Goal: Task Accomplishment & Management: Complete application form

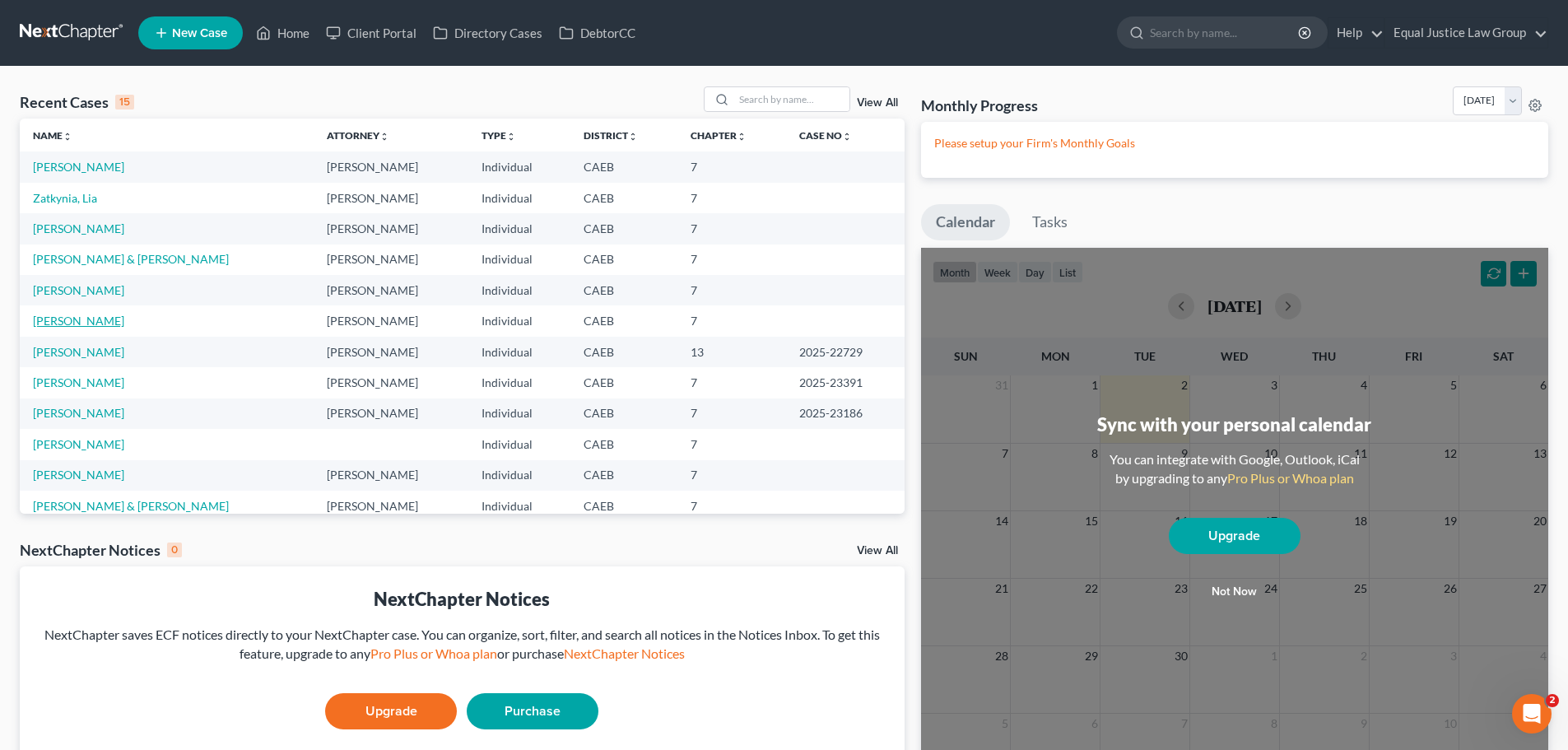
click at [94, 323] on link "[PERSON_NAME]" at bounding box center [78, 320] width 91 height 14
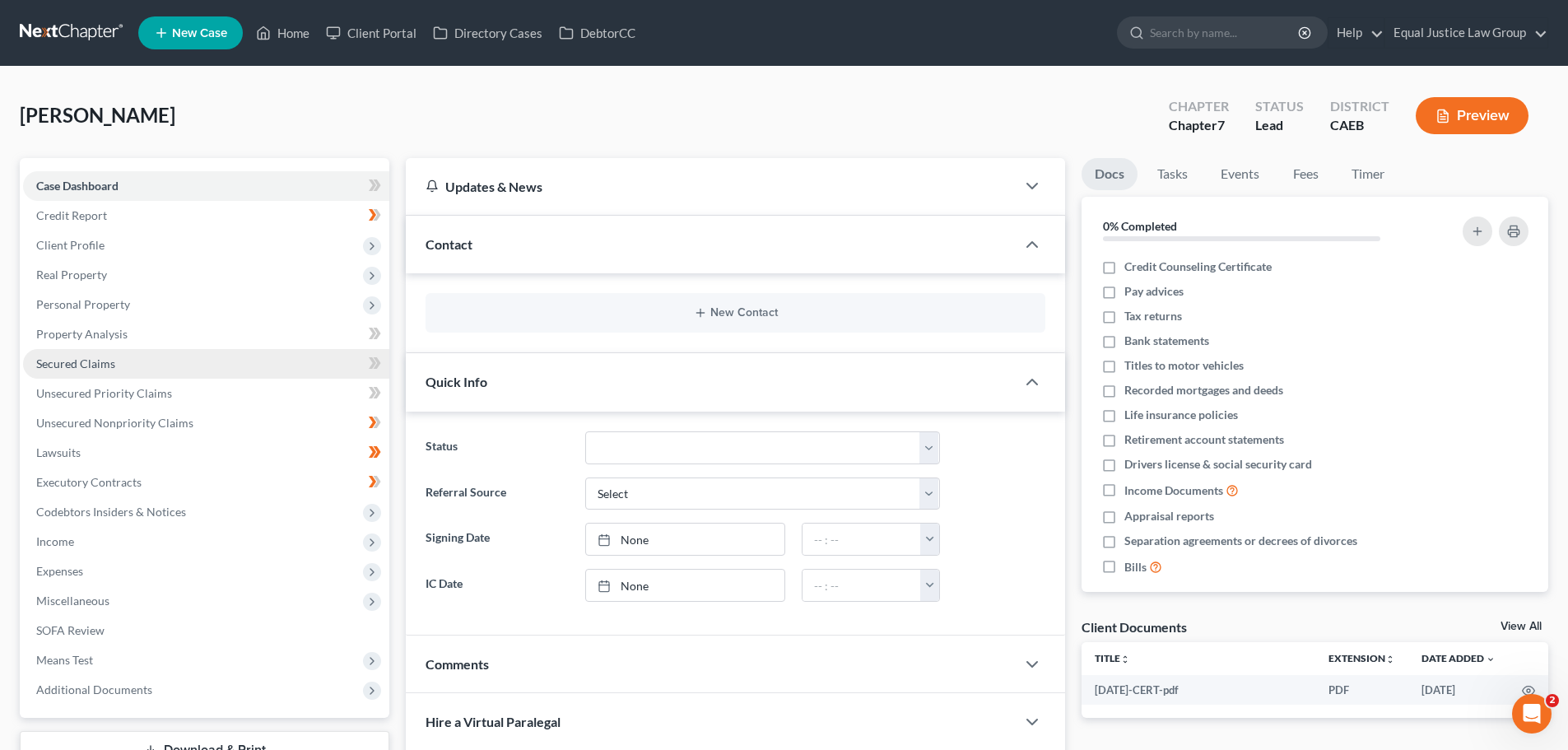
click at [77, 362] on span "Secured Claims" at bounding box center [76, 363] width 79 height 14
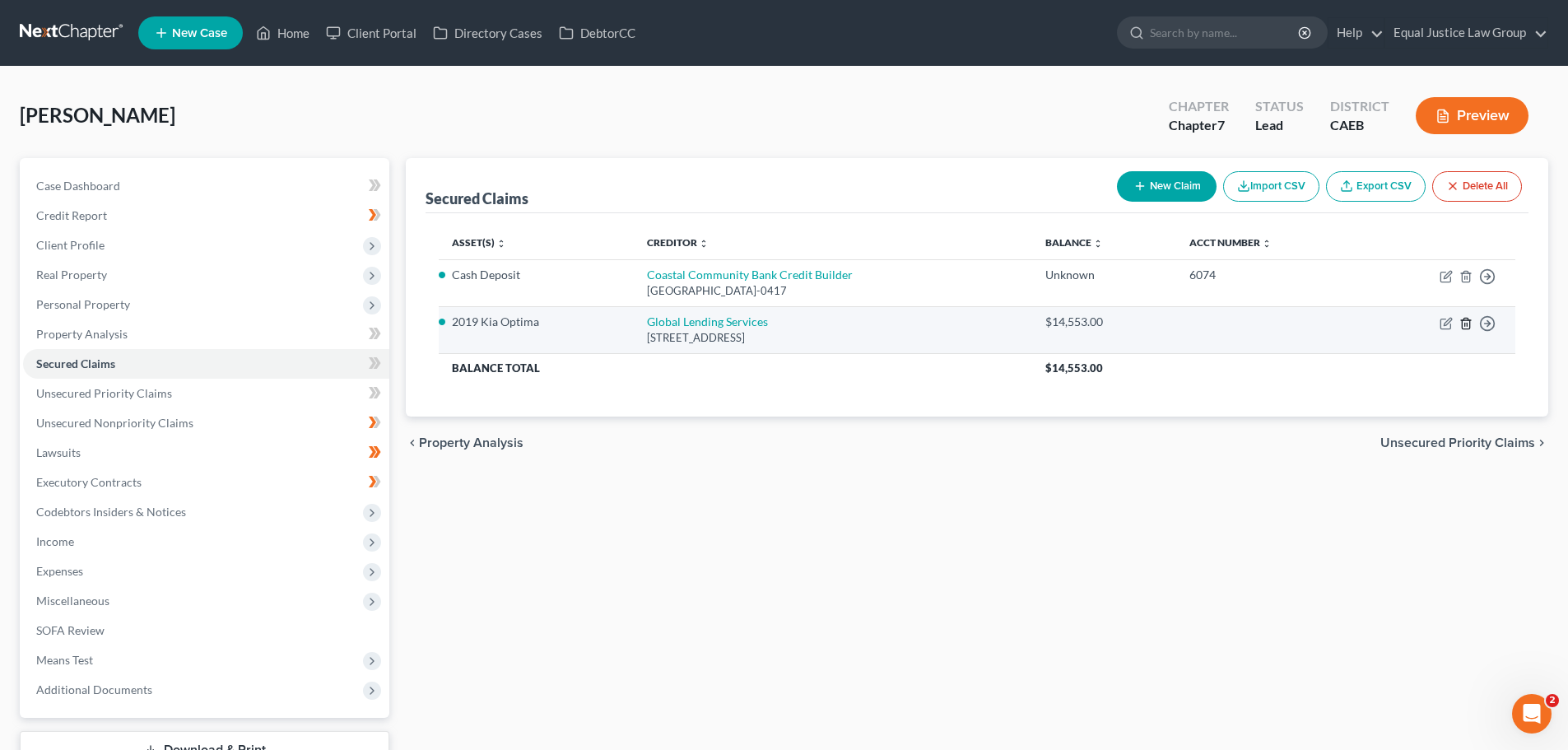
click at [1465, 323] on line "button" at bounding box center [1465, 324] width 0 height 3
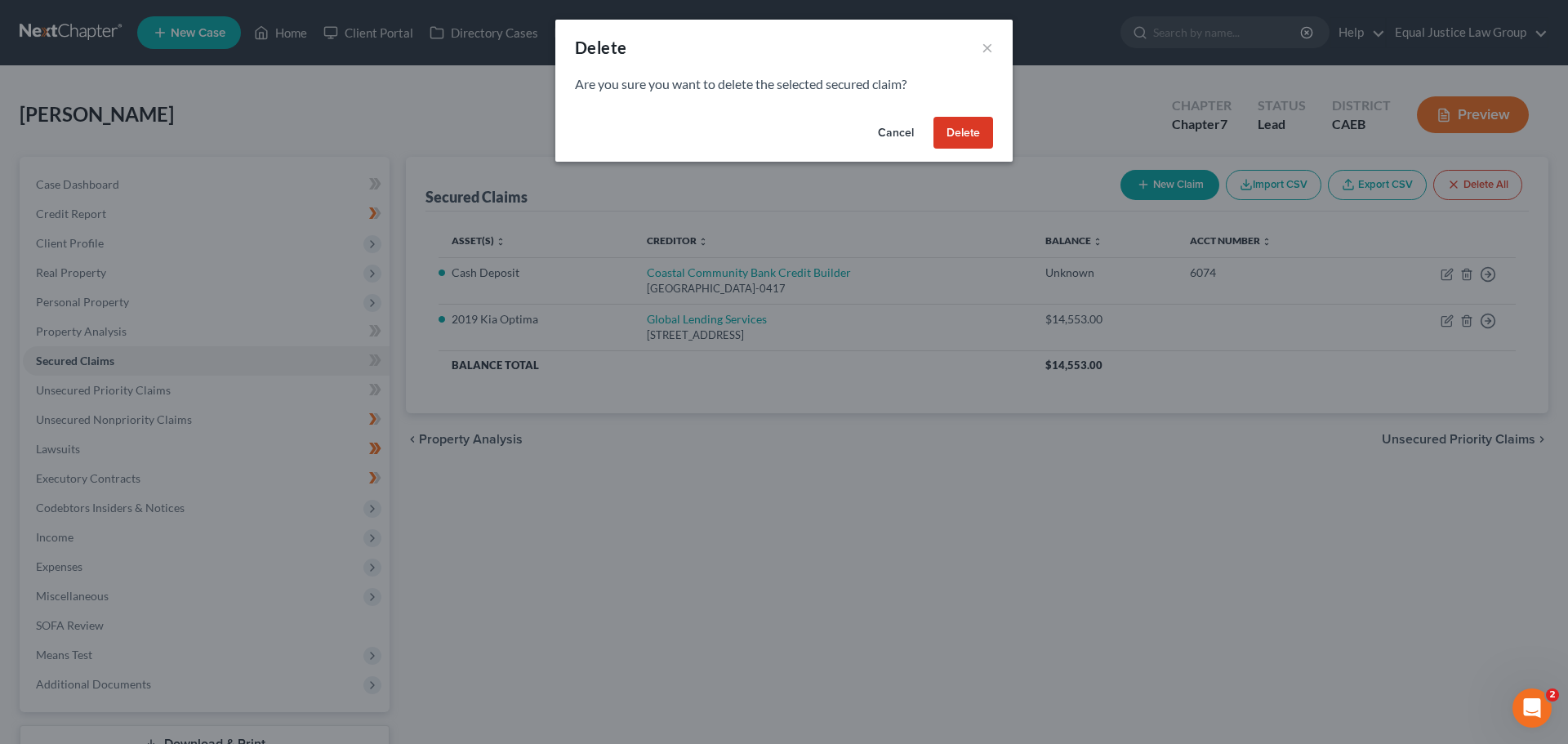
click at [974, 131] on button "Delete" at bounding box center [963, 133] width 60 height 33
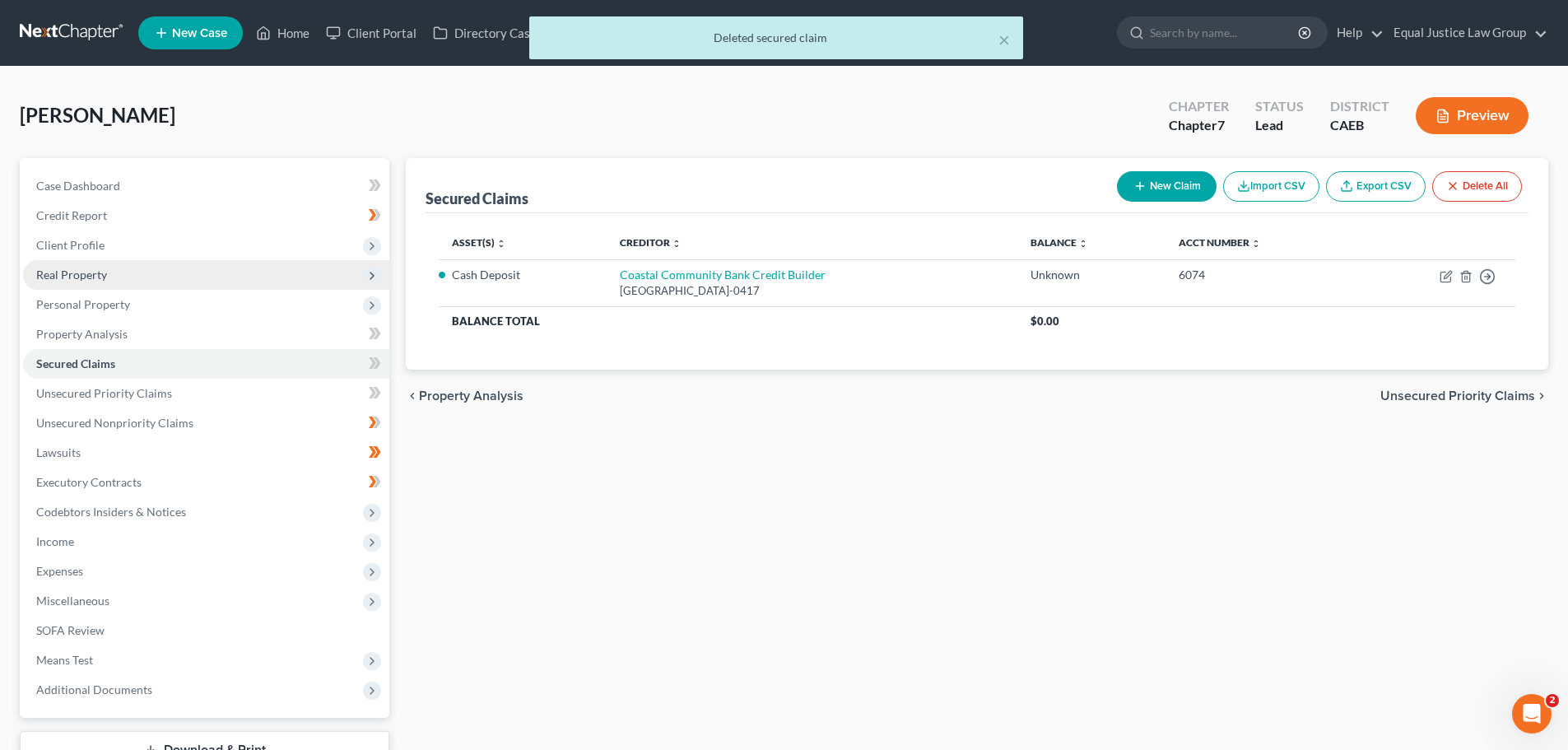
click at [75, 282] on span "Real Property" at bounding box center [206, 275] width 366 height 30
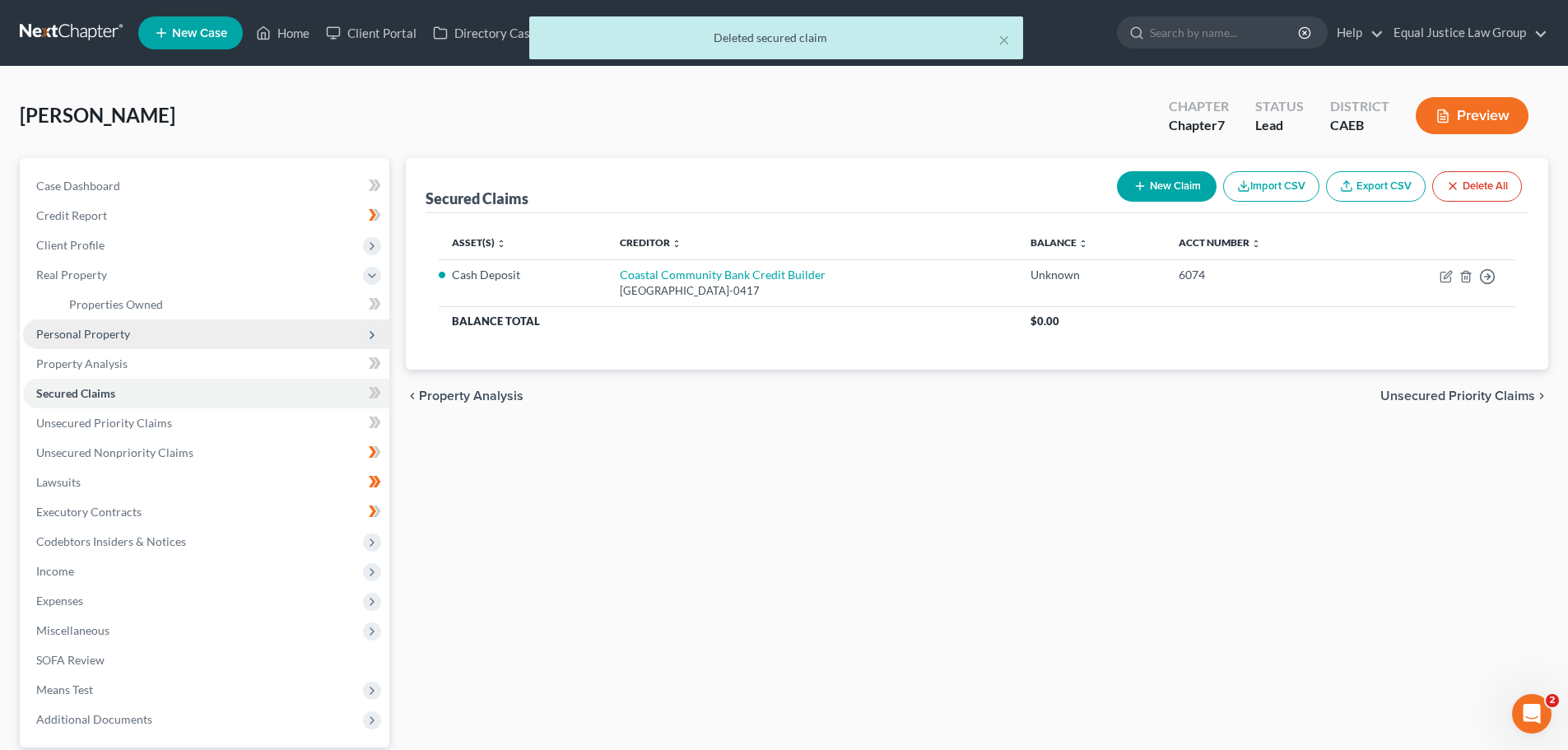
click at [97, 339] on span "Personal Property" at bounding box center [83, 333] width 94 height 14
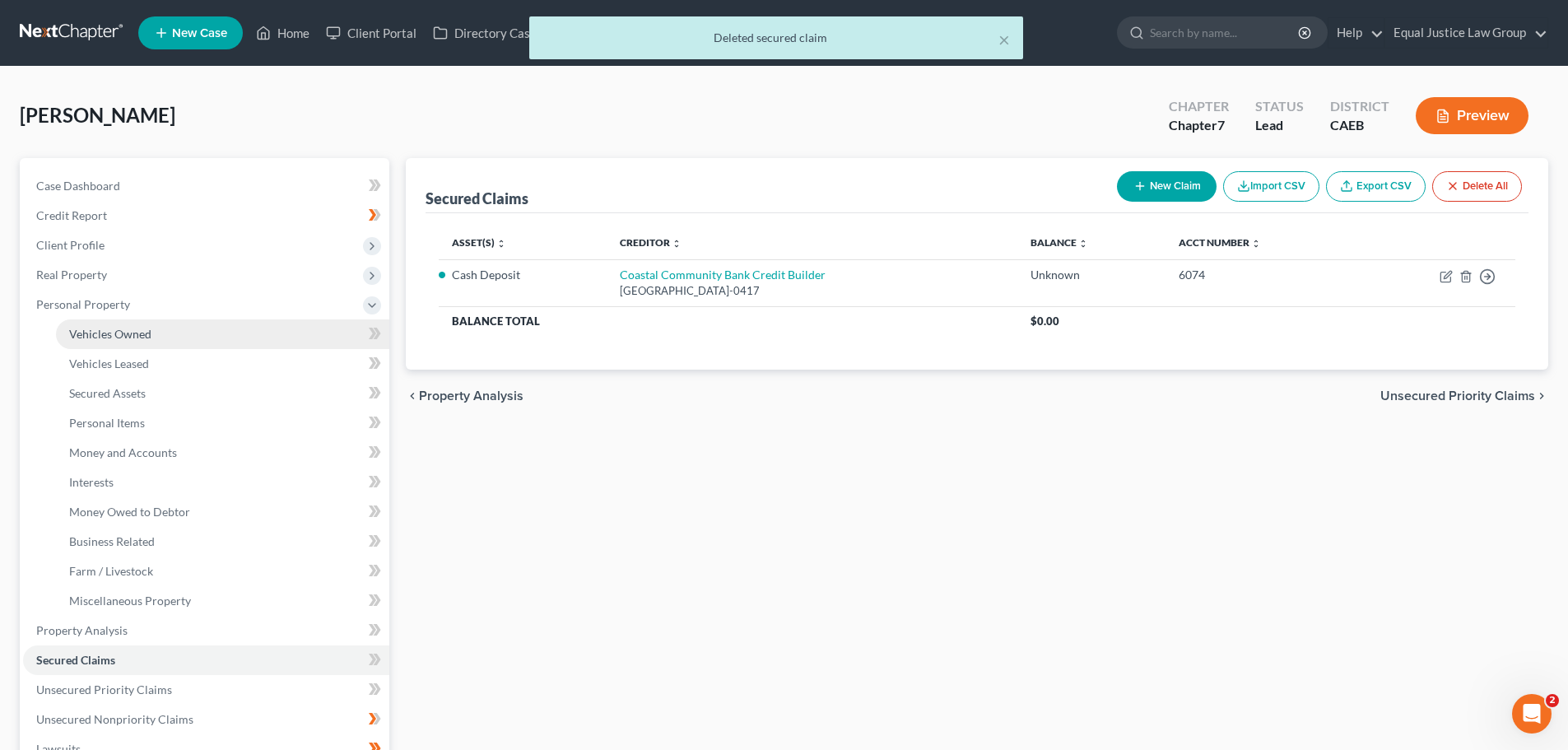
click at [126, 332] on span "Vehicles Owned" at bounding box center [110, 333] width 82 height 14
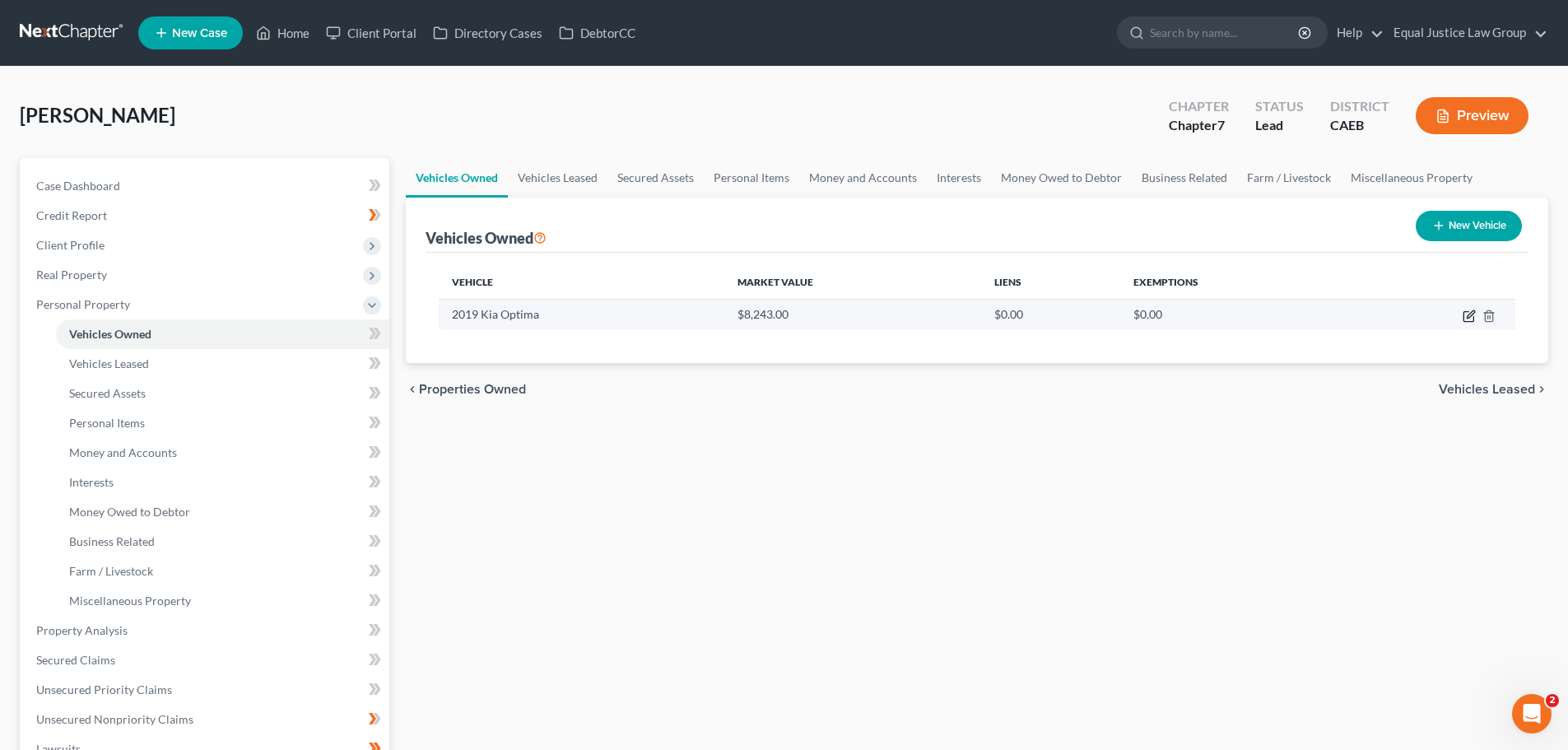
click at [1469, 316] on icon "button" at bounding box center [1469, 316] width 13 height 13
select select "0"
select select "7"
select select "2"
select select "3"
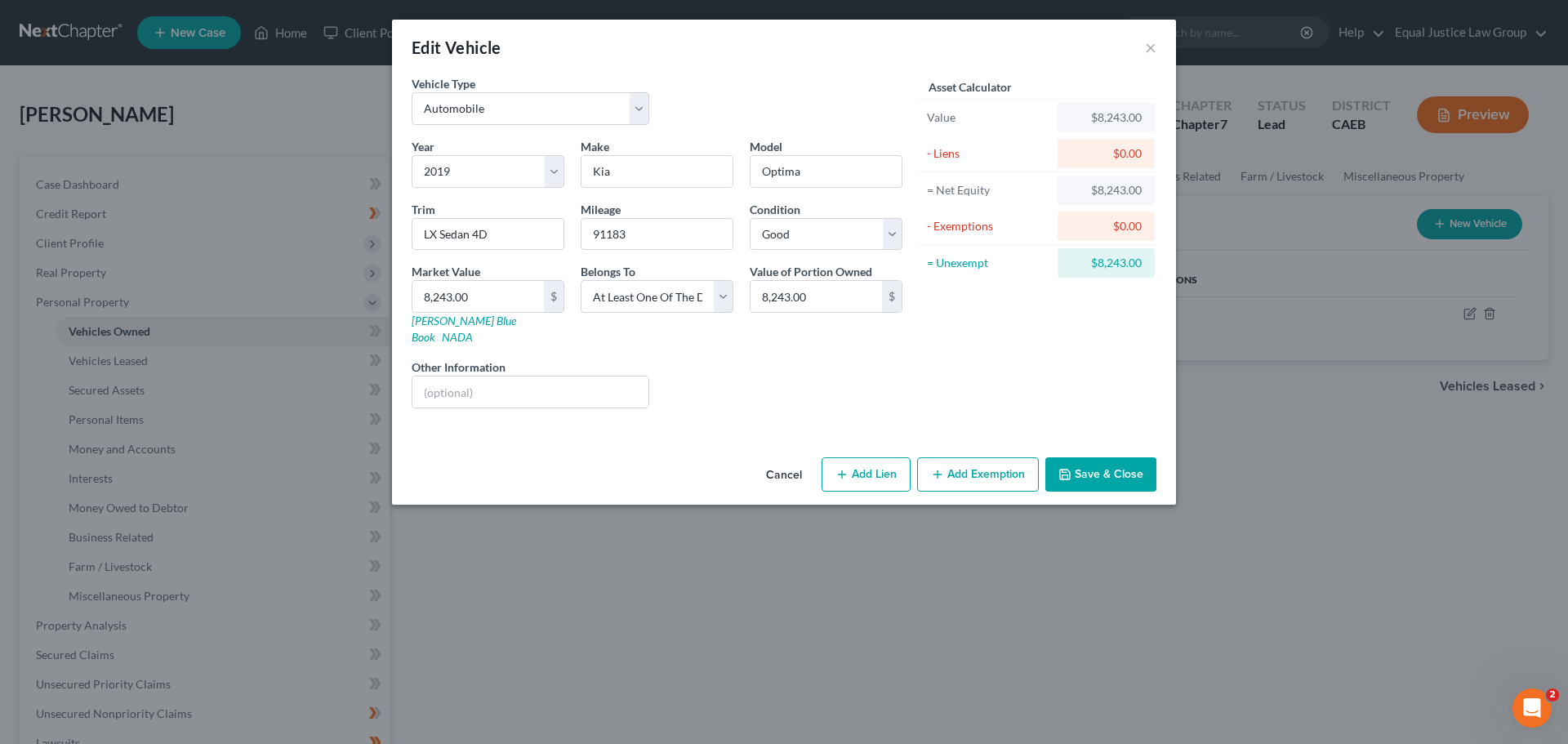
click at [778, 460] on button "Cancel" at bounding box center [784, 475] width 62 height 33
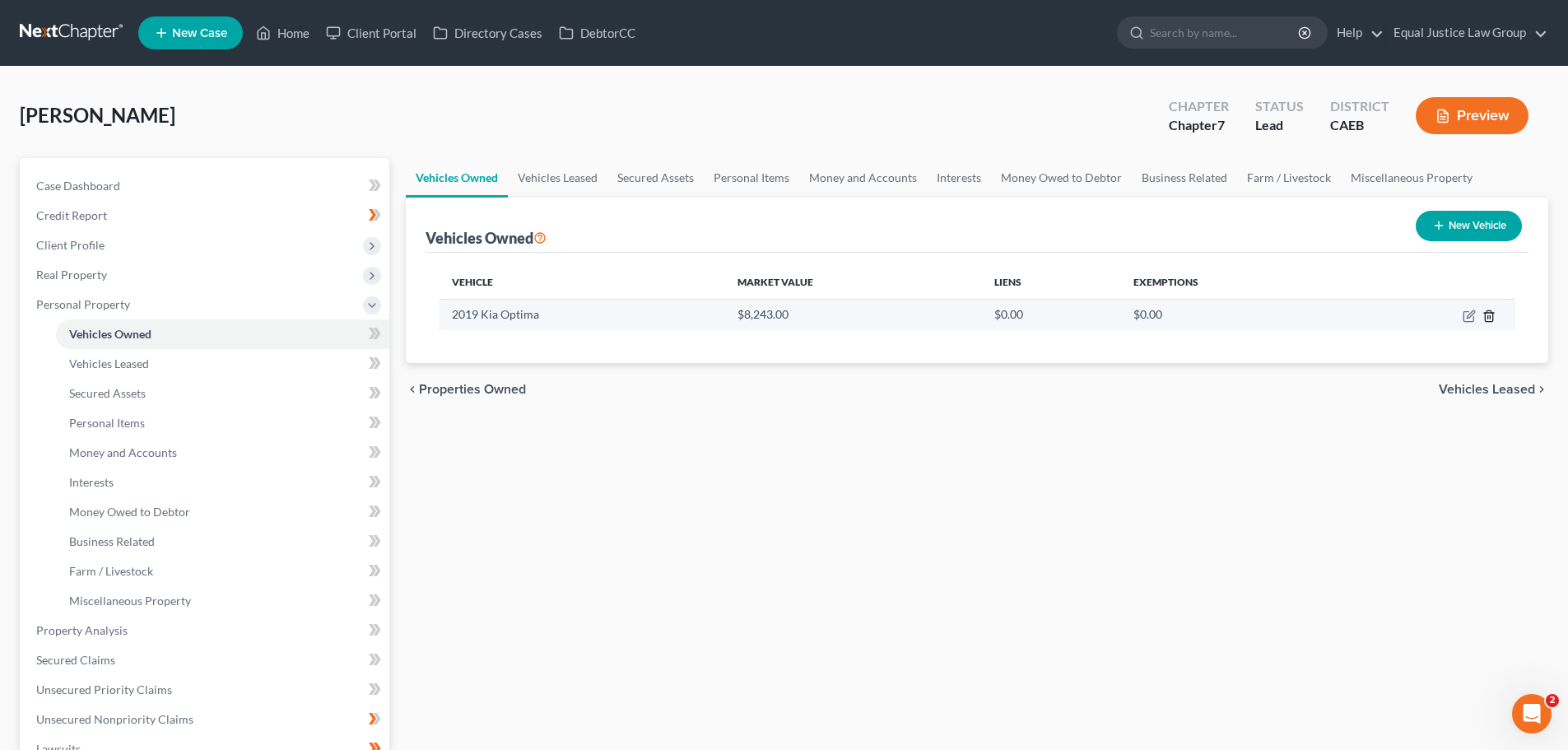
click at [1487, 310] on icon "button" at bounding box center [1489, 316] width 13 height 13
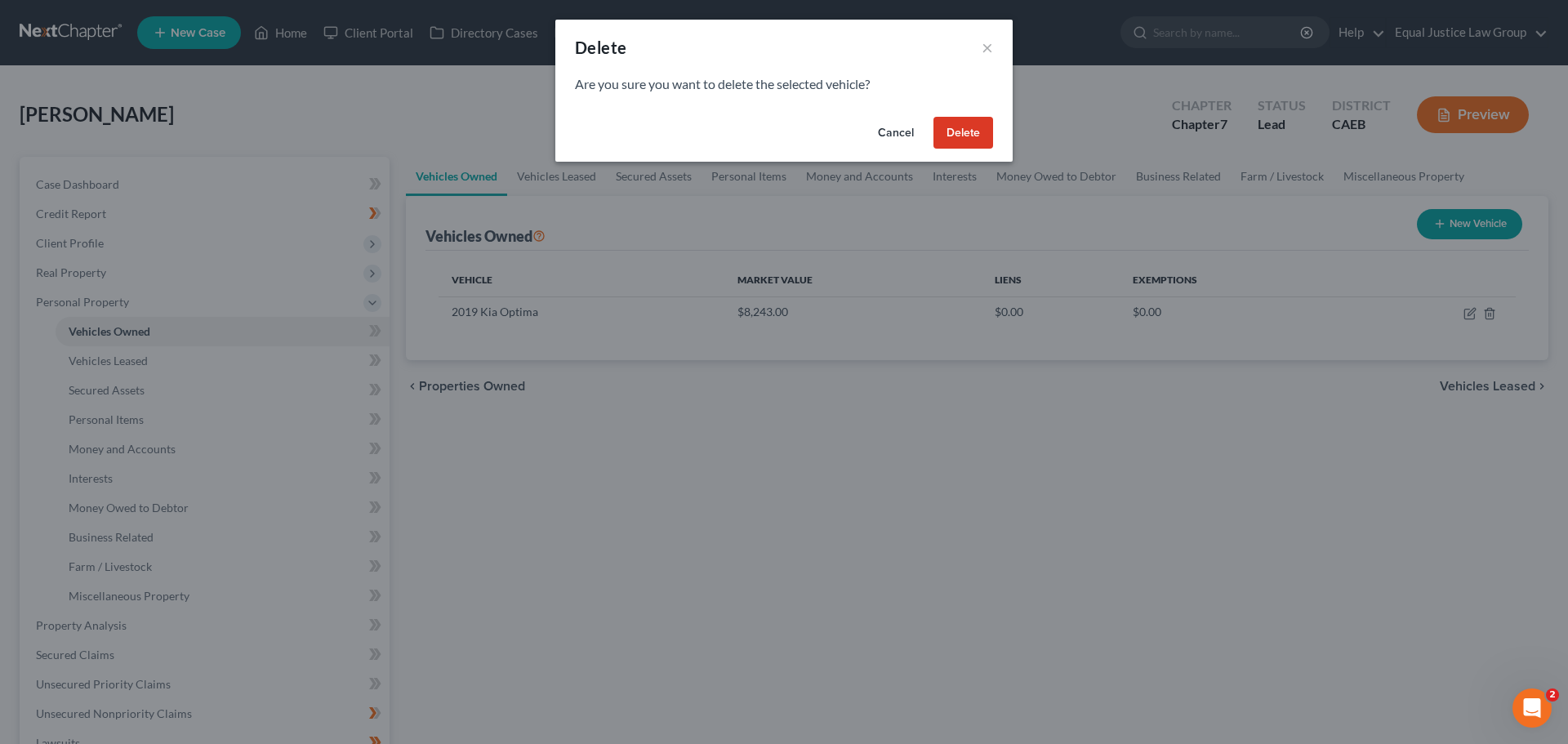
click at [955, 120] on button "Delete" at bounding box center [963, 133] width 60 height 33
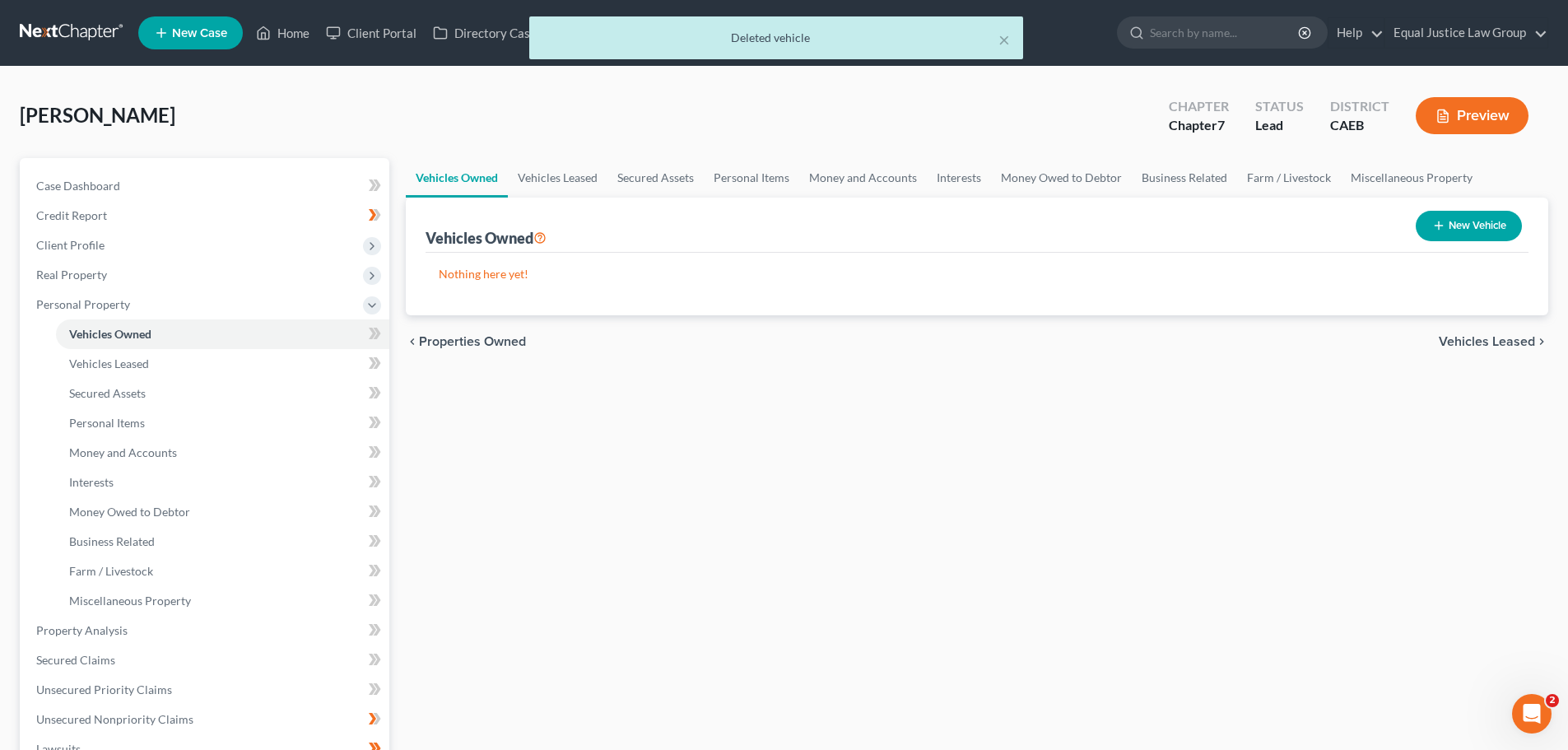
click at [1458, 225] on button "New Vehicle" at bounding box center [1468, 226] width 106 height 30
select select "0"
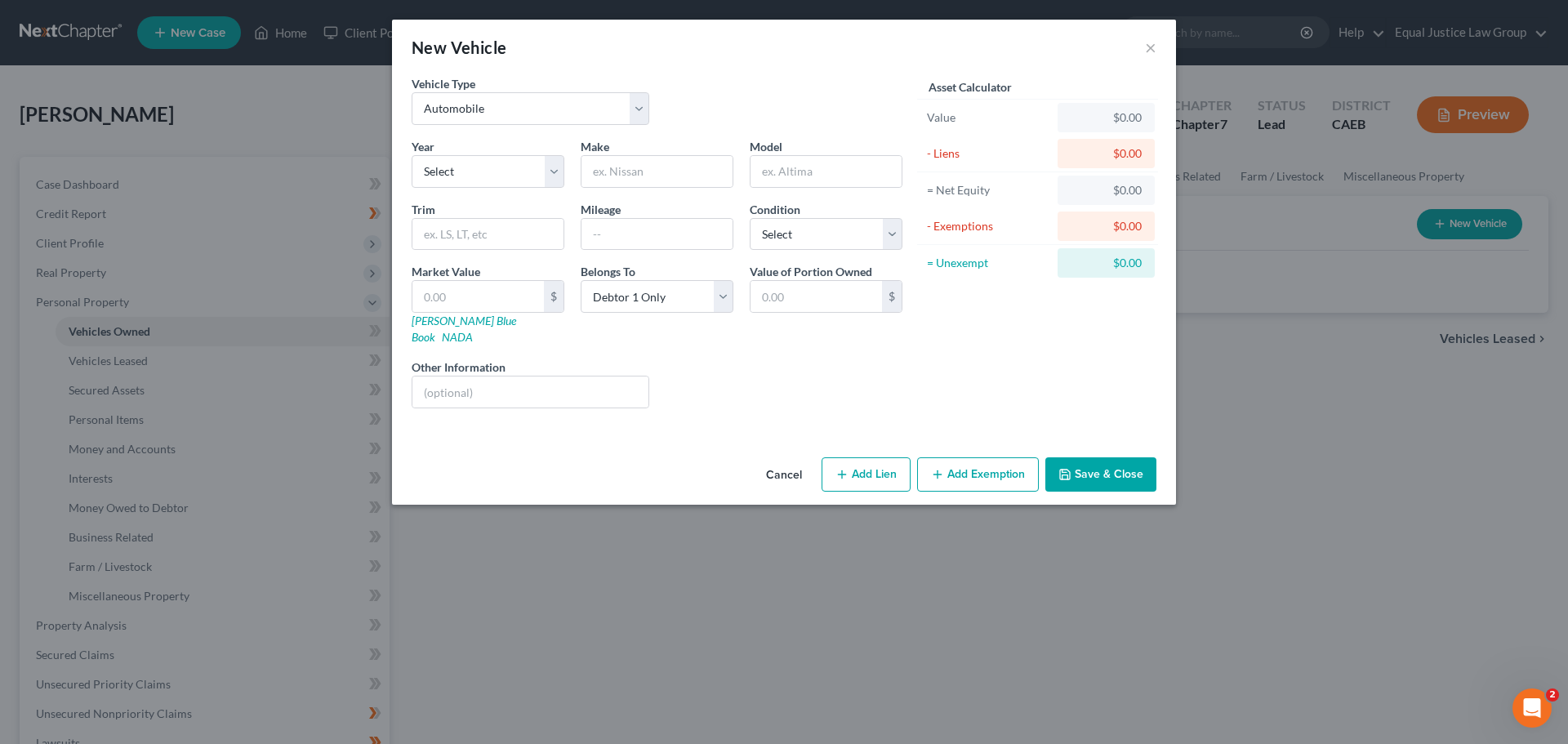
drag, startPoint x: 869, startPoint y: 449, endPoint x: 857, endPoint y: 408, distance: 42.7
click at [868, 457] on button "Add Lien" at bounding box center [866, 474] width 89 height 34
select select "0"
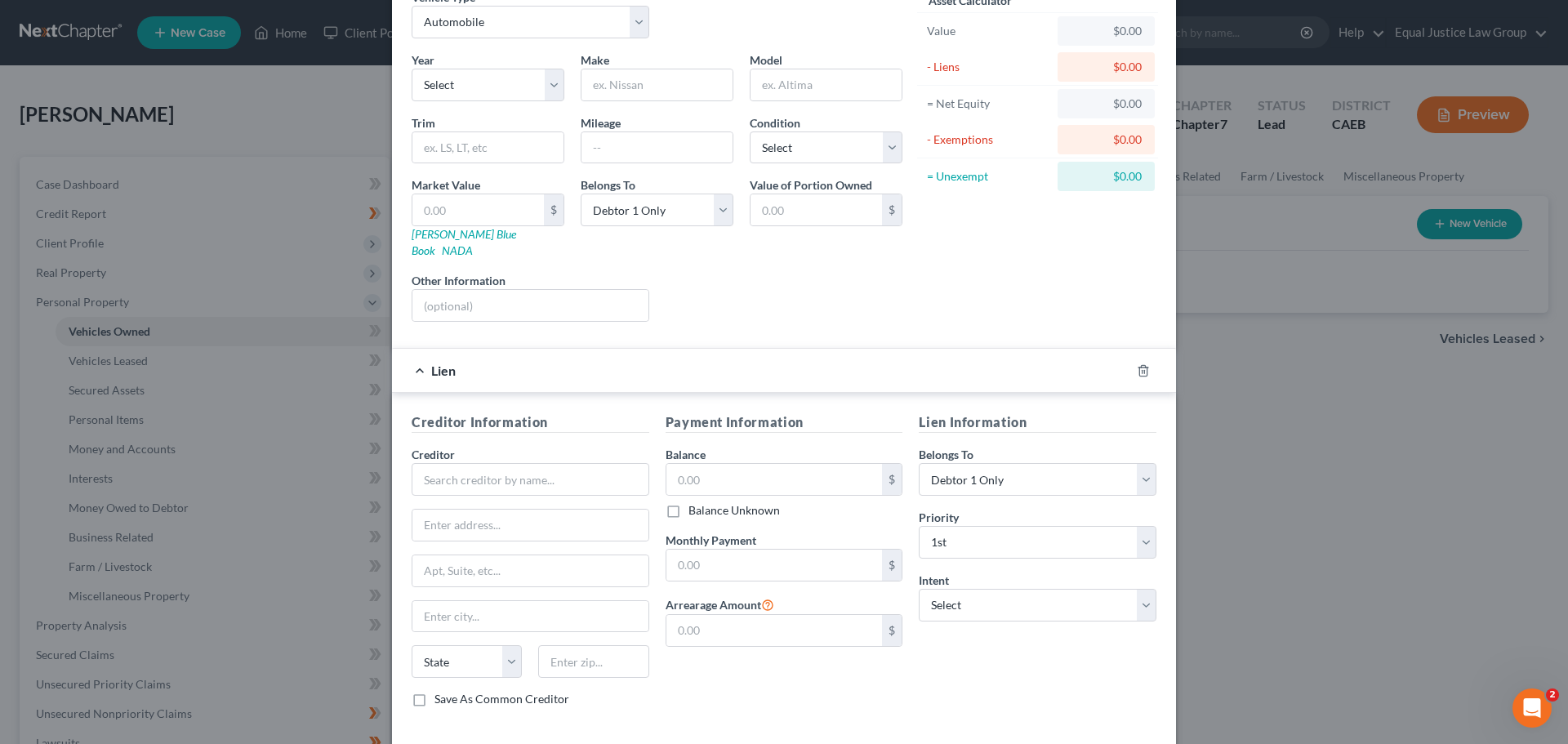
scroll to position [149, 0]
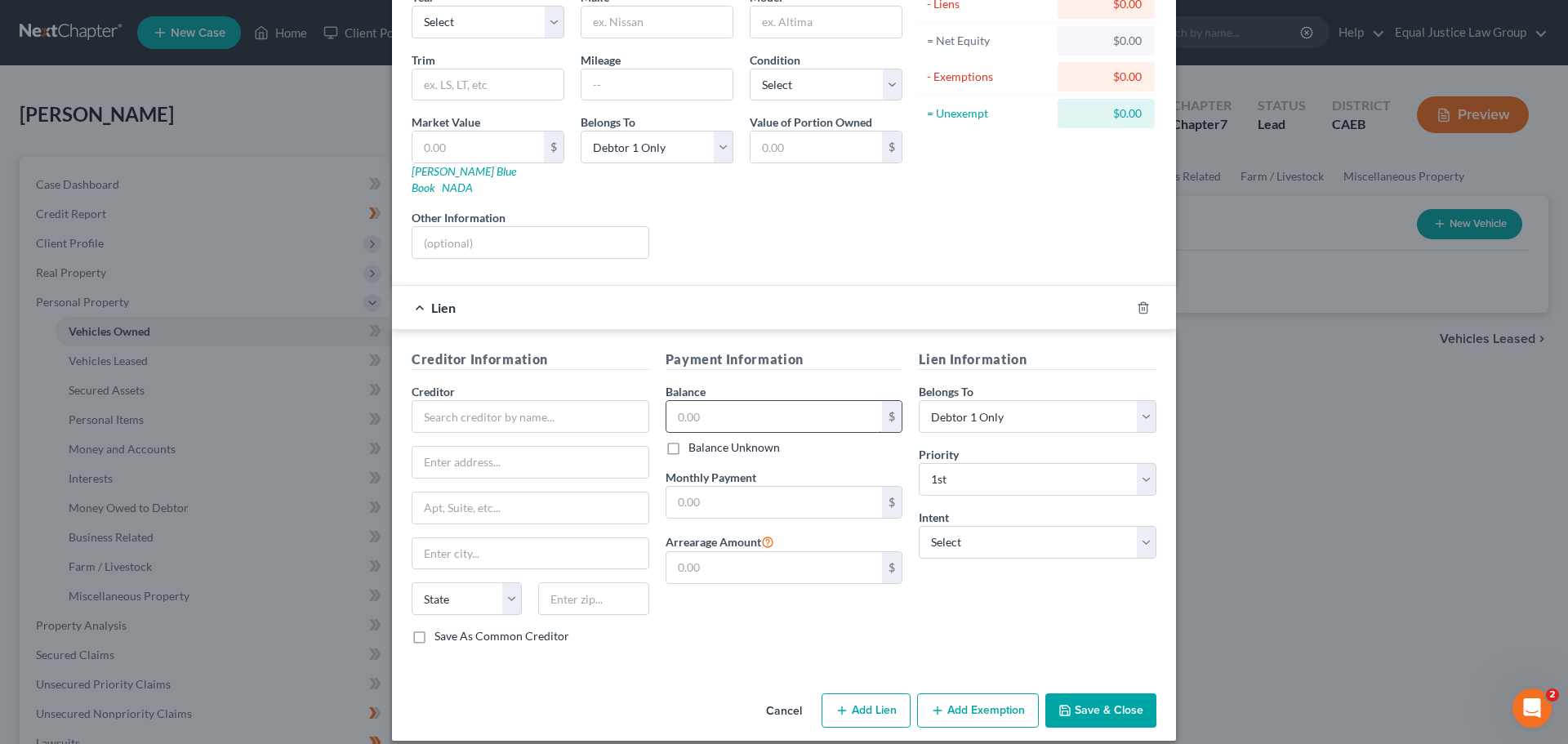
click at [712, 401] on input "text" at bounding box center [774, 417] width 216 height 31
type input "10,837.02"
click at [745, 487] on input "text" at bounding box center [774, 502] width 216 height 31
type input "449.64"
click at [1022, 400] on select "Select Debtor 1 Only Debtor 2 Only Debtor 1 And Debtor 2 Only At Least One Of T…" at bounding box center [1037, 417] width 238 height 33
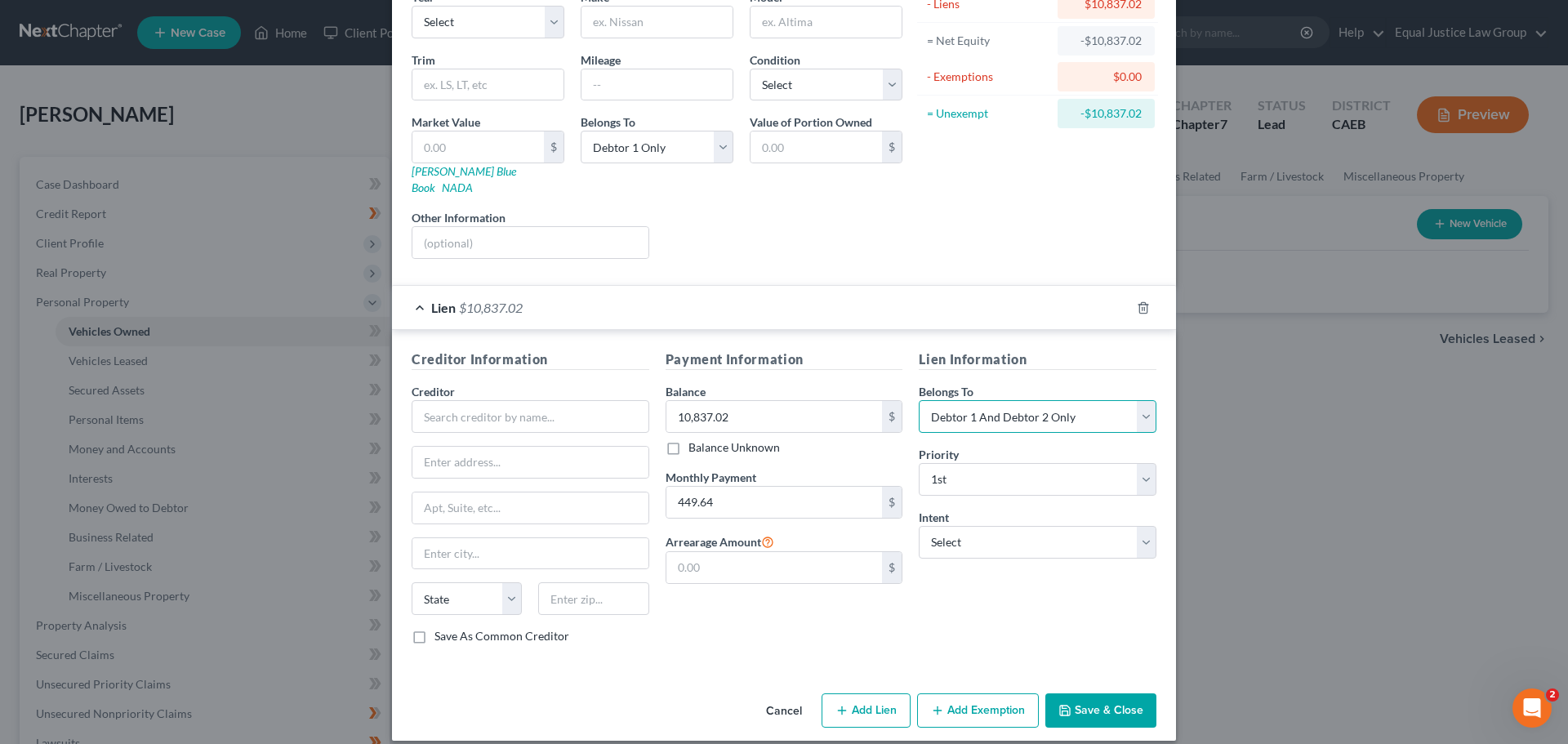
click at [919, 400] on select "Select Debtor 1 Only Debtor 2 Only Debtor 1 And Debtor 2 Only At Least One Of T…" at bounding box center [1037, 417] width 238 height 33
click at [1085, 401] on select "Select Debtor 1 Only Debtor 2 Only Debtor 1 And Debtor 2 Only At Least One Of T…" at bounding box center [1037, 417] width 238 height 33
select select "4"
click at [919, 400] on select "Select Debtor 1 Only Debtor 2 Only Debtor 1 And Debtor 2 Only At Least One Of T…" at bounding box center [1037, 417] width 238 height 33
click at [1000, 595] on div "Lien Information Belongs To * Select Debtor 1 Only Debtor 2 Only Debtor 1 And D…" at bounding box center [1037, 503] width 254 height 308
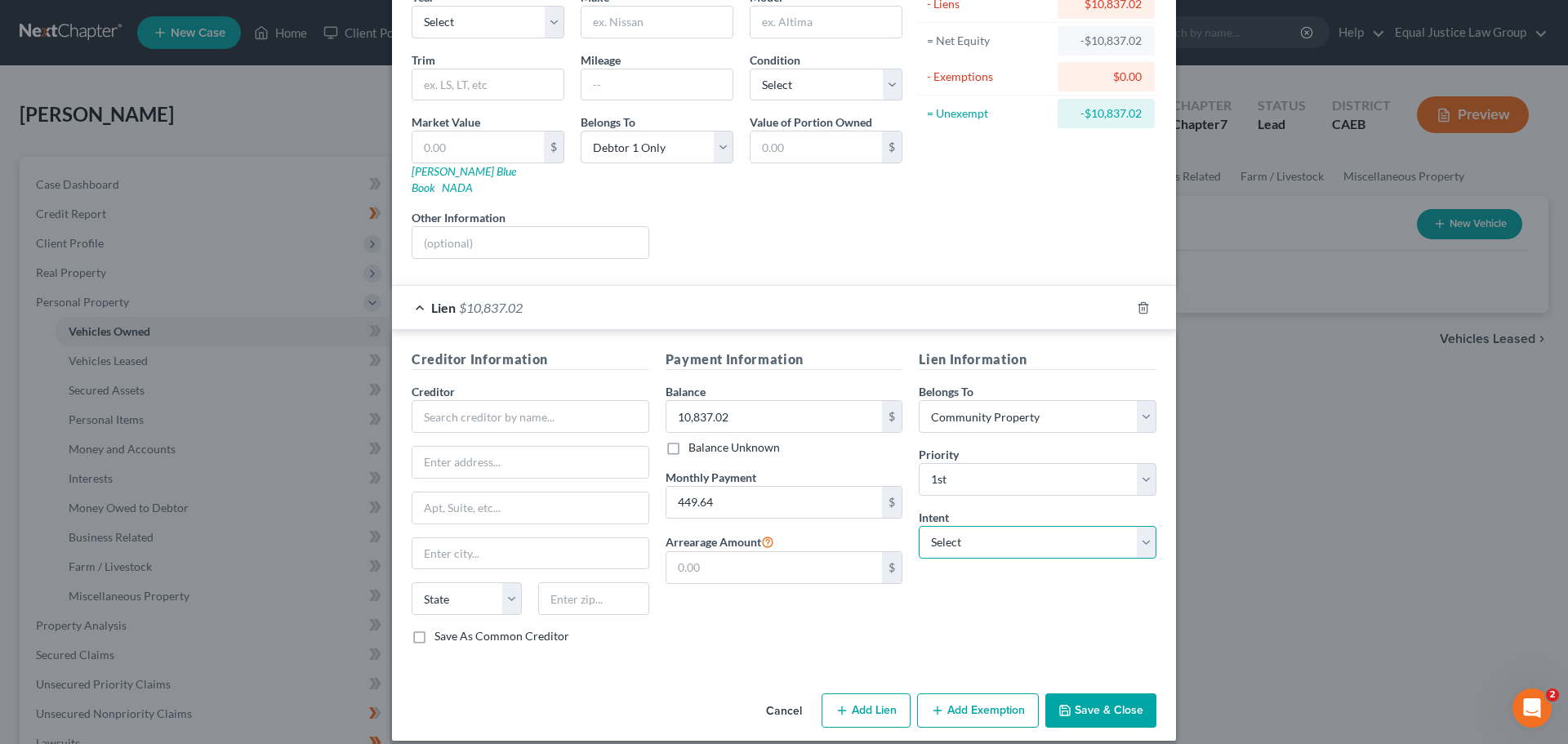
click at [1009, 526] on select "Select Surrender Redeem Reaffirm Avoid Other" at bounding box center [1037, 542] width 238 height 33
select select "2"
click at [919, 526] on select "Select Surrender Redeem Reaffirm Avoid Other" at bounding box center [1037, 542] width 238 height 33
click at [987, 607] on div "Lien Information Belongs To * Select Debtor 1 Only Debtor 2 Only Debtor 1 And D…" at bounding box center [1037, 503] width 254 height 308
click at [482, 400] on input "text" at bounding box center [530, 417] width 238 height 33
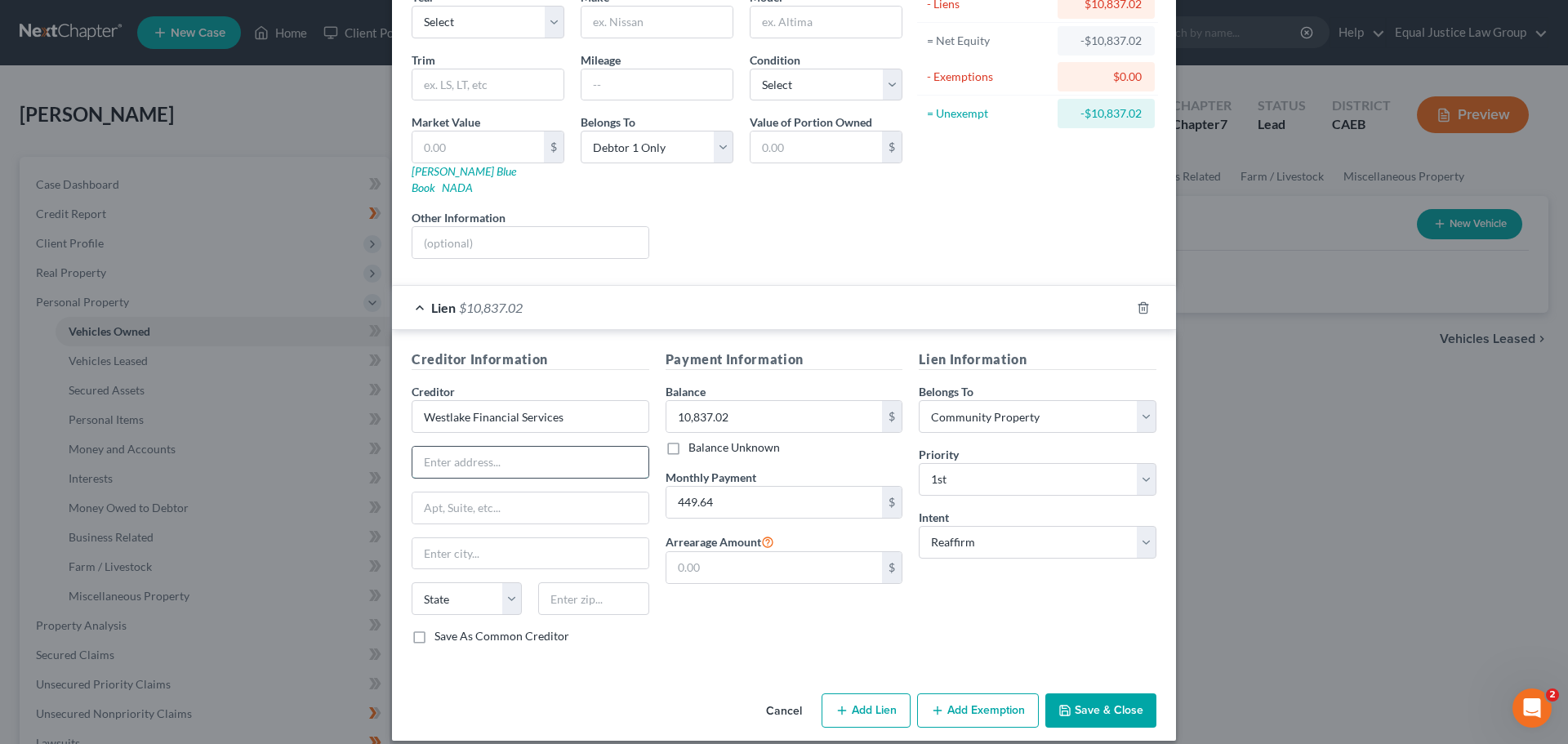
click at [479, 447] on input "text" at bounding box center [530, 462] width 236 height 31
type input "Westlake Financial Services"
type input "P"
type input "PO Box 54807"
click at [478, 538] on input "text" at bounding box center [530, 554] width 236 height 31
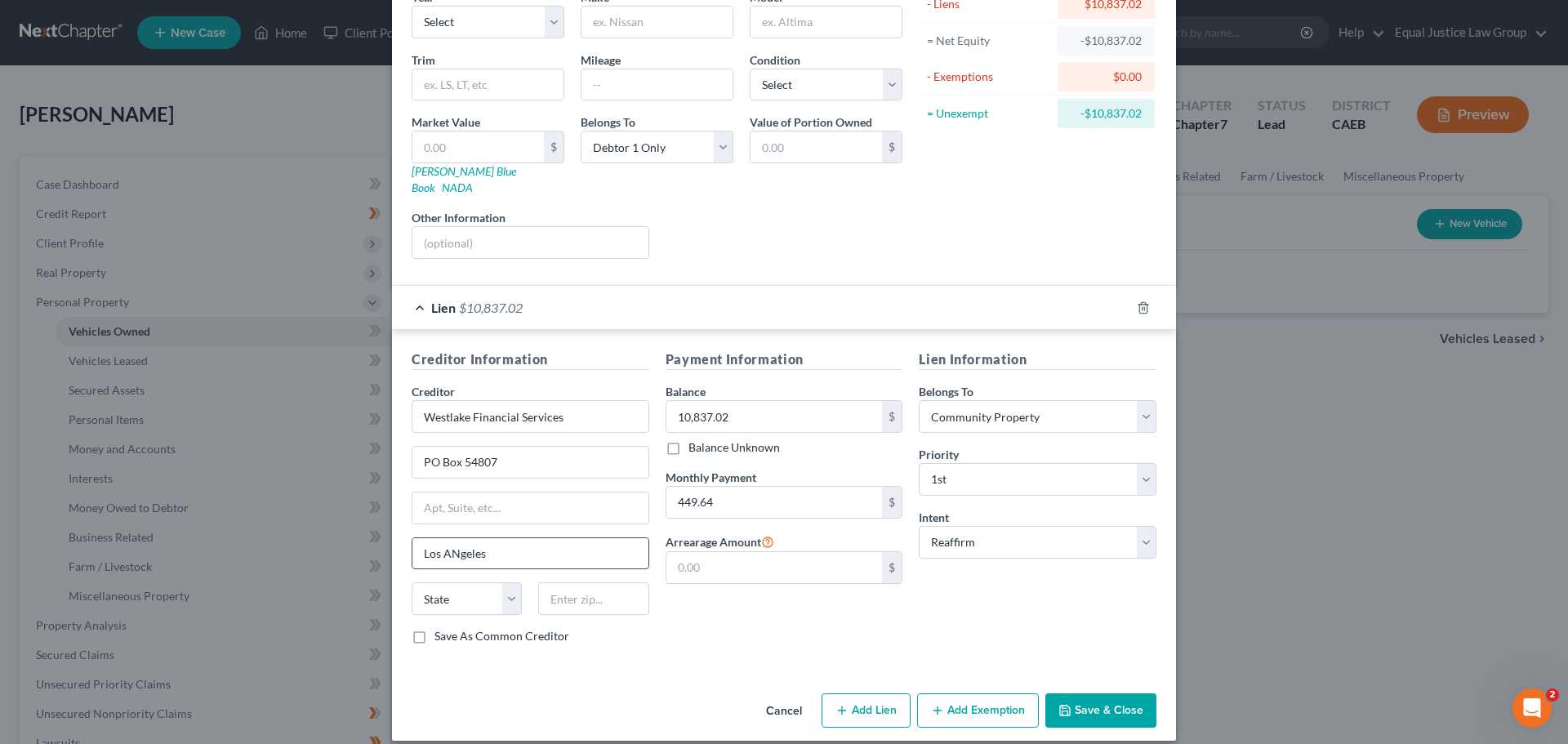
click at [451, 538] on input "Los ANgeles" at bounding box center [530, 554] width 236 height 31
type input "Los Angeles"
select select "4"
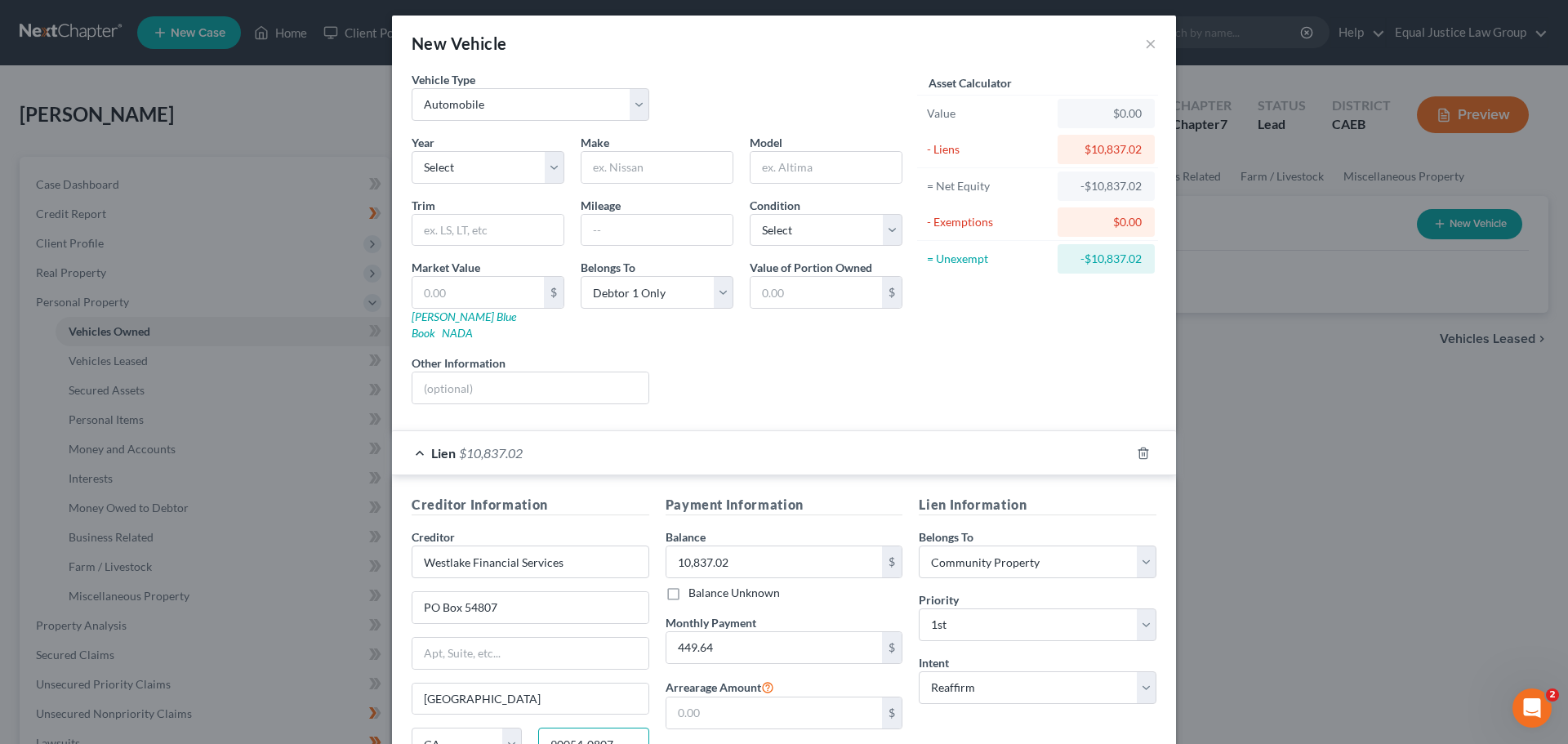
scroll to position [0, 0]
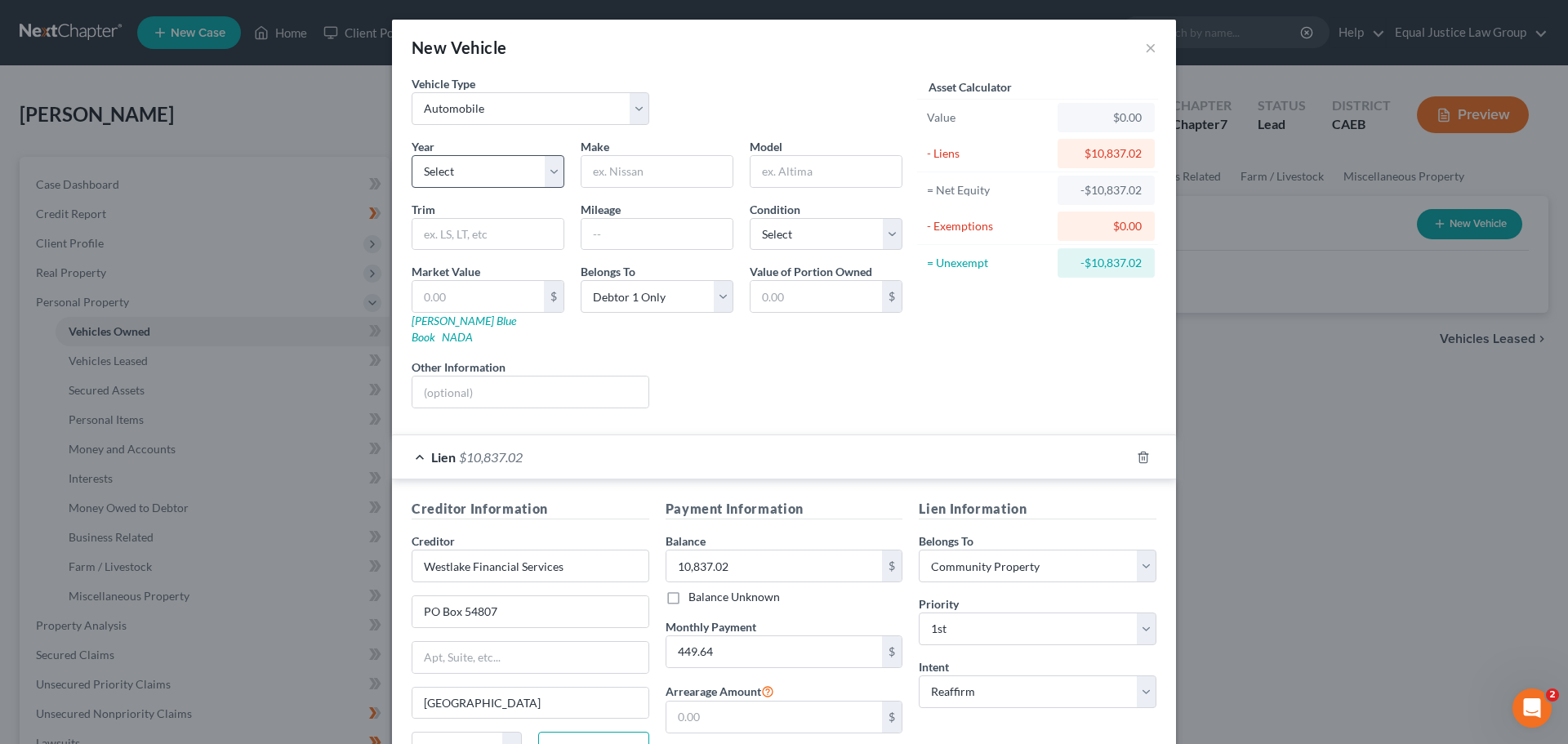
type input "90054-0807"
click at [551, 166] on select "Select 2026 2025 2024 2023 2022 2021 2020 2019 2018 2017 2016 2015 2014 2013 20…" at bounding box center [488, 172] width 153 height 33
select select "6"
click at [412, 155] on select "Select 2026 2025 2024 2023 2022 2021 2020 2019 2018 2017 2016 2015 2014 2013 20…" at bounding box center [488, 172] width 153 height 33
click at [678, 172] on input "text" at bounding box center [657, 172] width 151 height 31
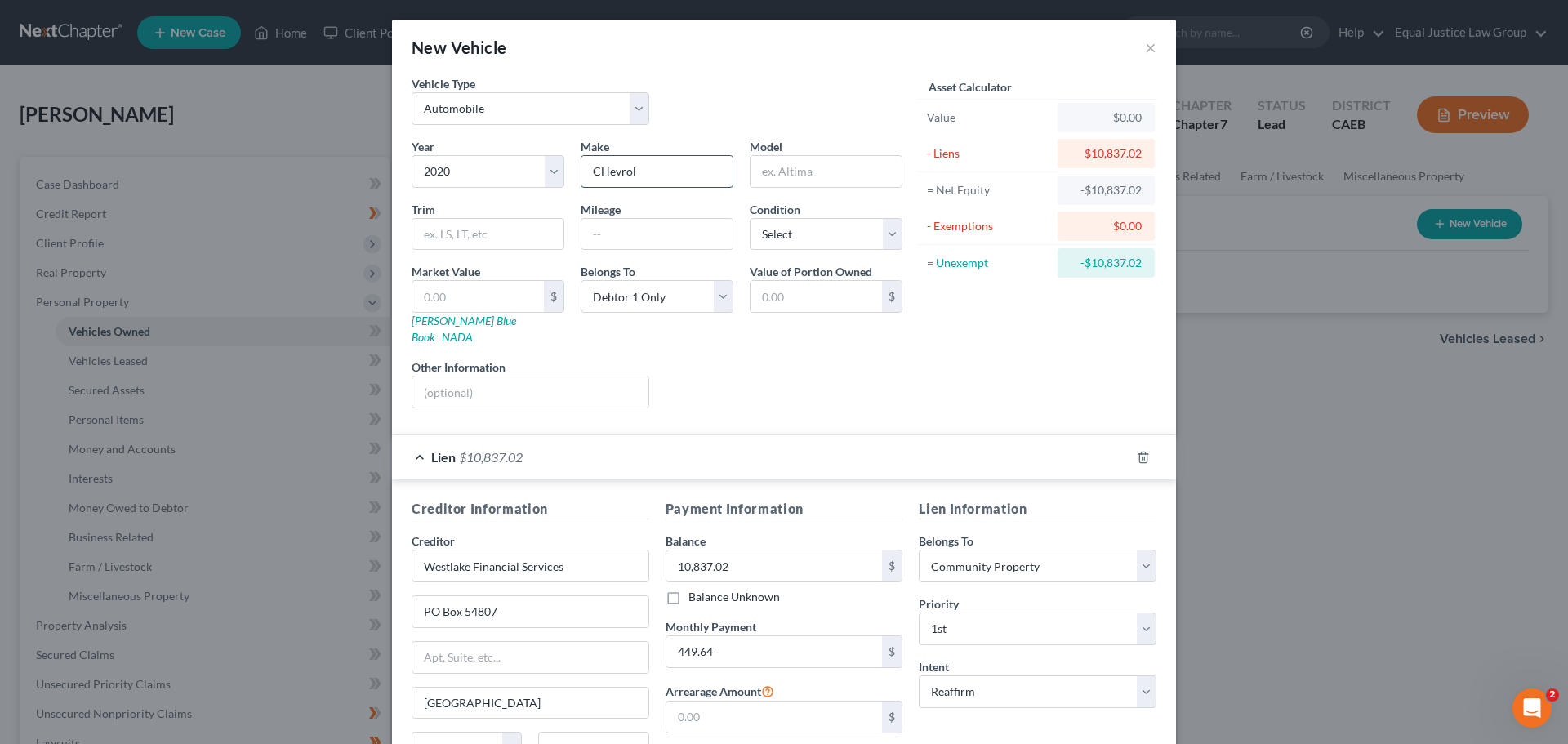
type input "Chevrolet"
type input "Malibu"
click at [492, 231] on input "text" at bounding box center [488, 234] width 151 height 31
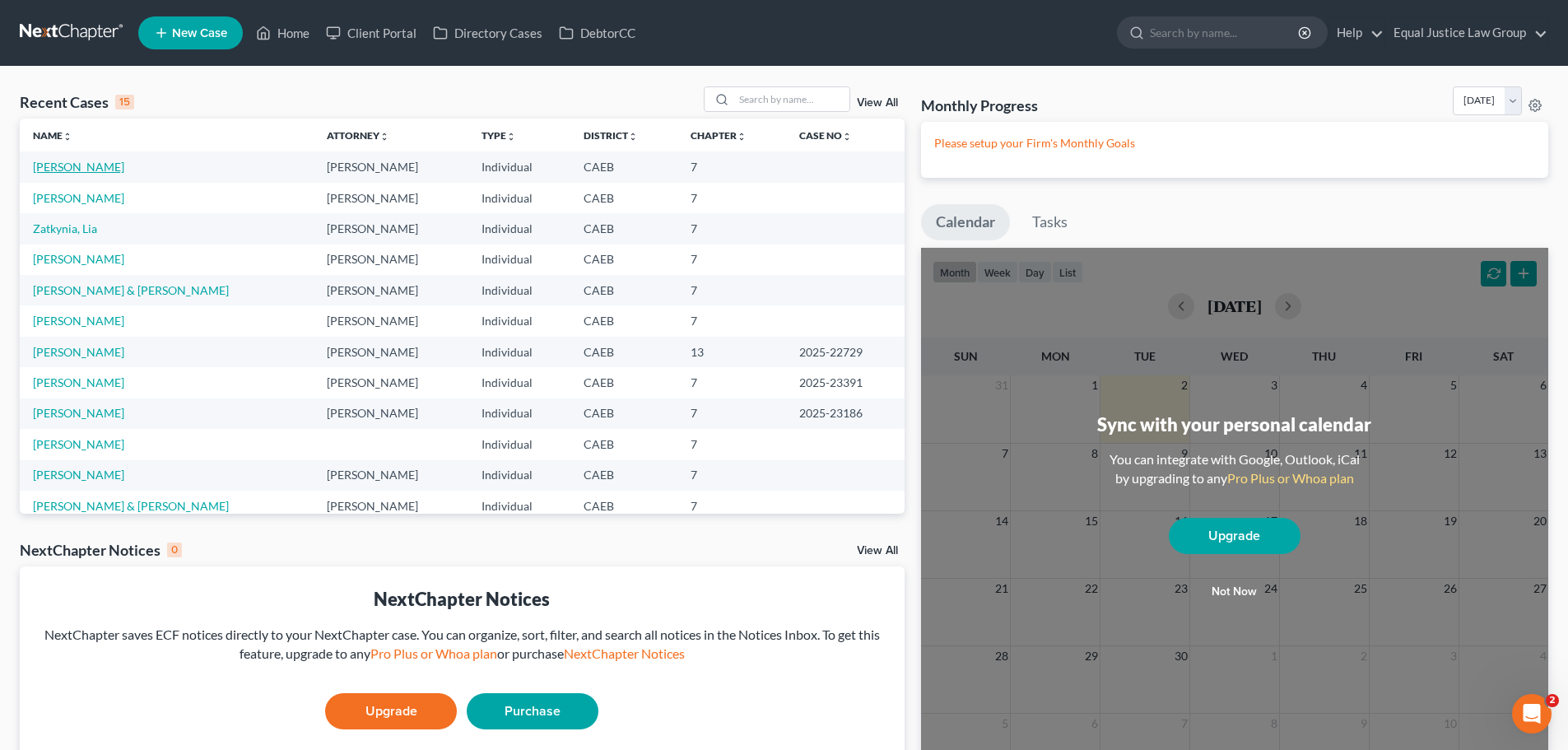
click at [74, 161] on link "[PERSON_NAME]" at bounding box center [78, 166] width 91 height 14
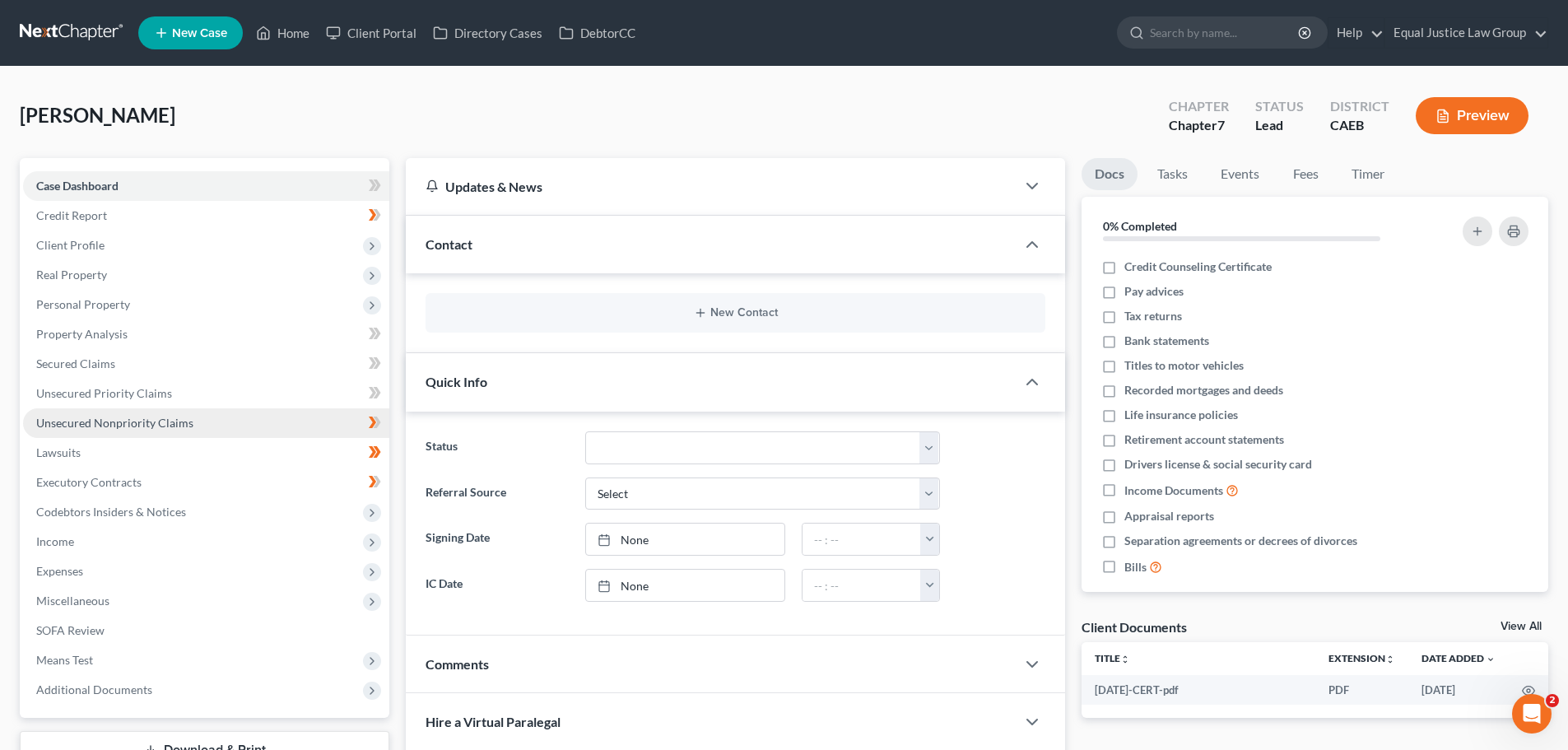
click at [113, 421] on span "Unsecured Nonpriority Claims" at bounding box center [114, 422] width 157 height 14
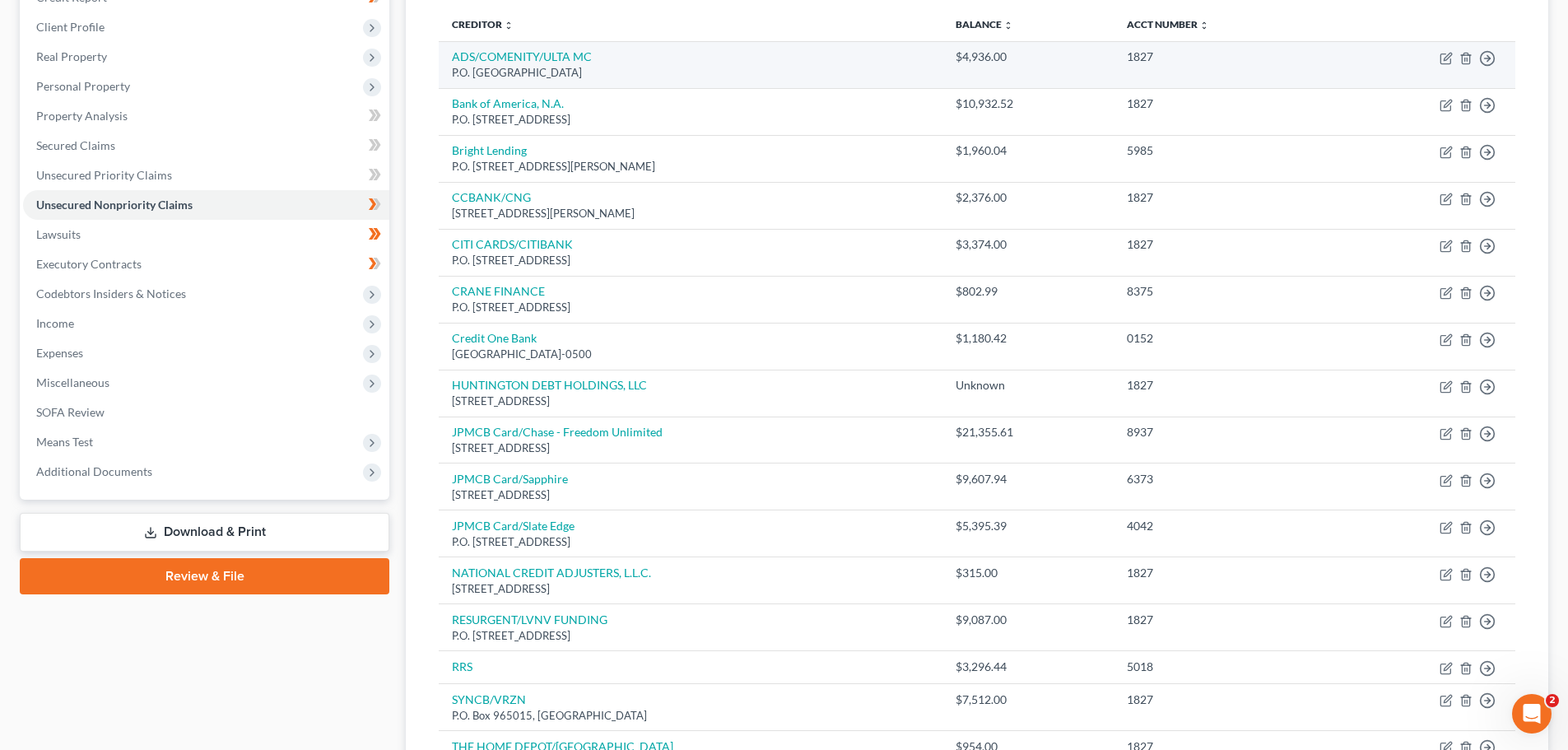
scroll to position [247, 0]
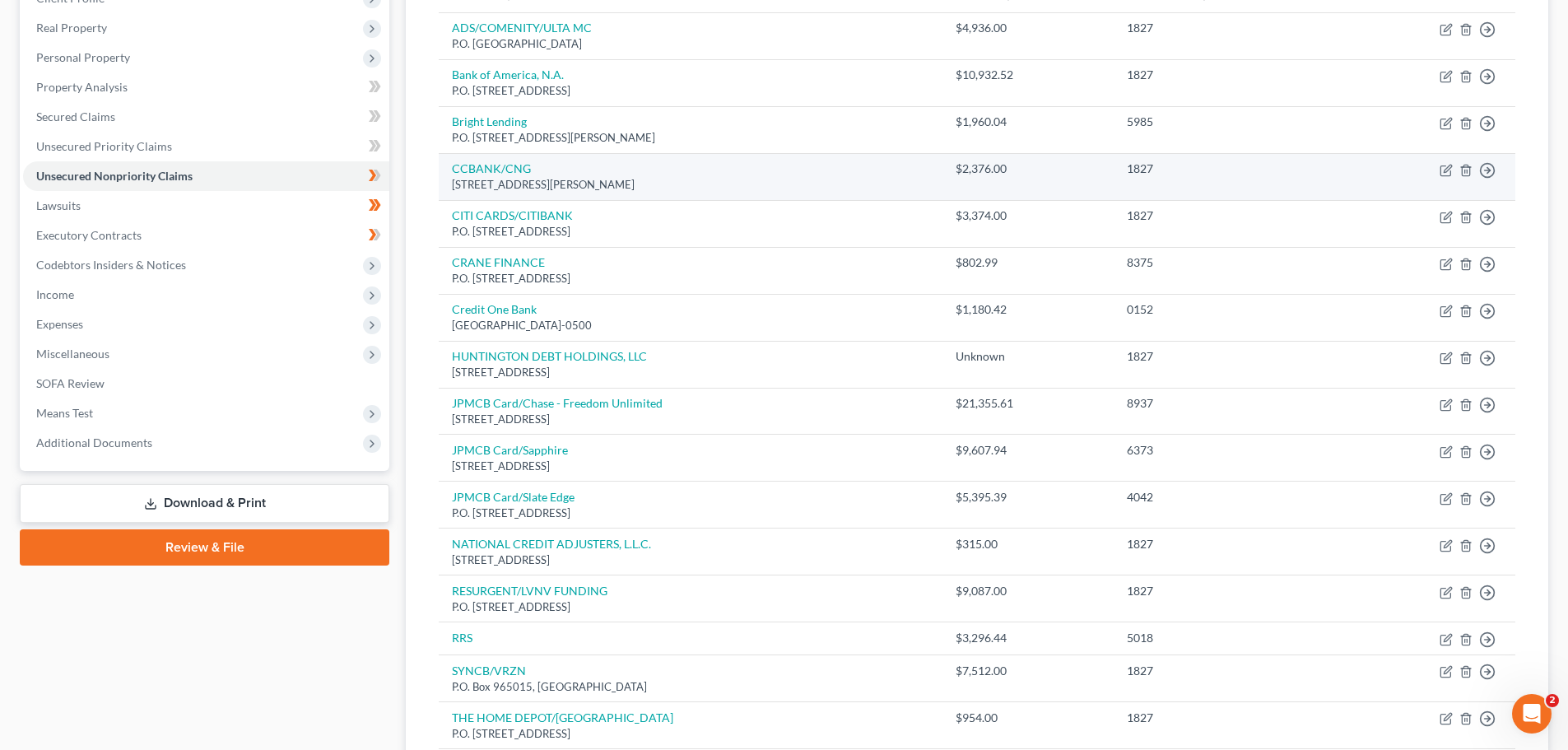
click at [621, 170] on td "CCBANK/CNG 7755 Montgomery Rd Ste 400, Cincinnati, OH 45236" at bounding box center [691, 176] width 504 height 47
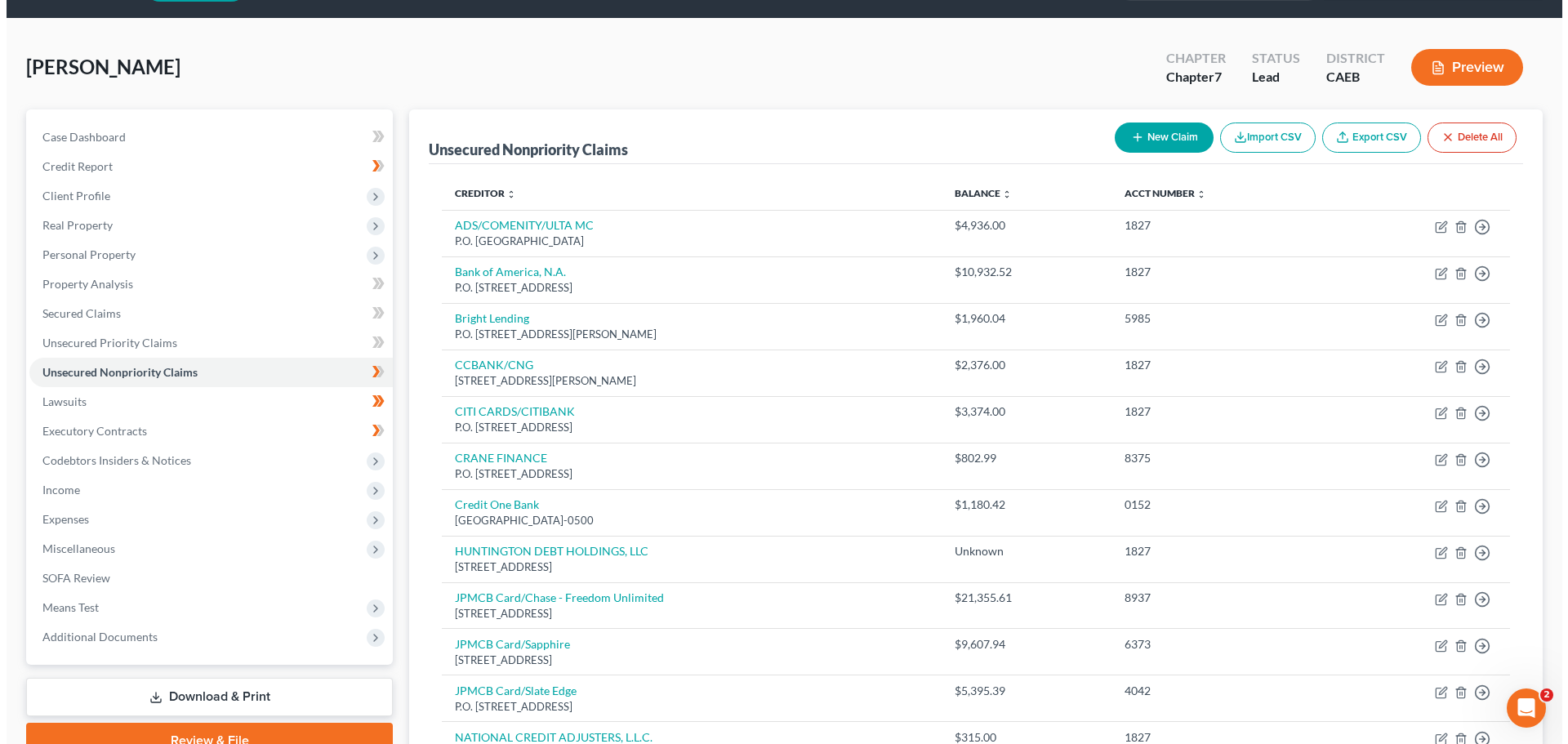
scroll to position [0, 0]
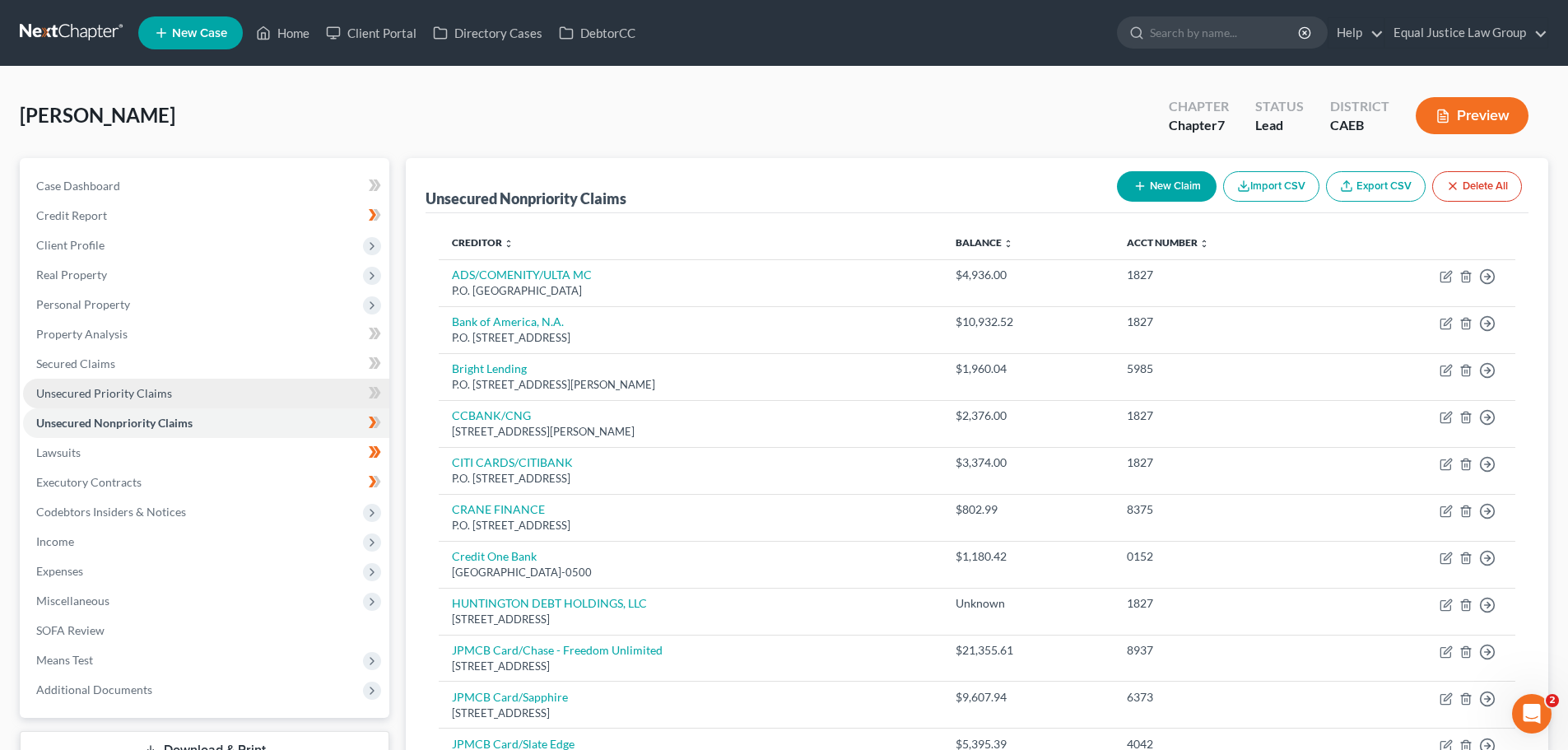
click at [117, 395] on span "Unsecured Priority Claims" at bounding box center [104, 393] width 136 height 14
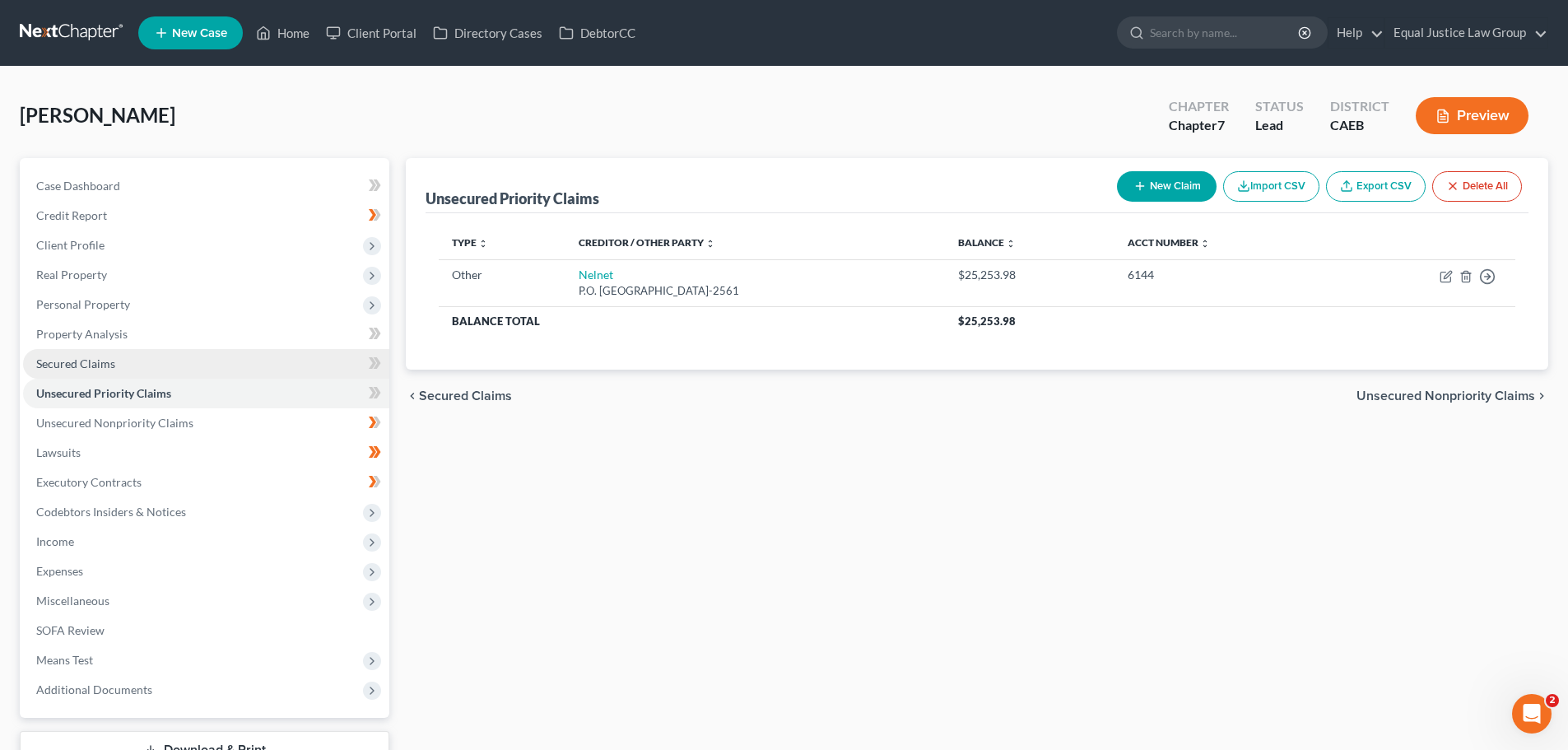
click at [78, 363] on span "Secured Claims" at bounding box center [76, 363] width 79 height 14
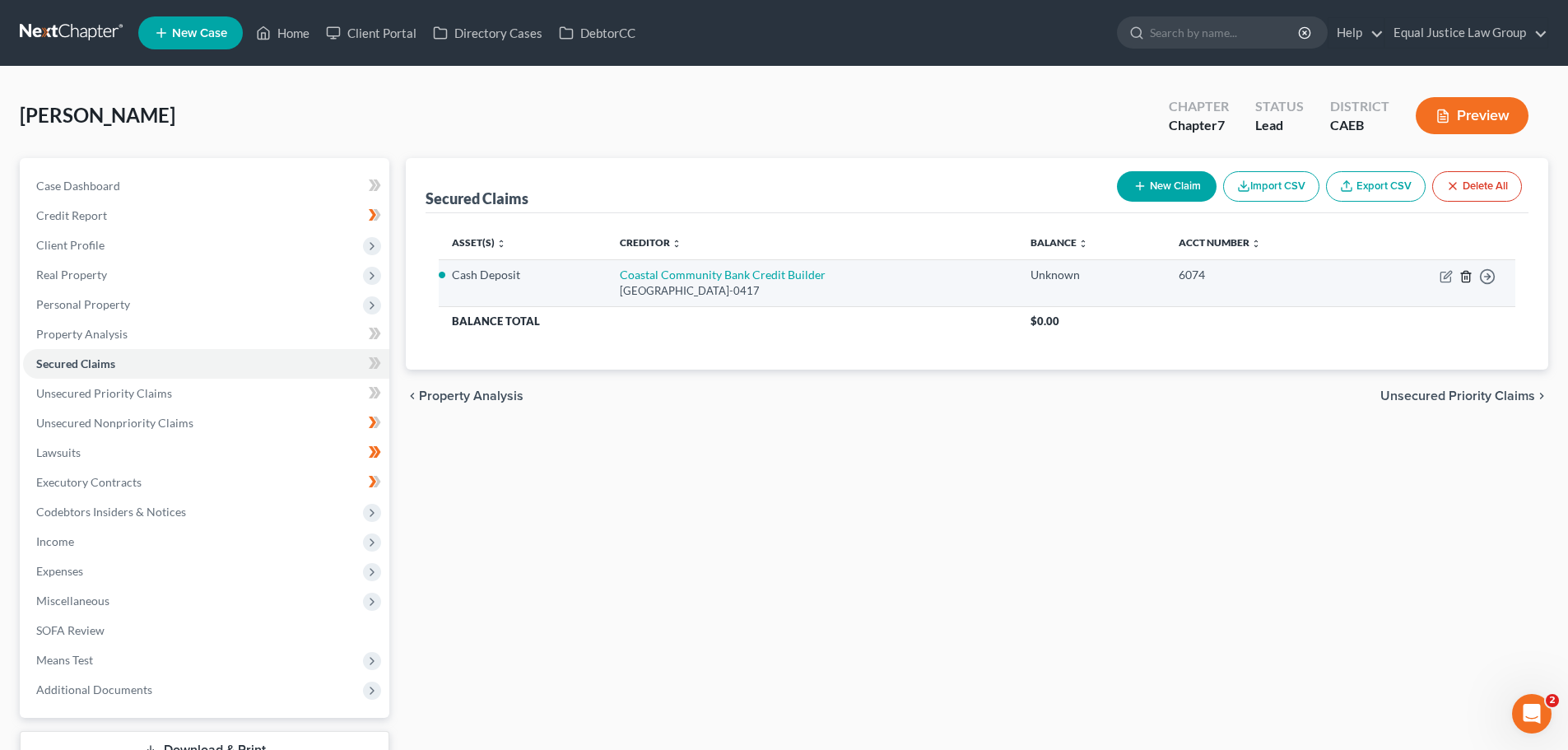
click at [1462, 274] on icon "button" at bounding box center [1465, 276] width 7 height 11
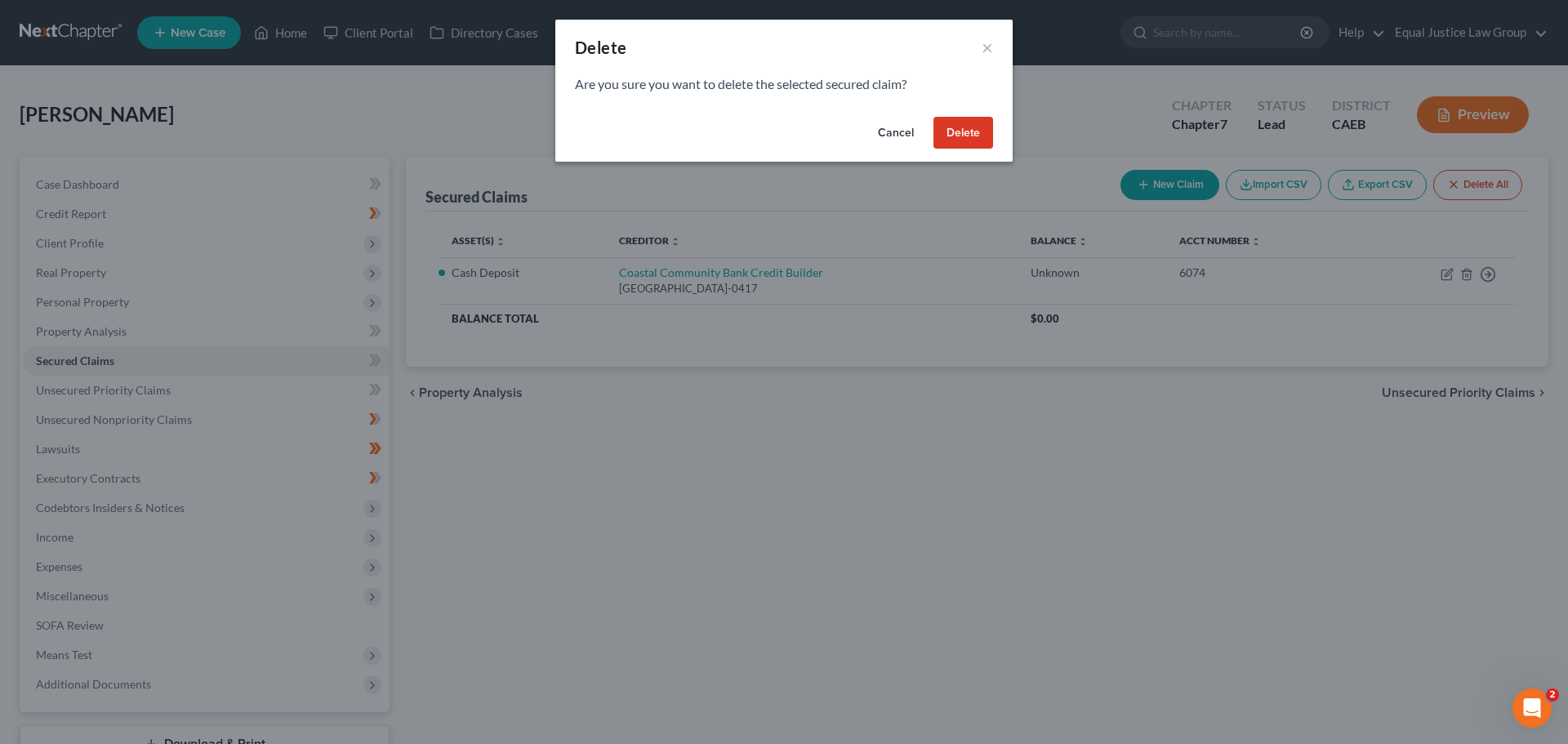
click at [974, 131] on button "Delete" at bounding box center [963, 133] width 60 height 33
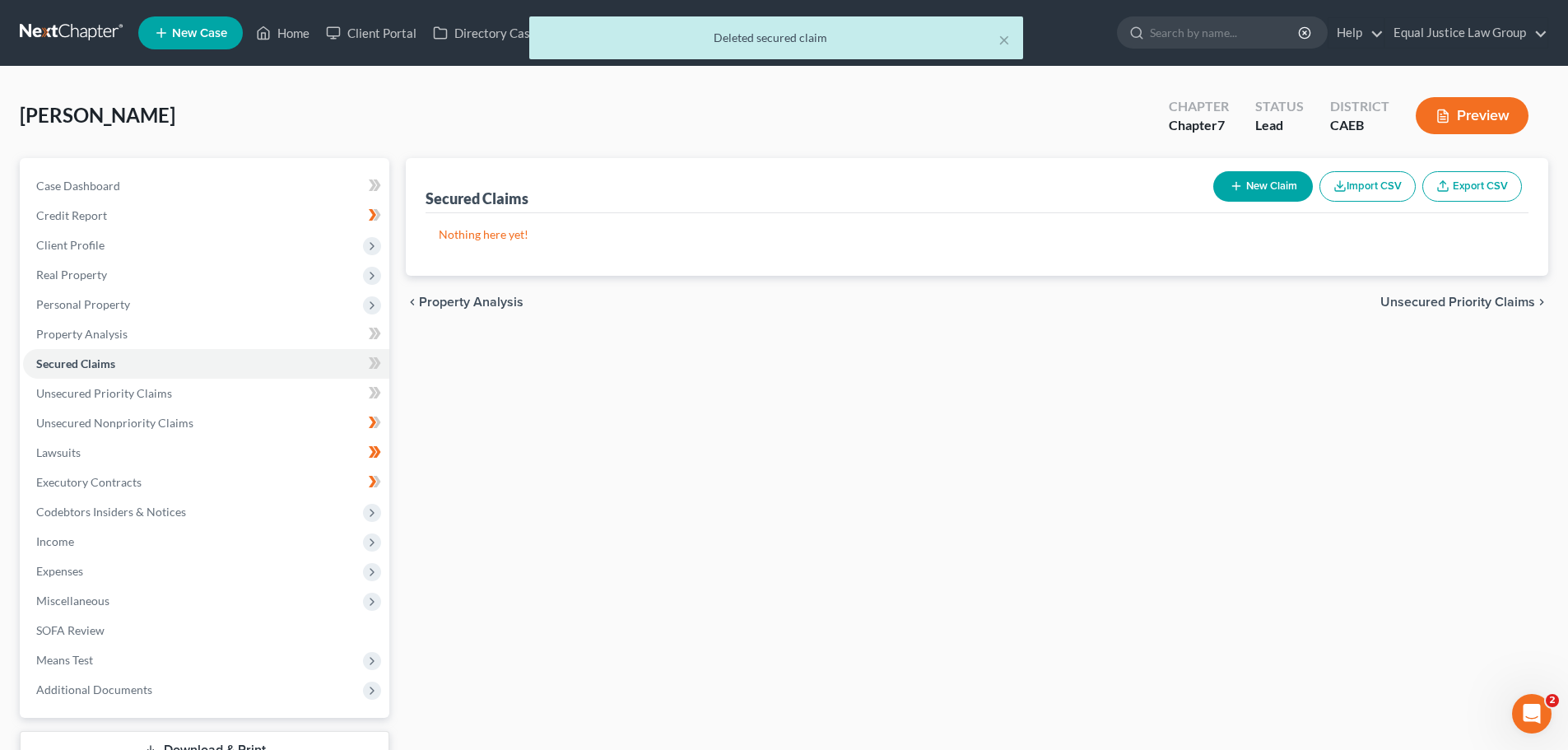
click at [787, 594] on div "Secured Claims New Claim Import CSV Export CSV Nothing here yet! Previous 1 Nex…" at bounding box center [977, 485] width 1159 height 655
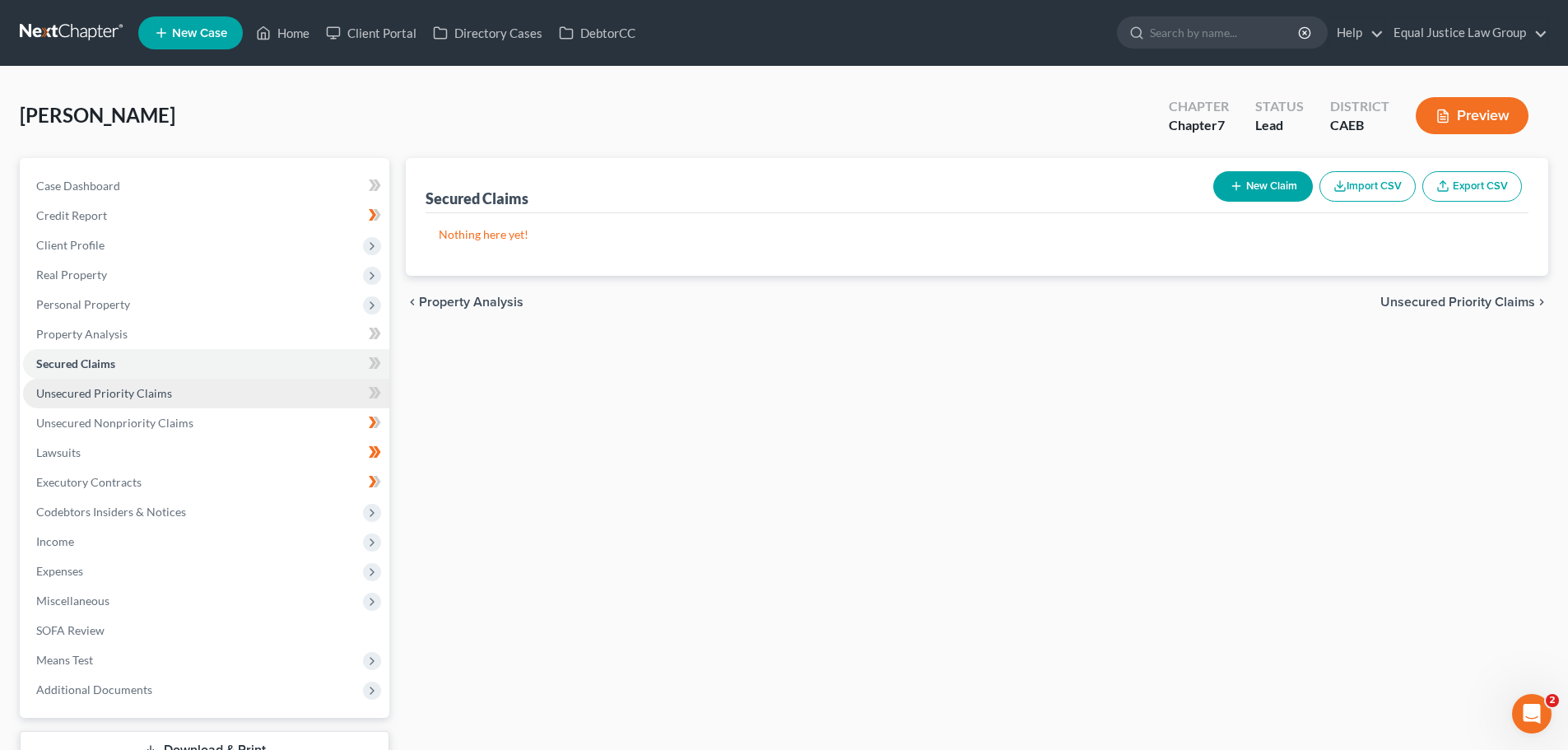
click at [102, 400] on link "Unsecured Priority Claims" at bounding box center [206, 394] width 366 height 30
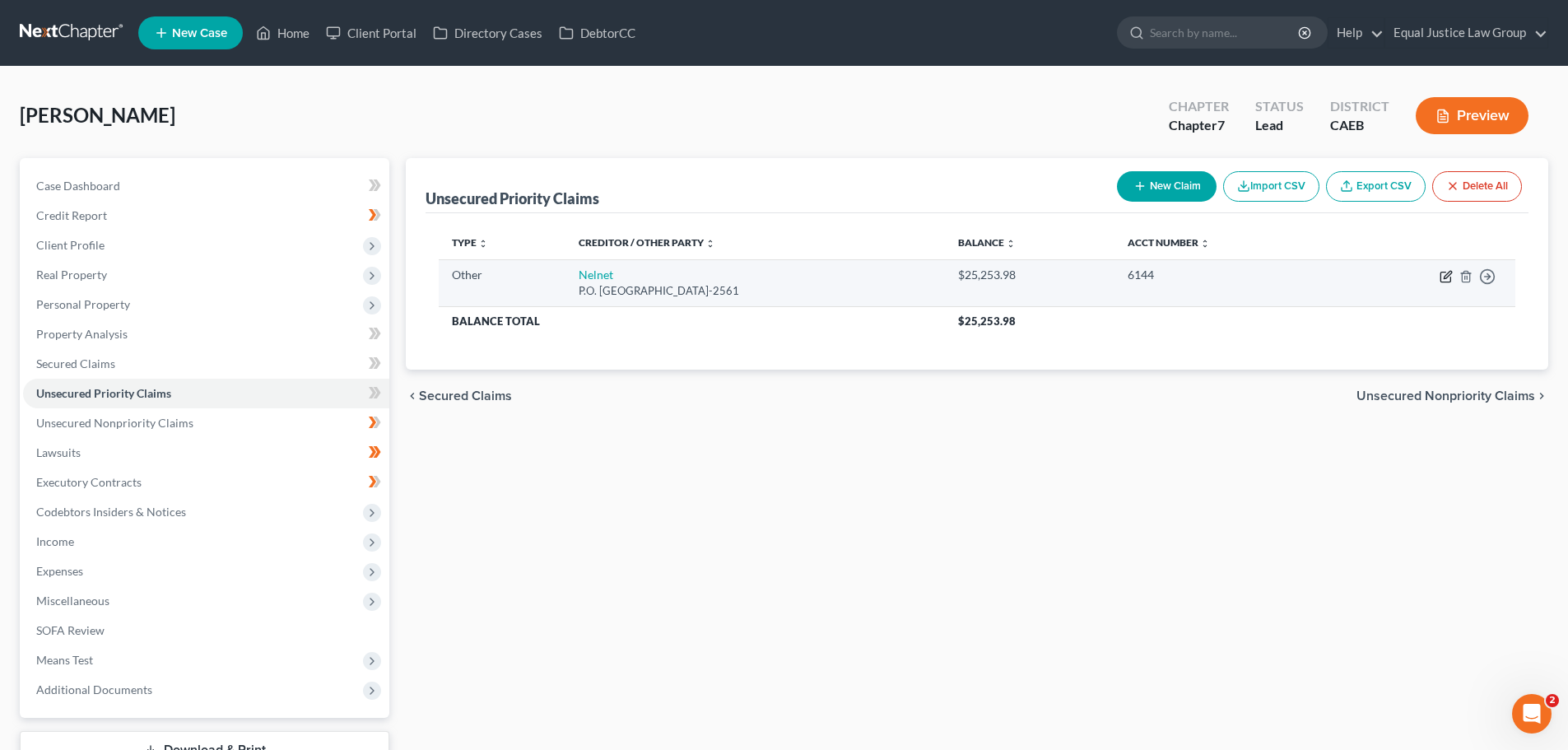
click at [1443, 274] on icon "button" at bounding box center [1446, 277] width 13 height 13
select select "9"
select select "30"
select select "0"
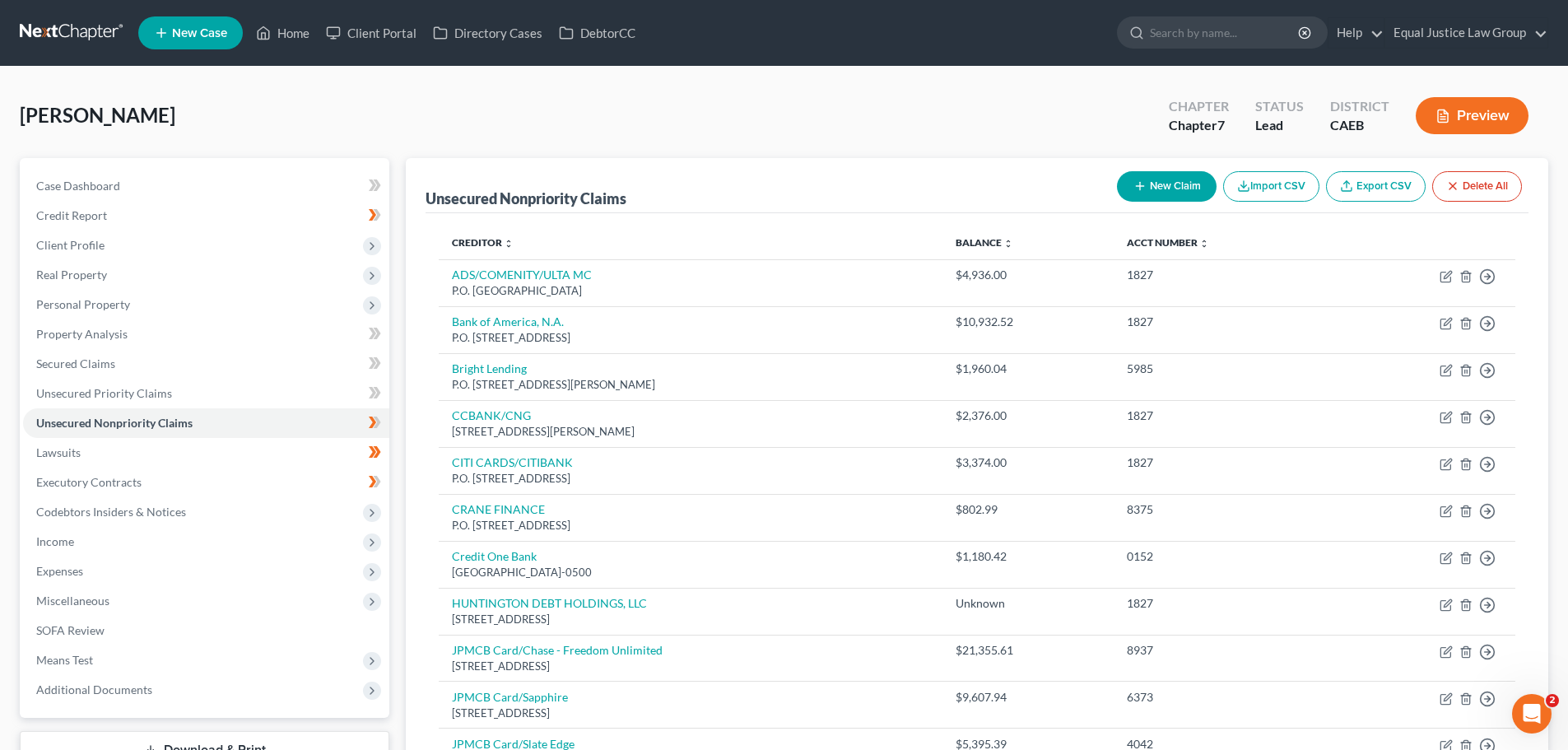
click at [1158, 184] on button "New Claim" at bounding box center [1166, 186] width 100 height 30
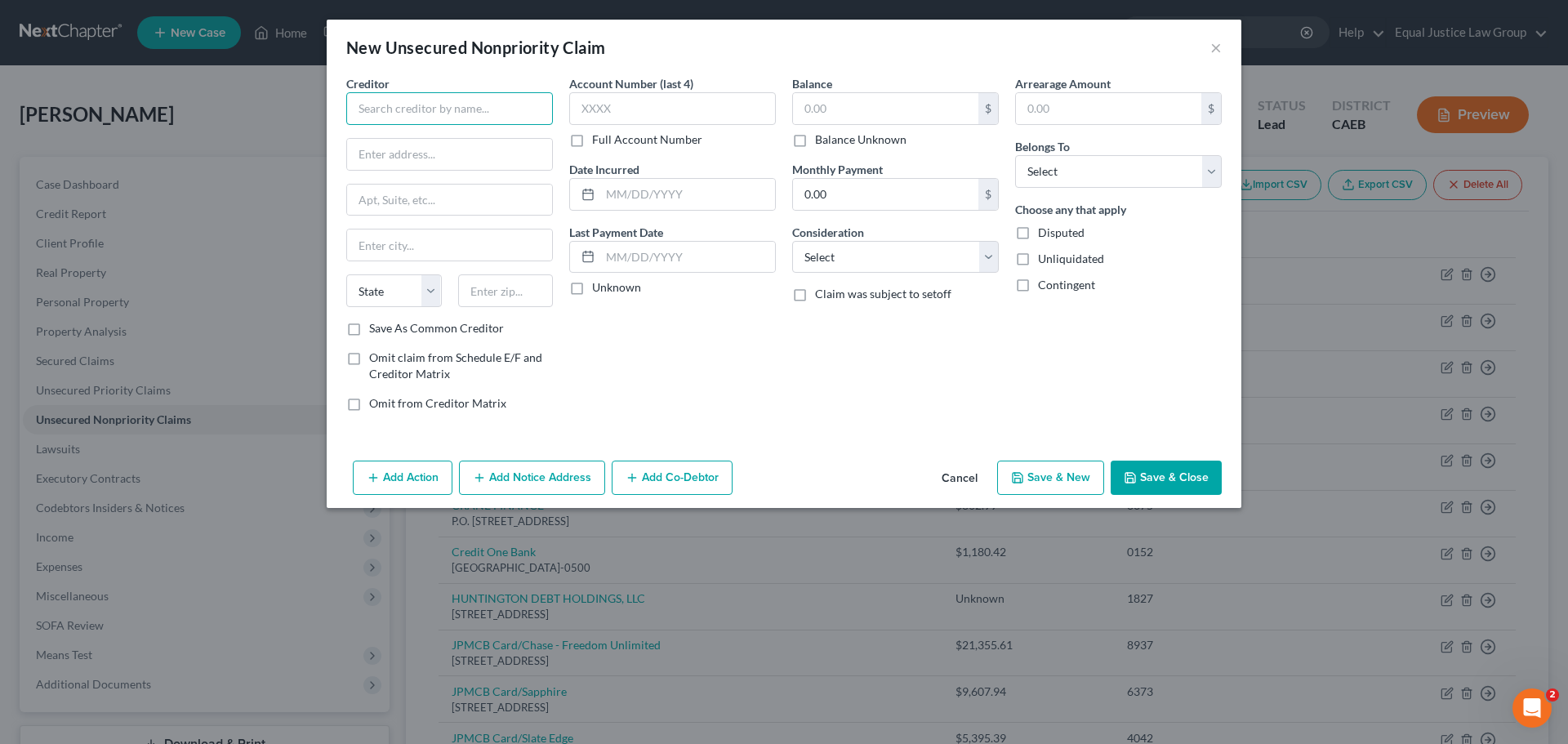
click at [384, 105] on input "text" at bounding box center [449, 109] width 207 height 33
click at [960, 470] on button "Cancel" at bounding box center [960, 479] width 62 height 33
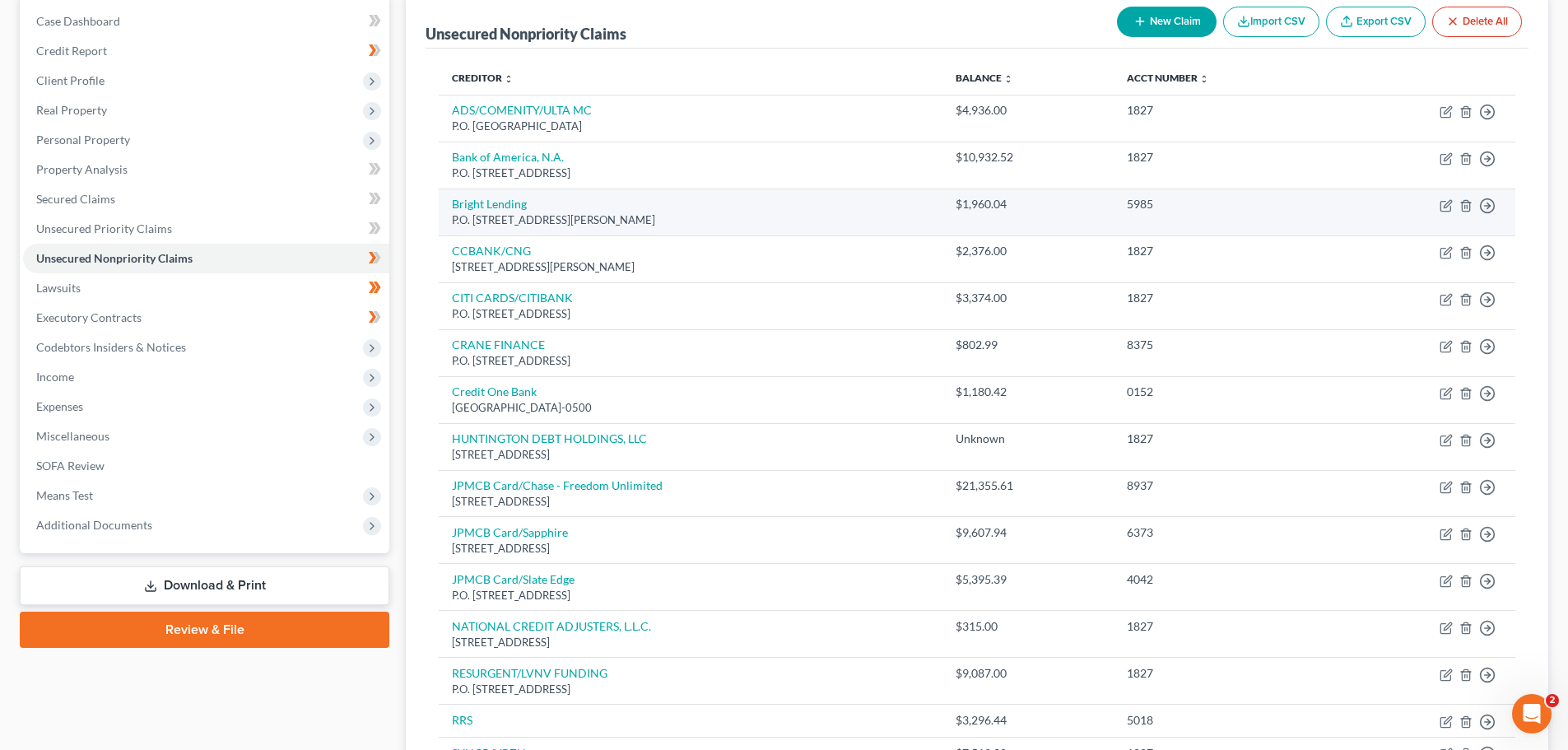
scroll to position [247, 0]
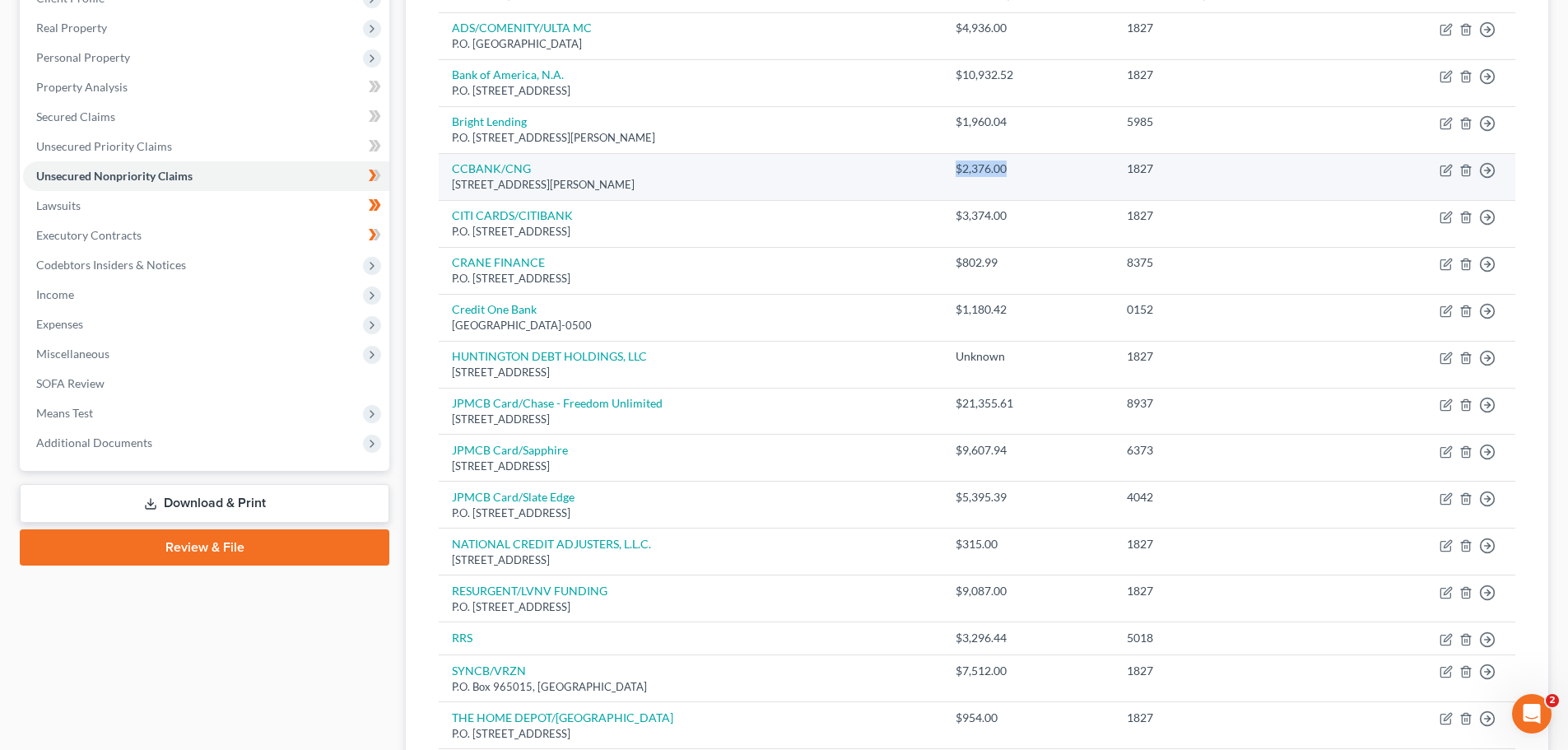
drag, startPoint x: 971, startPoint y: 169, endPoint x: 1036, endPoint y: 169, distance: 65.0
click at [1036, 169] on td "$2,376.00" at bounding box center [1027, 176] width 170 height 47
copy div "$2,376.00"
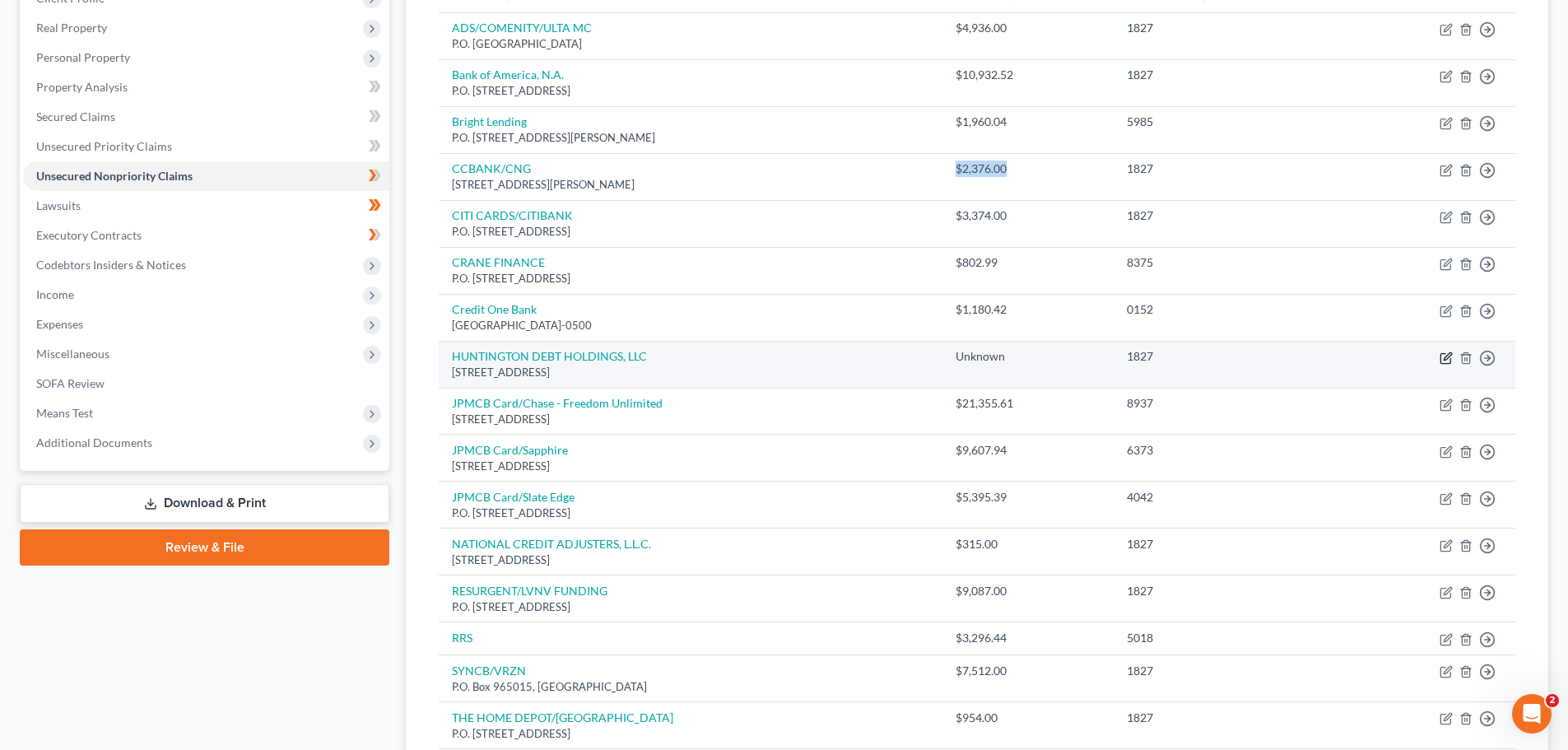
click at [1447, 357] on icon "button" at bounding box center [1446, 358] width 13 height 13
select select "35"
select select "14"
select select "0"
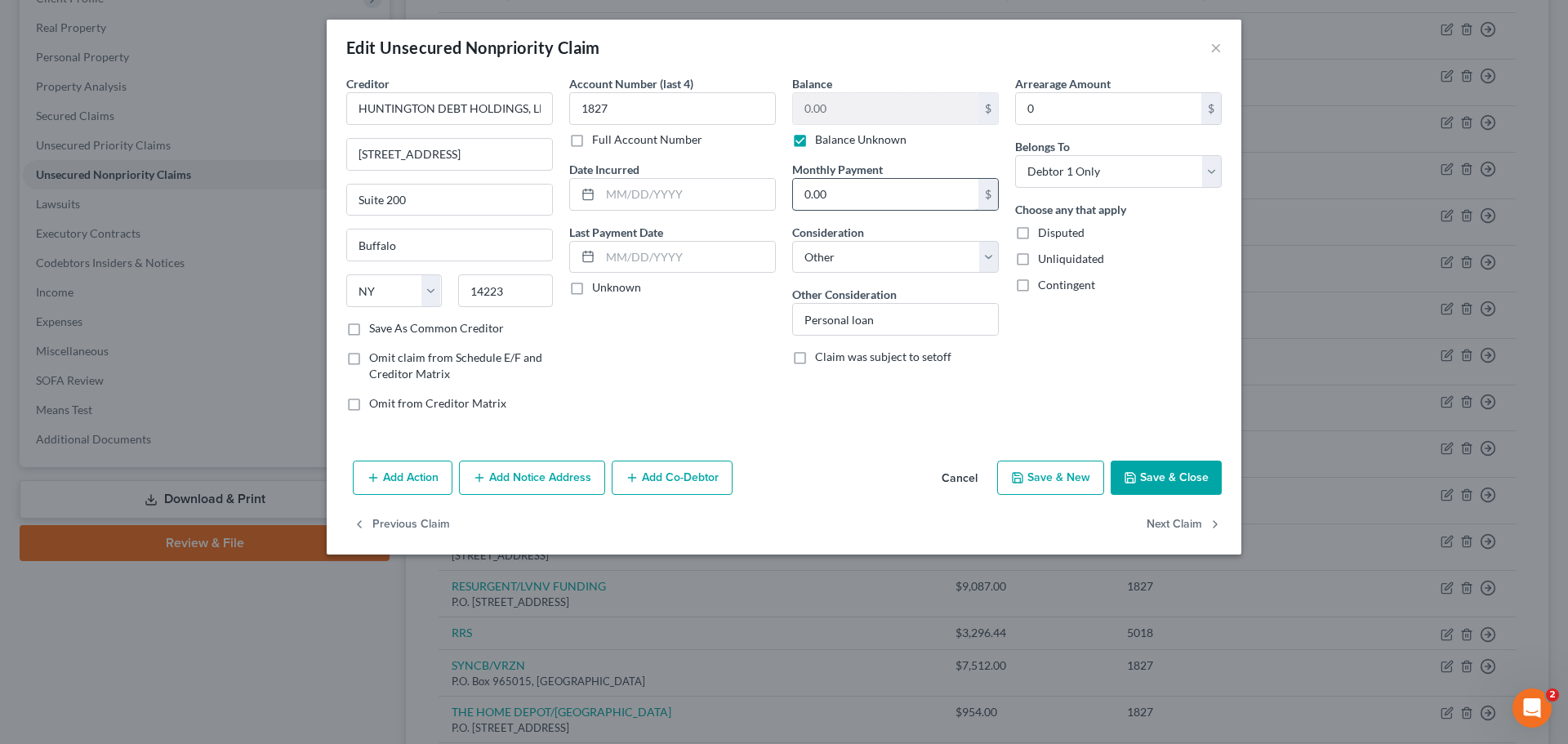
click at [874, 192] on input "0.00" at bounding box center [885, 194] width 185 height 31
click at [815, 138] on label "Balance Unknown" at bounding box center [861, 140] width 91 height 16
click at [822, 138] on input "Balance Unknown" at bounding box center [826, 136] width 11 height 11
checkbox input "false"
click at [840, 107] on input "0.00" at bounding box center [885, 109] width 185 height 31
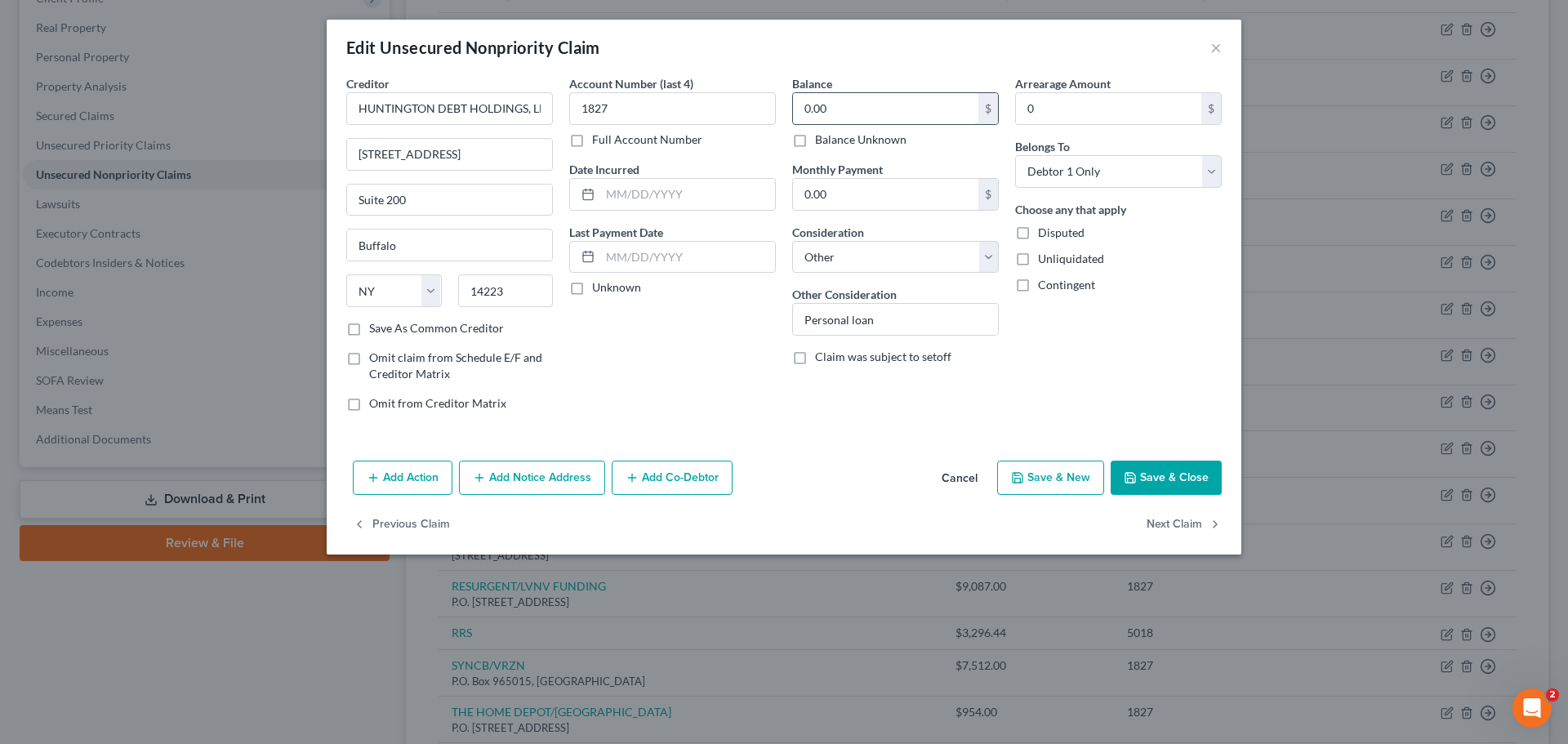
paste input "$2,376"
type input "2,376.00"
click at [670, 193] on input "text" at bounding box center [688, 194] width 175 height 31
click at [654, 250] on input "text" at bounding box center [688, 257] width 175 height 31
click at [617, 192] on input "05152024" at bounding box center [688, 194] width 175 height 31
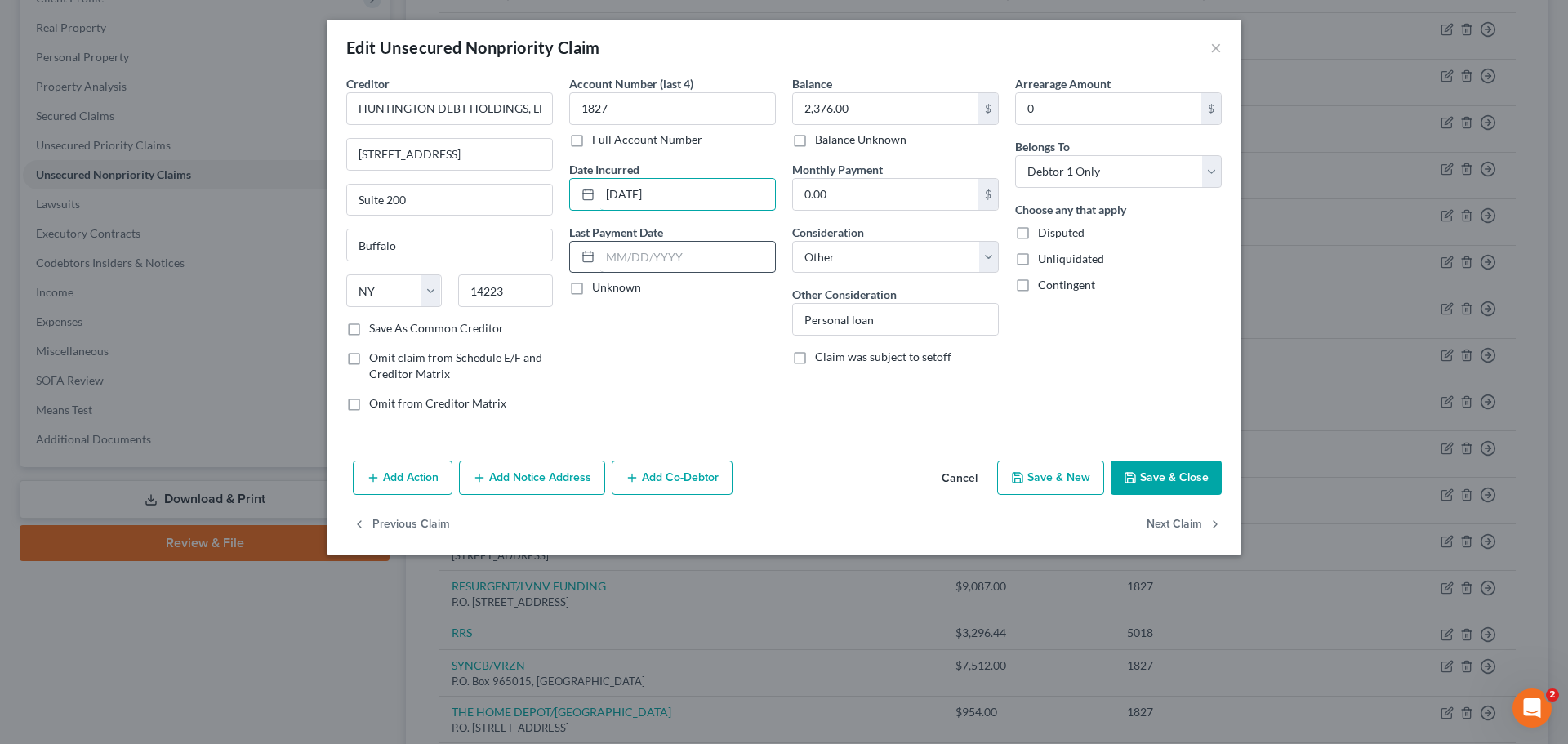
type input "[DATE]"
click at [637, 244] on input "text" at bounding box center [688, 257] width 175 height 31
type input "[DATE]"
click at [989, 253] on select "Select Cable / Satellite Services Collection Agency Credit Card Debt Debt Couns…" at bounding box center [895, 257] width 207 height 33
click at [1138, 365] on div "Arrearage Amount 0 $ Belongs To * Select Debtor 1 Only Debtor 2 Only Debtor 1 A…" at bounding box center [1118, 250] width 223 height 350
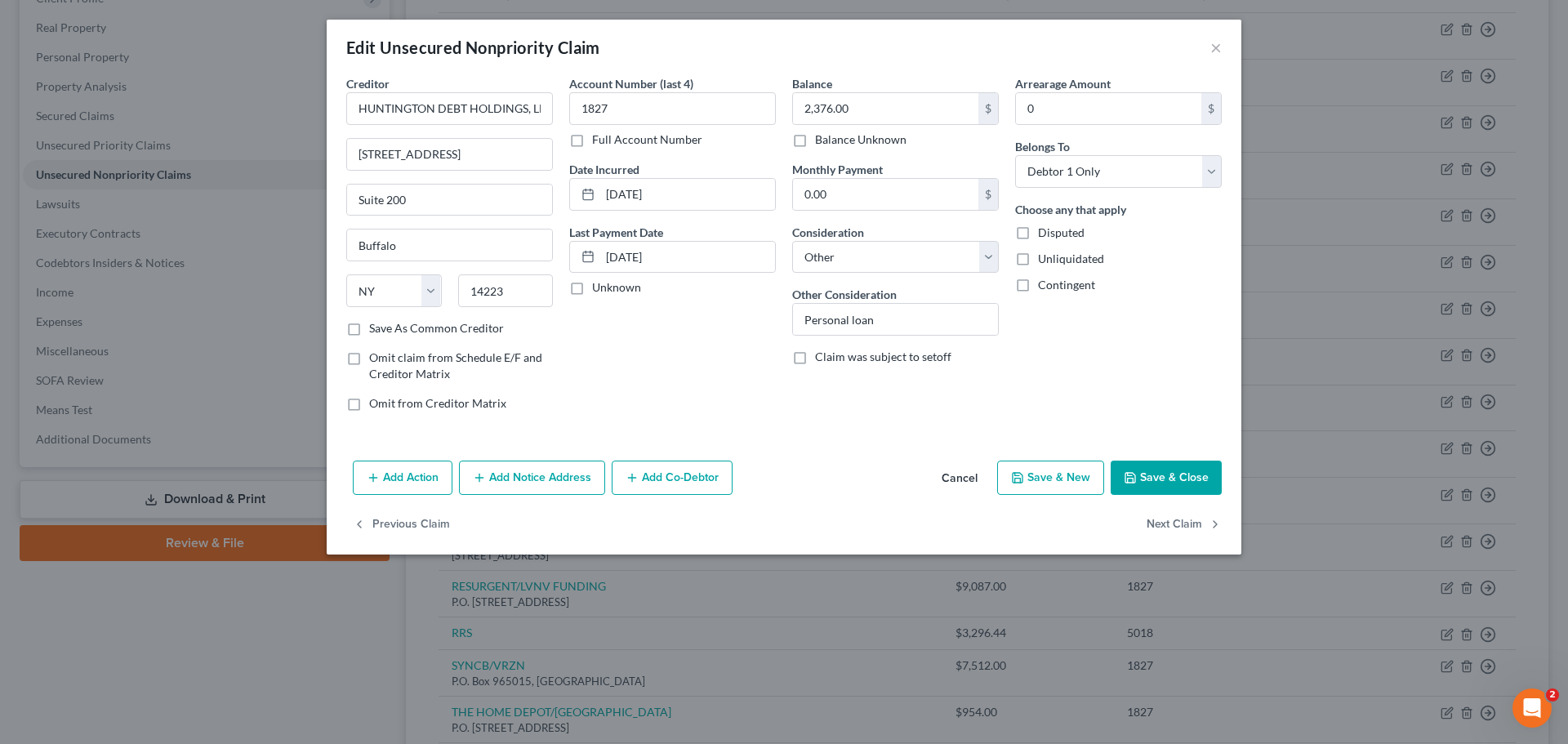
click at [1164, 474] on button "Save & Close" at bounding box center [1166, 478] width 111 height 34
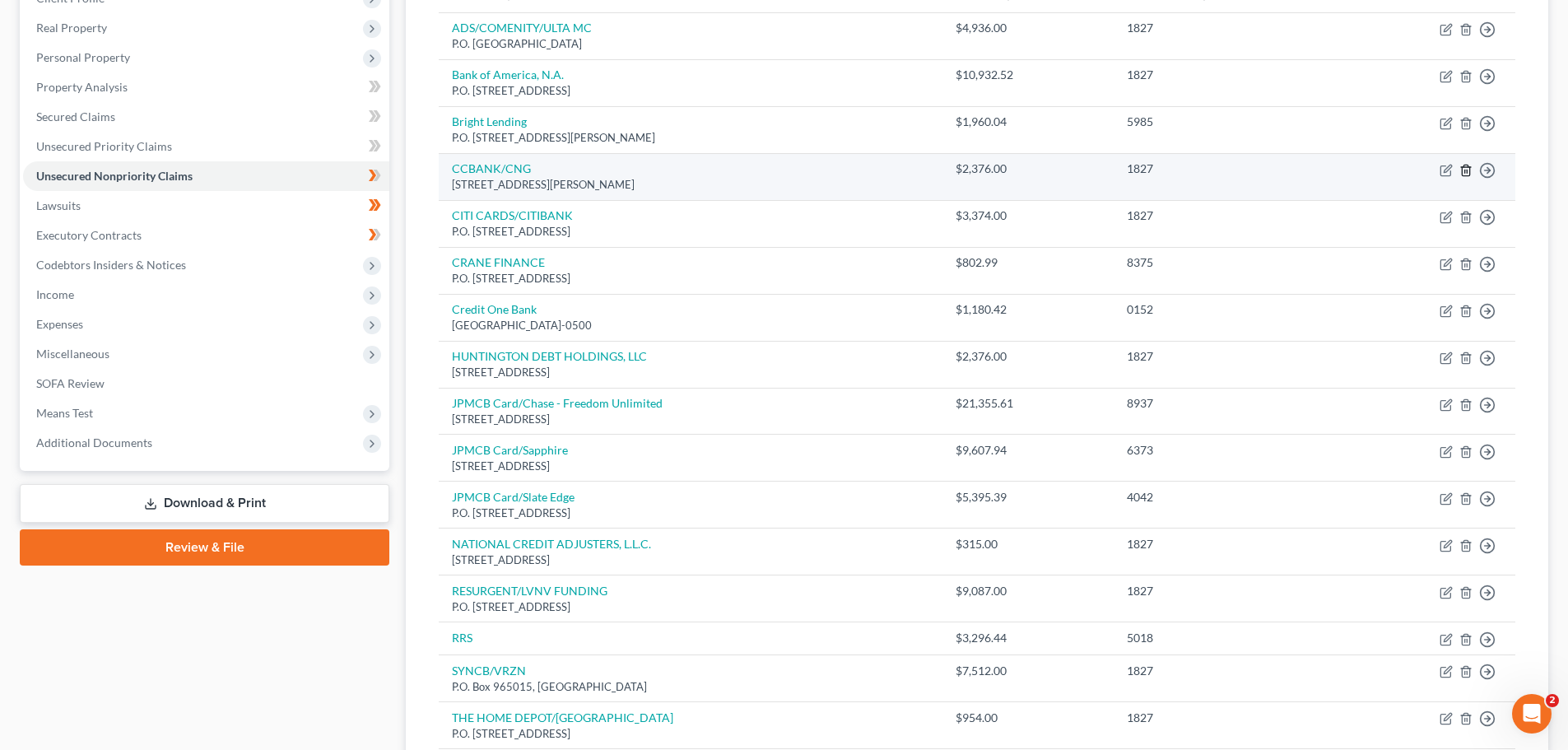
click at [1462, 168] on icon "button" at bounding box center [1465, 170] width 7 height 11
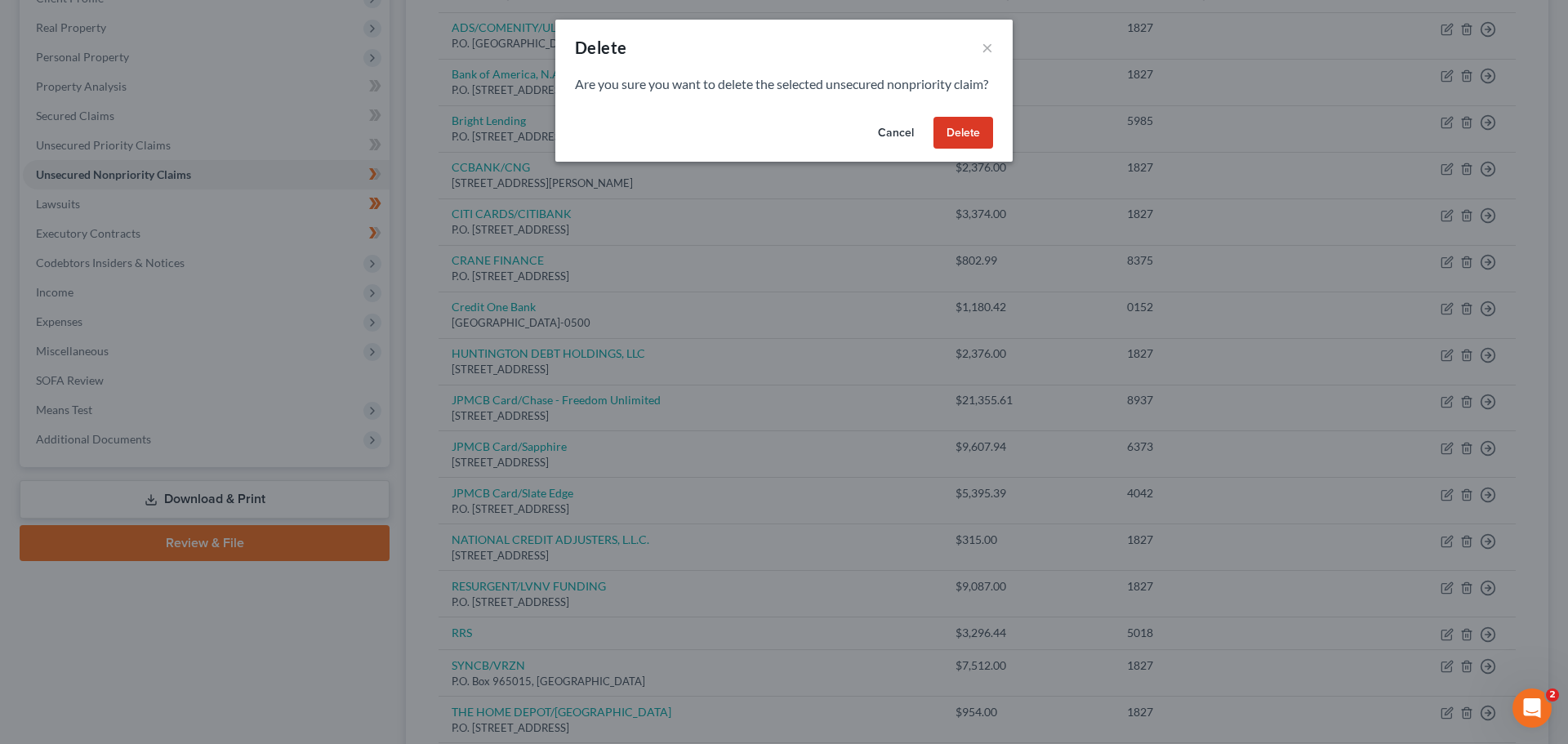
click at [944, 149] on button "Delete" at bounding box center [963, 133] width 60 height 33
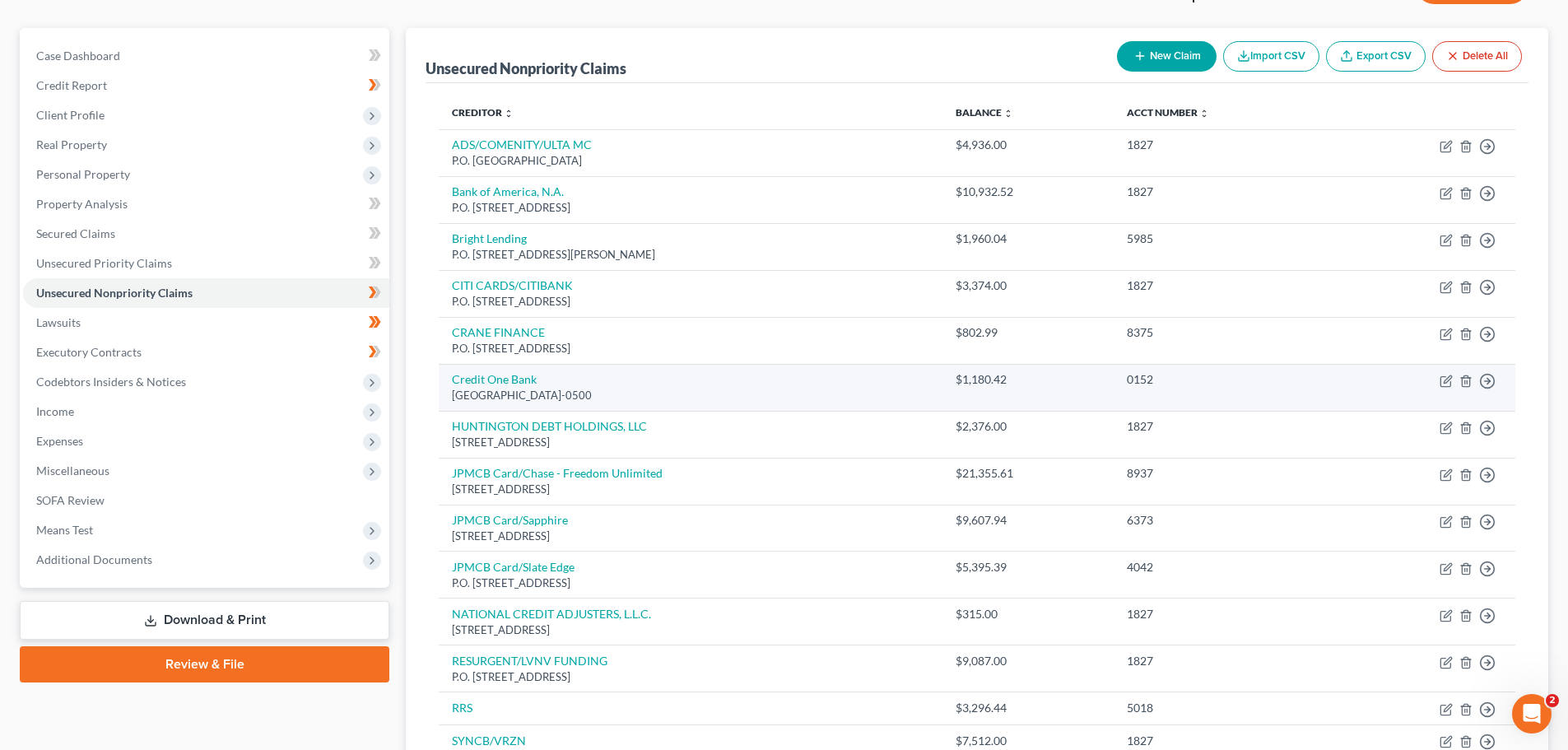
scroll to position [48, 0]
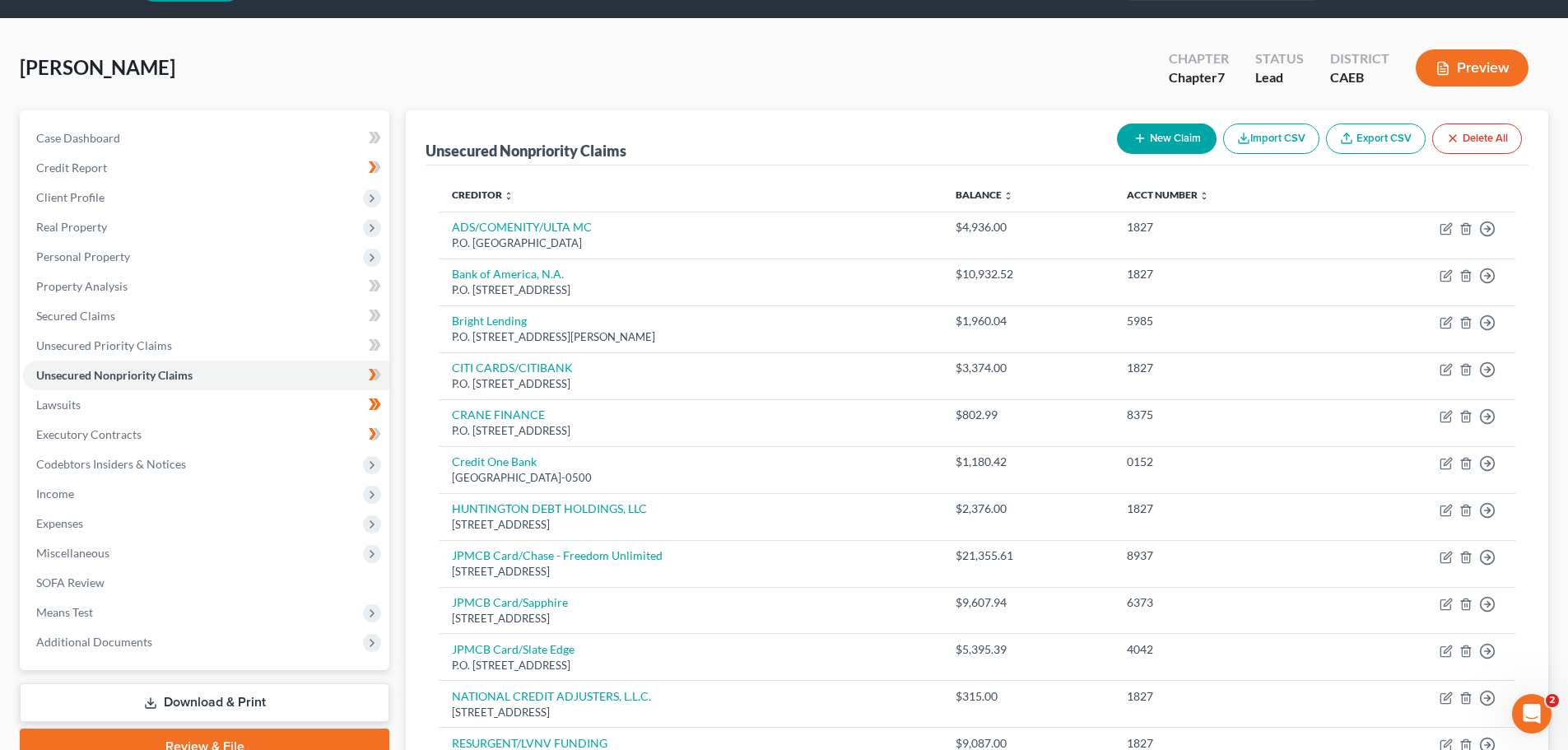
click at [1153, 133] on button "New Claim" at bounding box center [1166, 138] width 100 height 30
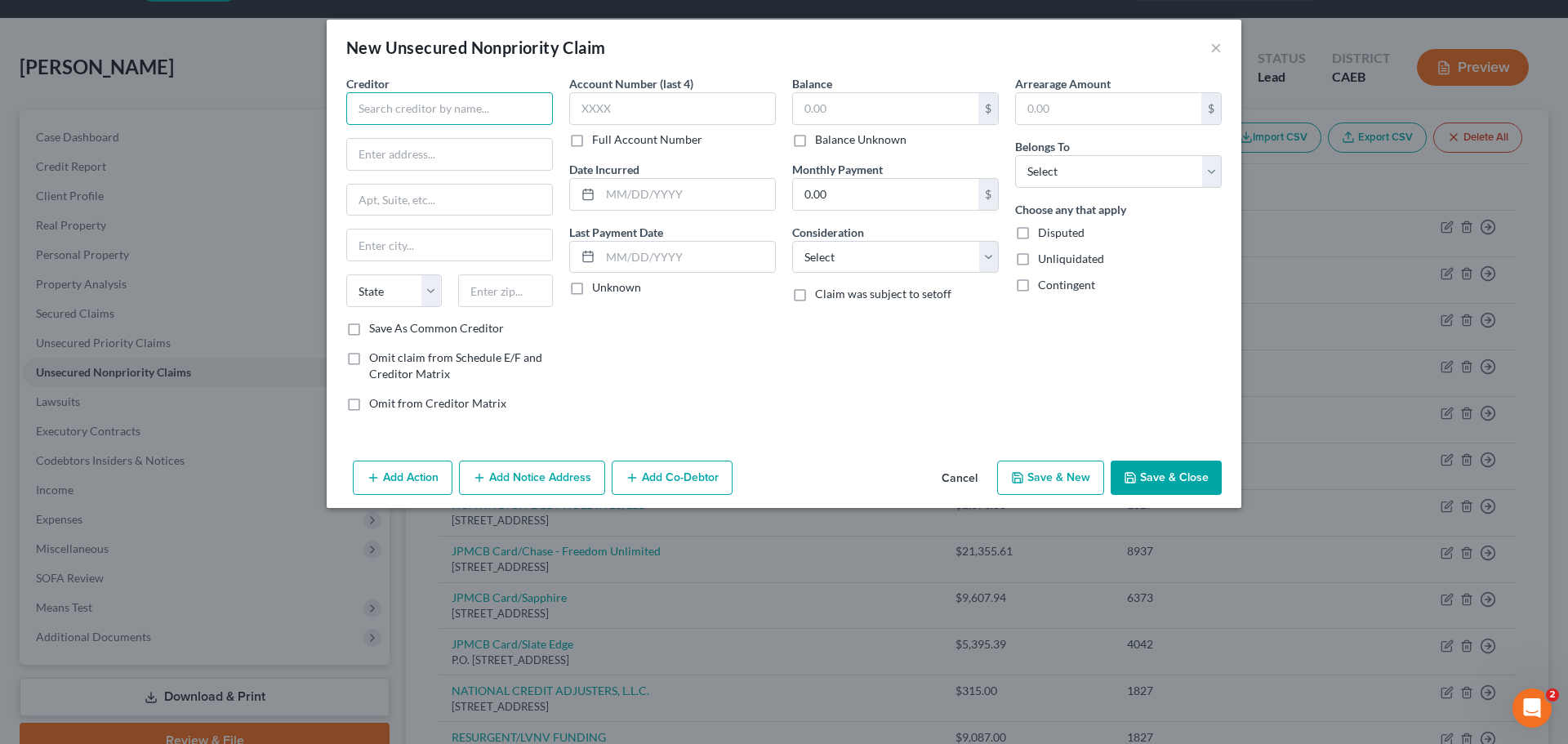
click at [435, 114] on input "text" at bounding box center [449, 109] width 207 height 33
type input "Chime/Stride Bank NA"
type input "PO Box 417"
type input "[GEOGRAPHIC_DATA]"
select select "4"
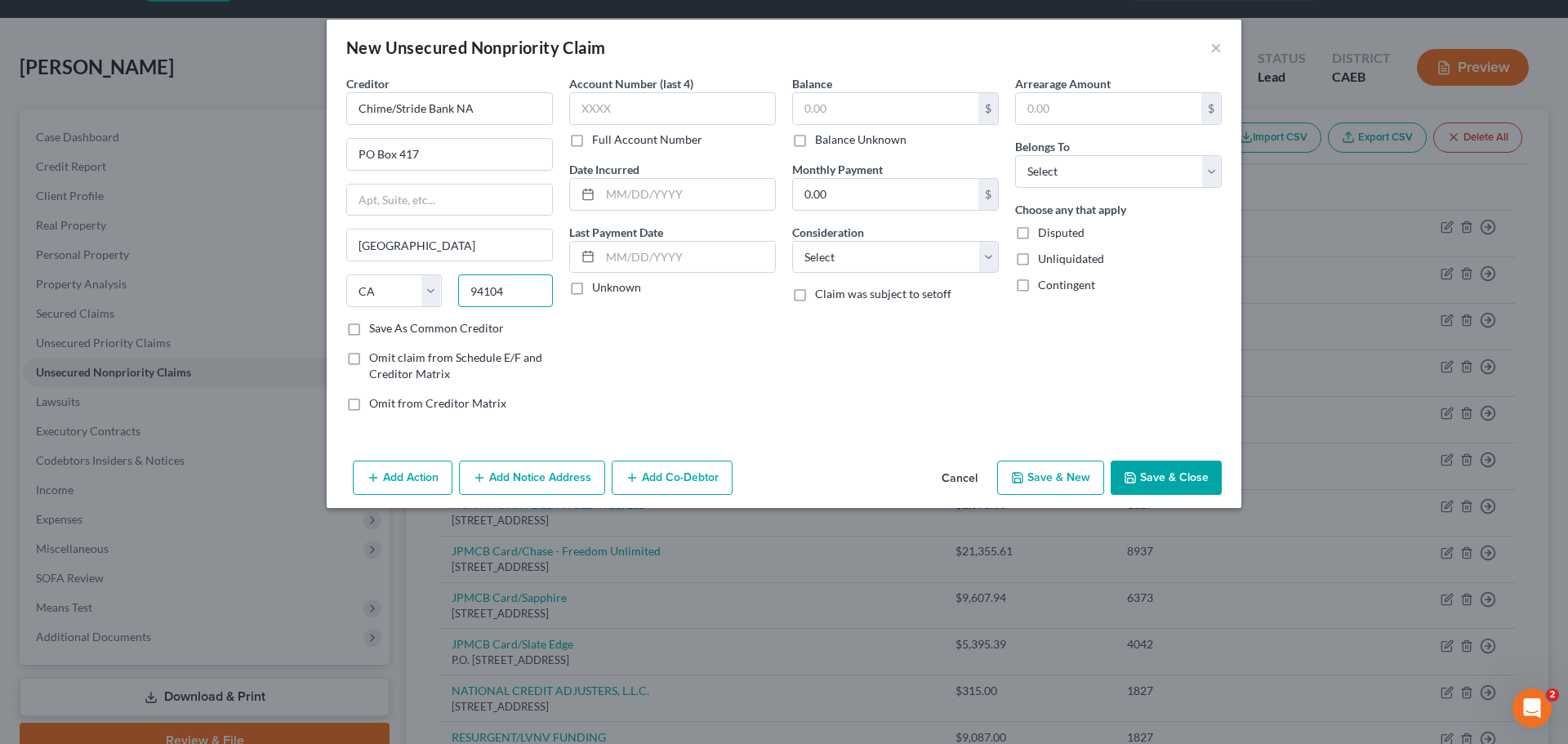
type input "94104"
click at [630, 88] on label "Account Number (last 4)" at bounding box center [631, 83] width 124 height 17
click at [633, 103] on input "text" at bounding box center [672, 109] width 207 height 33
click at [625, 200] on input "text" at bounding box center [688, 194] width 175 height 31
type input "[DATE]"
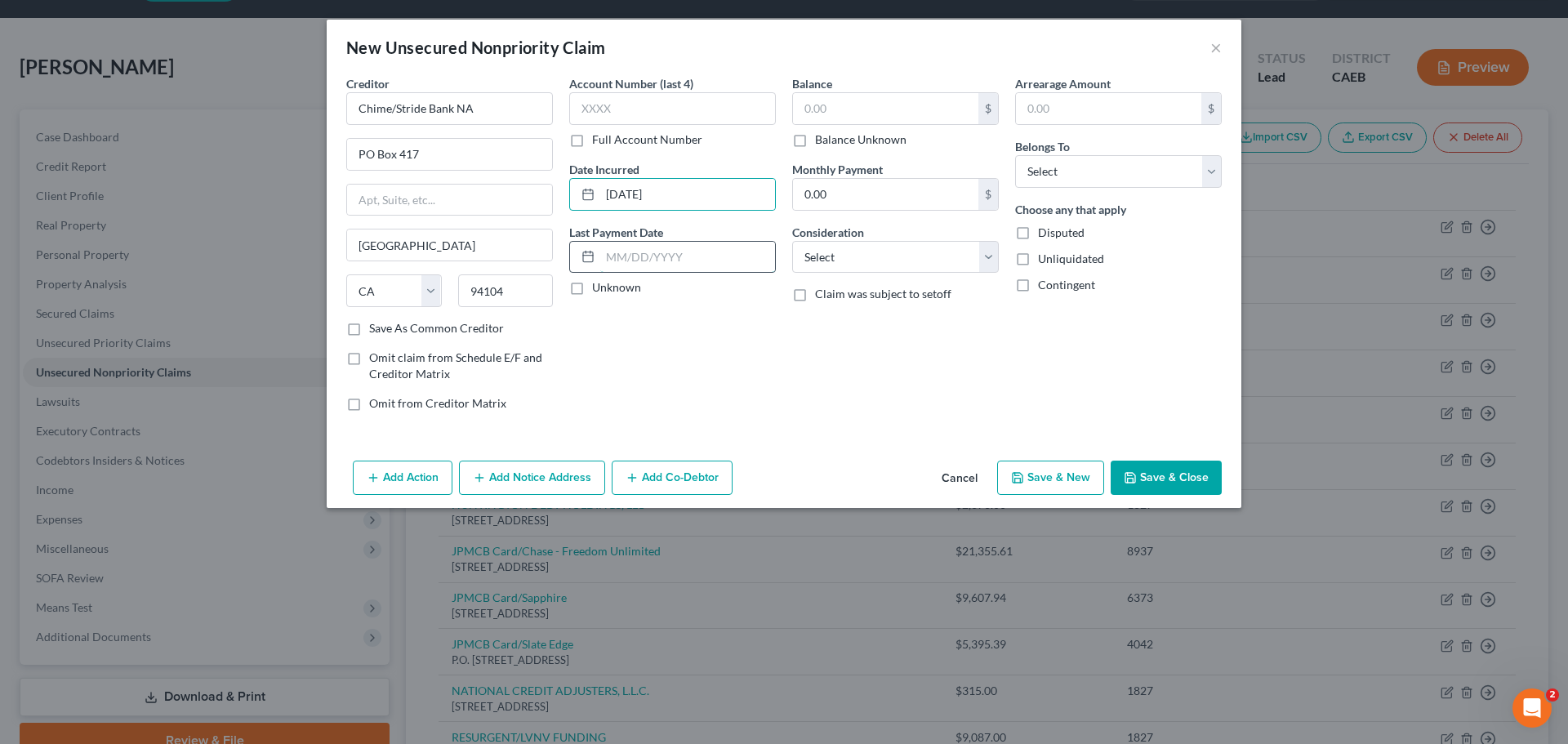
click at [645, 256] on input "text" at bounding box center [688, 257] width 175 height 31
type input "7"
type input "[DATE]"
click at [865, 106] on input "text" at bounding box center [885, 109] width 185 height 31
type input "7"
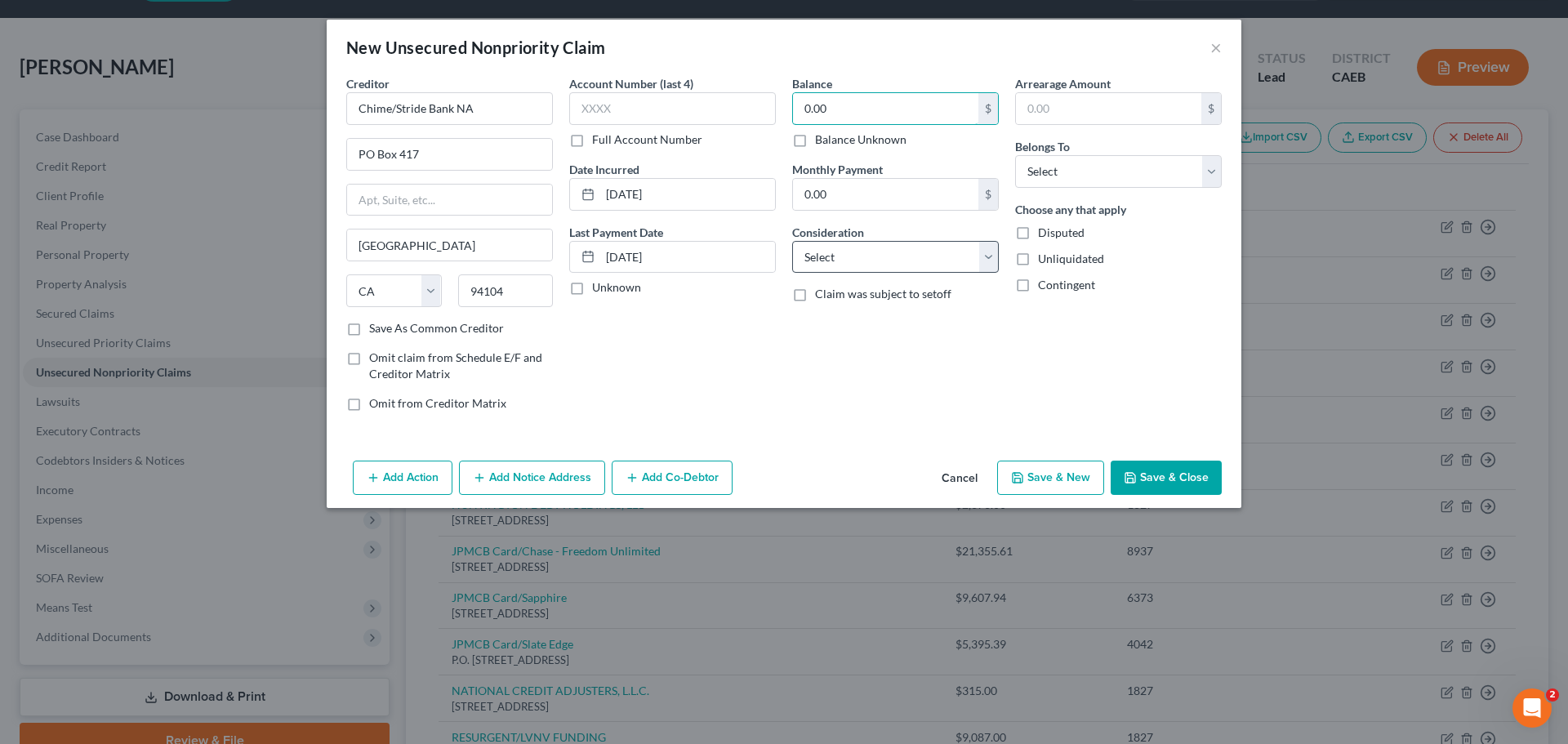
type input "0.00"
click at [948, 254] on select "Select Cable / Satellite Services Collection Agency Credit Card Debt Debt Couns…" at bounding box center [895, 257] width 207 height 33
select select "2"
click at [792, 241] on select "Select Cable / Satellite Services Collection Agency Credit Card Debt Debt Couns…" at bounding box center [895, 257] width 207 height 33
click at [1090, 348] on div "Arrearage Amount $ Belongs To * Select Debtor 1 Only Debtor 2 Only Debtor 1 And…" at bounding box center [1118, 250] width 223 height 350
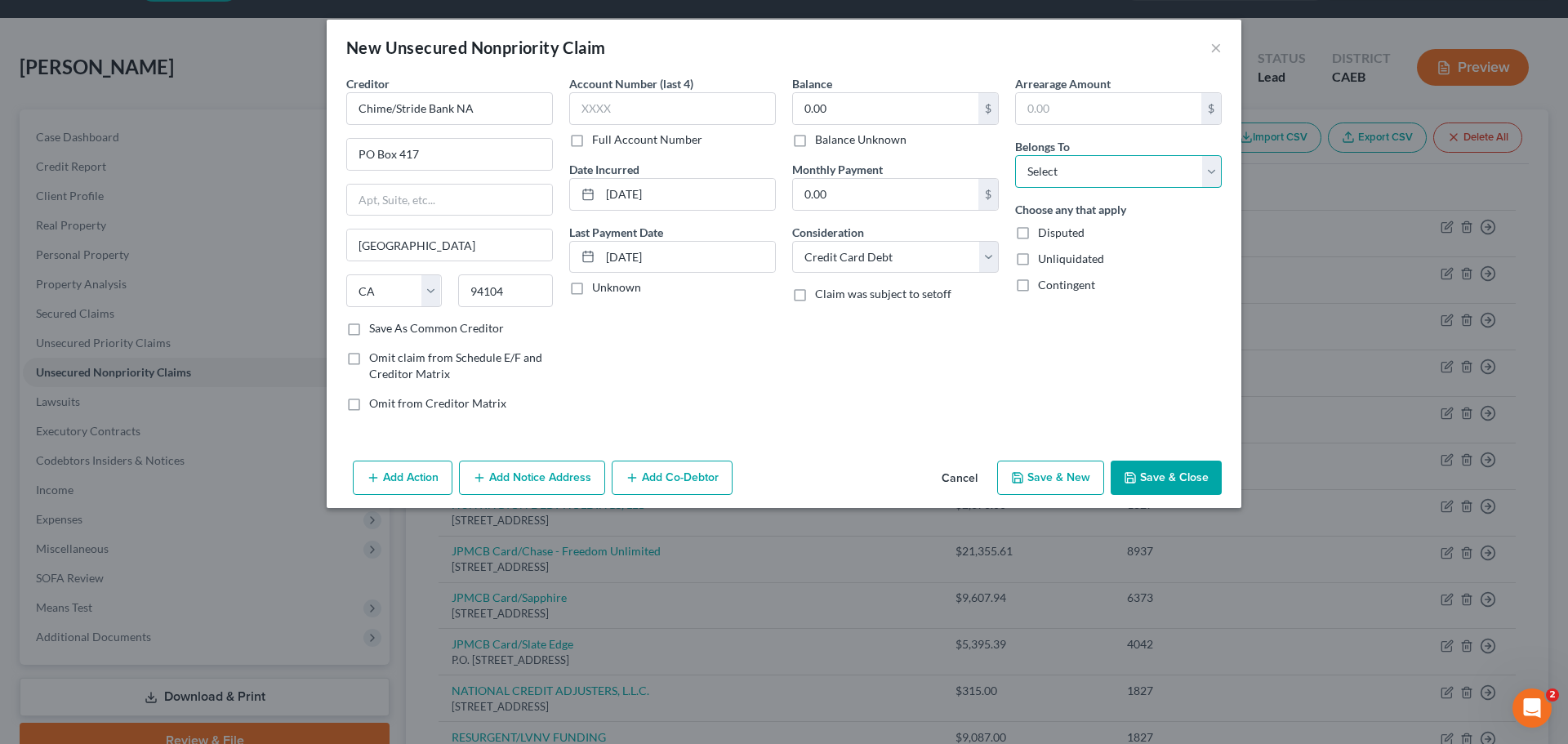
click at [1063, 169] on select "Select Debtor 1 Only Debtor 2 Only Debtor 1 And Debtor 2 Only At Least One Of T…" at bounding box center [1118, 172] width 207 height 33
select select "0"
click at [1015, 155] on select "Select Debtor 1 Only Debtor 2 Only Debtor 1 And Debtor 2 Only At Least One Of T…" at bounding box center [1118, 172] width 207 height 33
click at [1170, 477] on button "Save & Close" at bounding box center [1166, 478] width 111 height 34
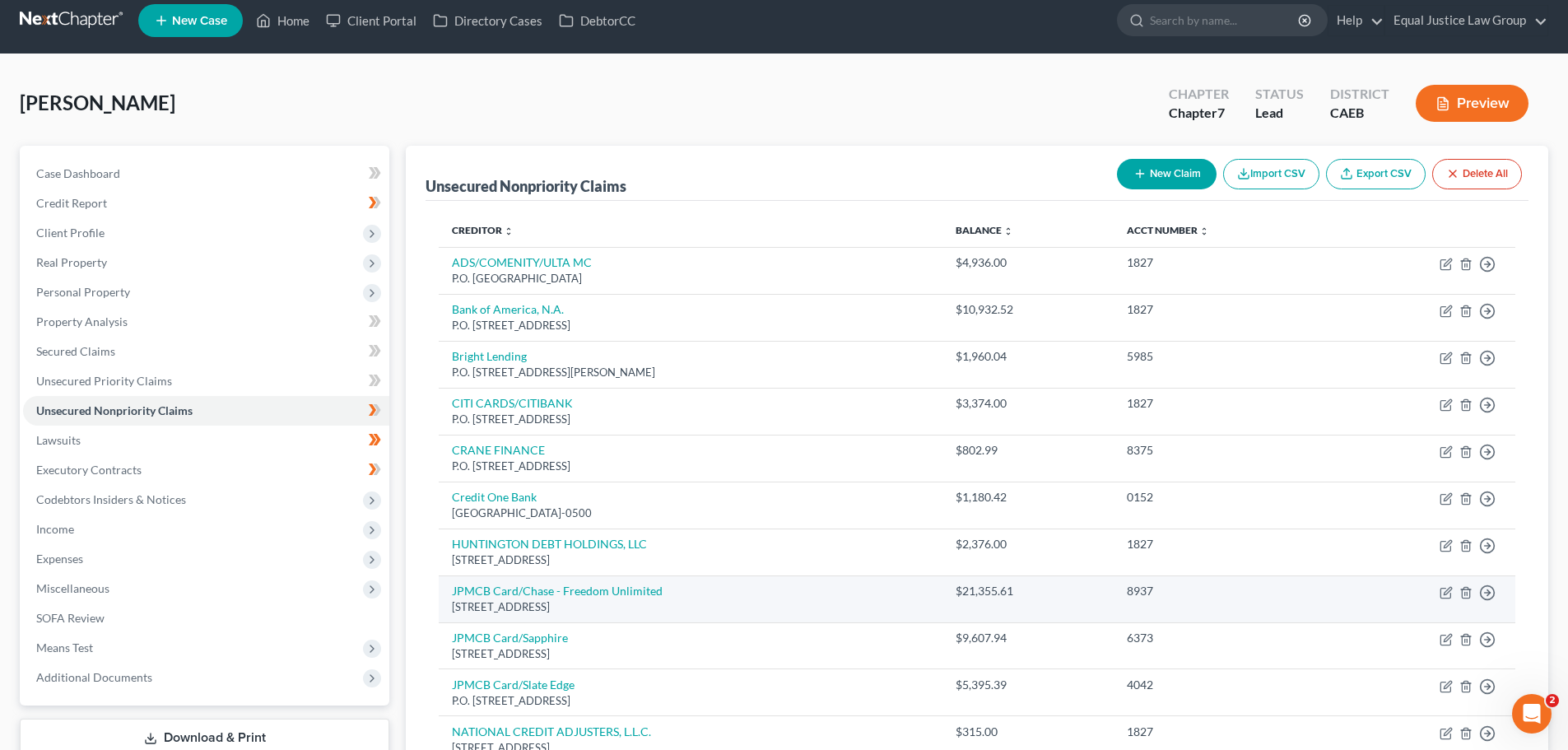
scroll to position [95, 0]
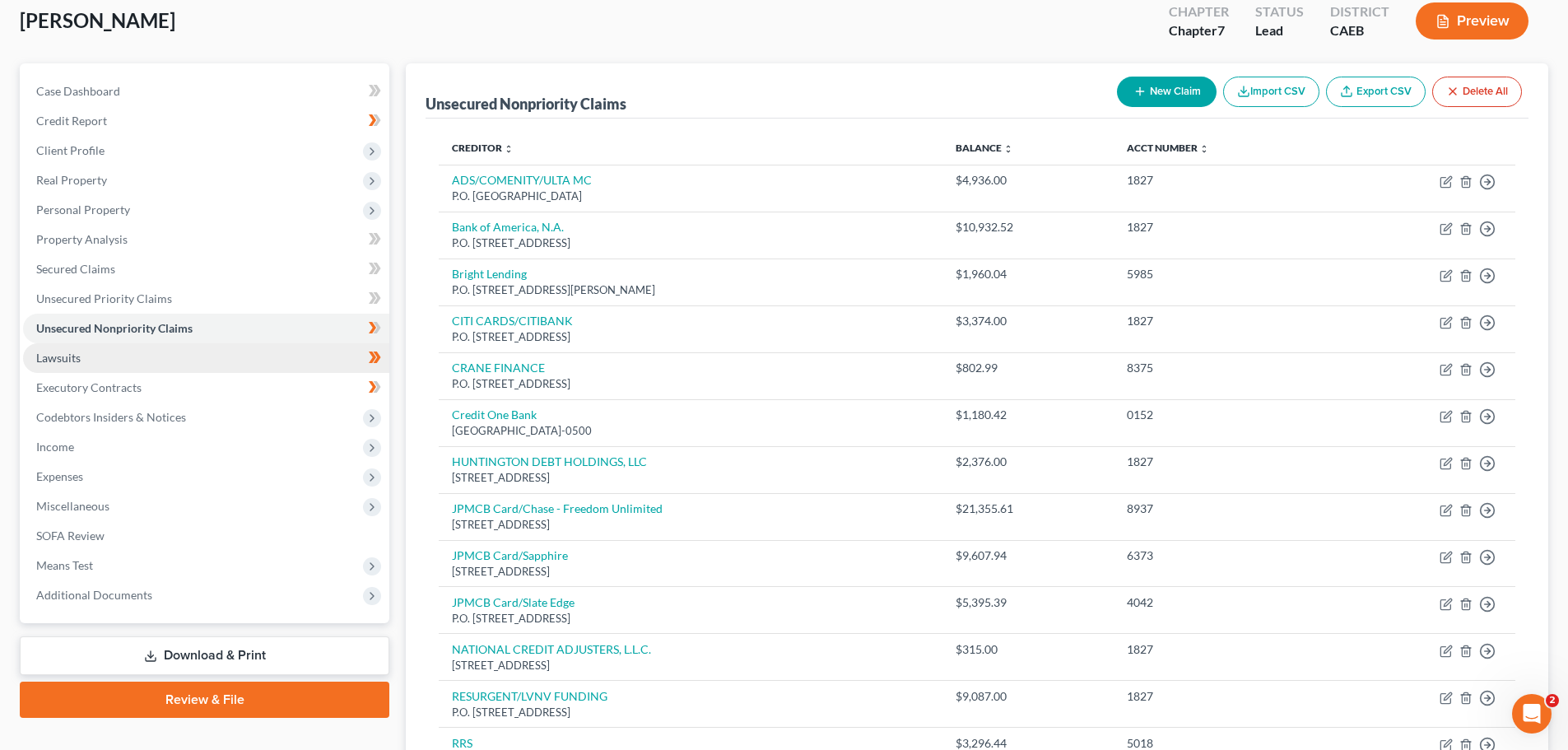
click at [78, 355] on span "Lawsuits" at bounding box center [58, 357] width 44 height 14
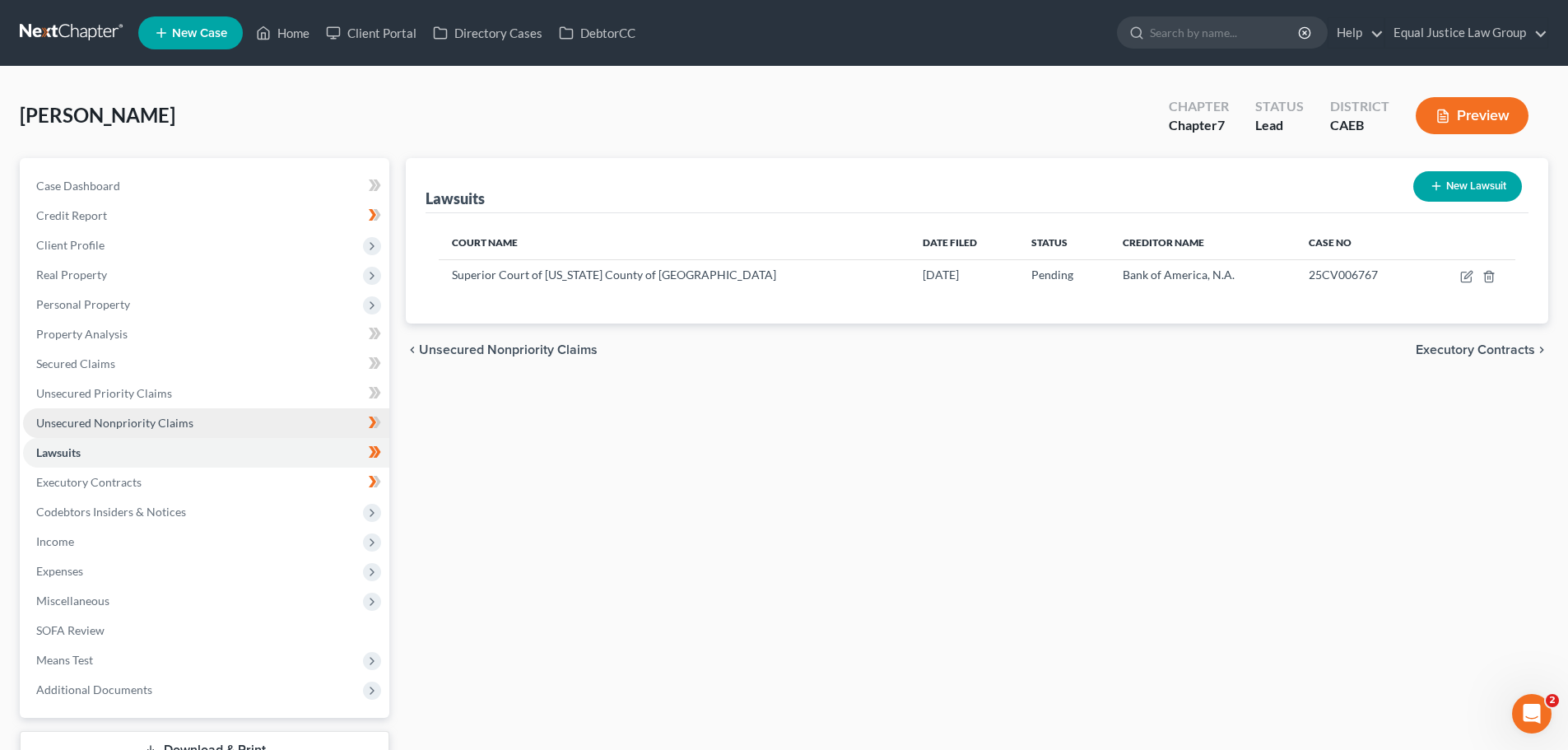
click at [109, 422] on span "Unsecured Nonpriority Claims" at bounding box center [114, 422] width 157 height 14
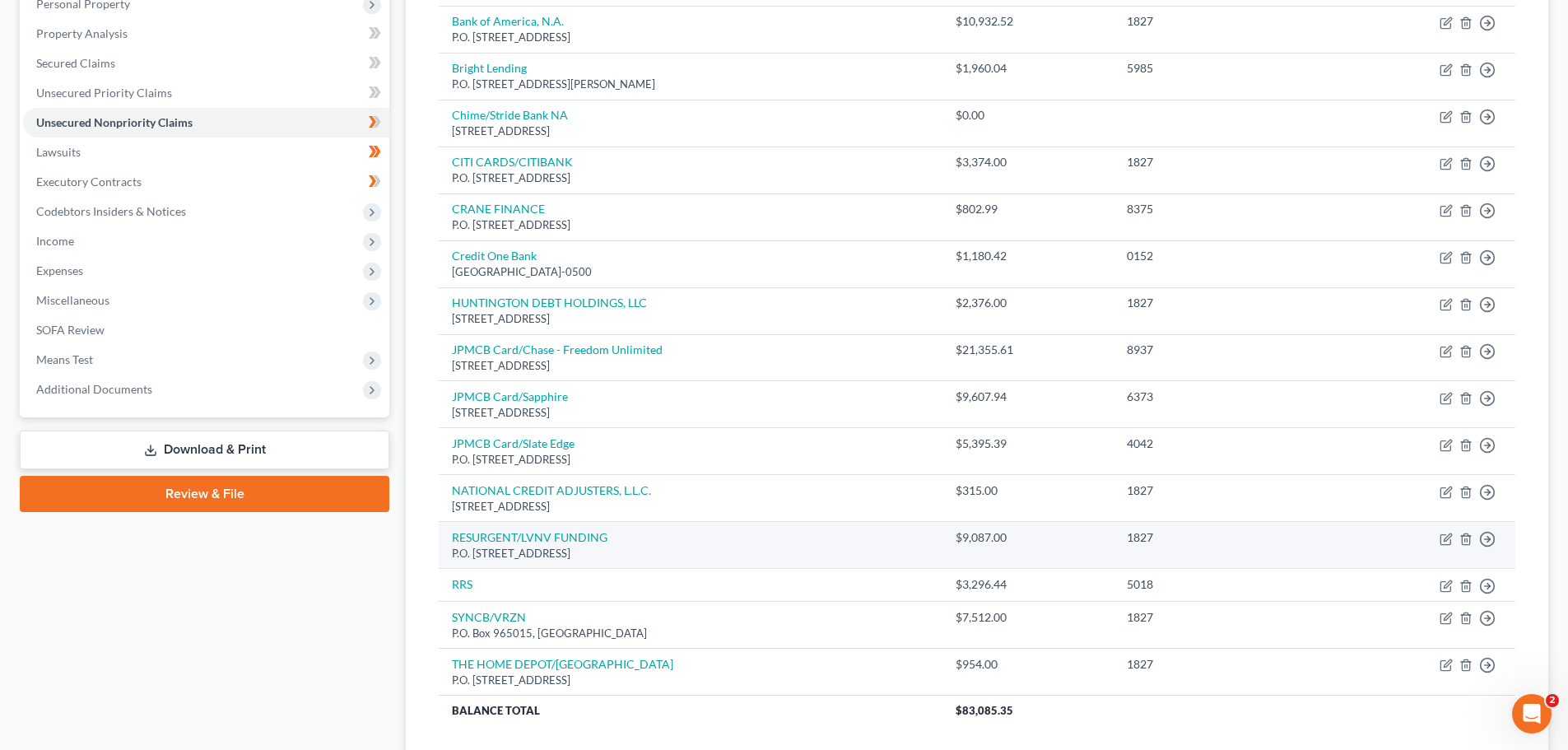
scroll to position [329, 0]
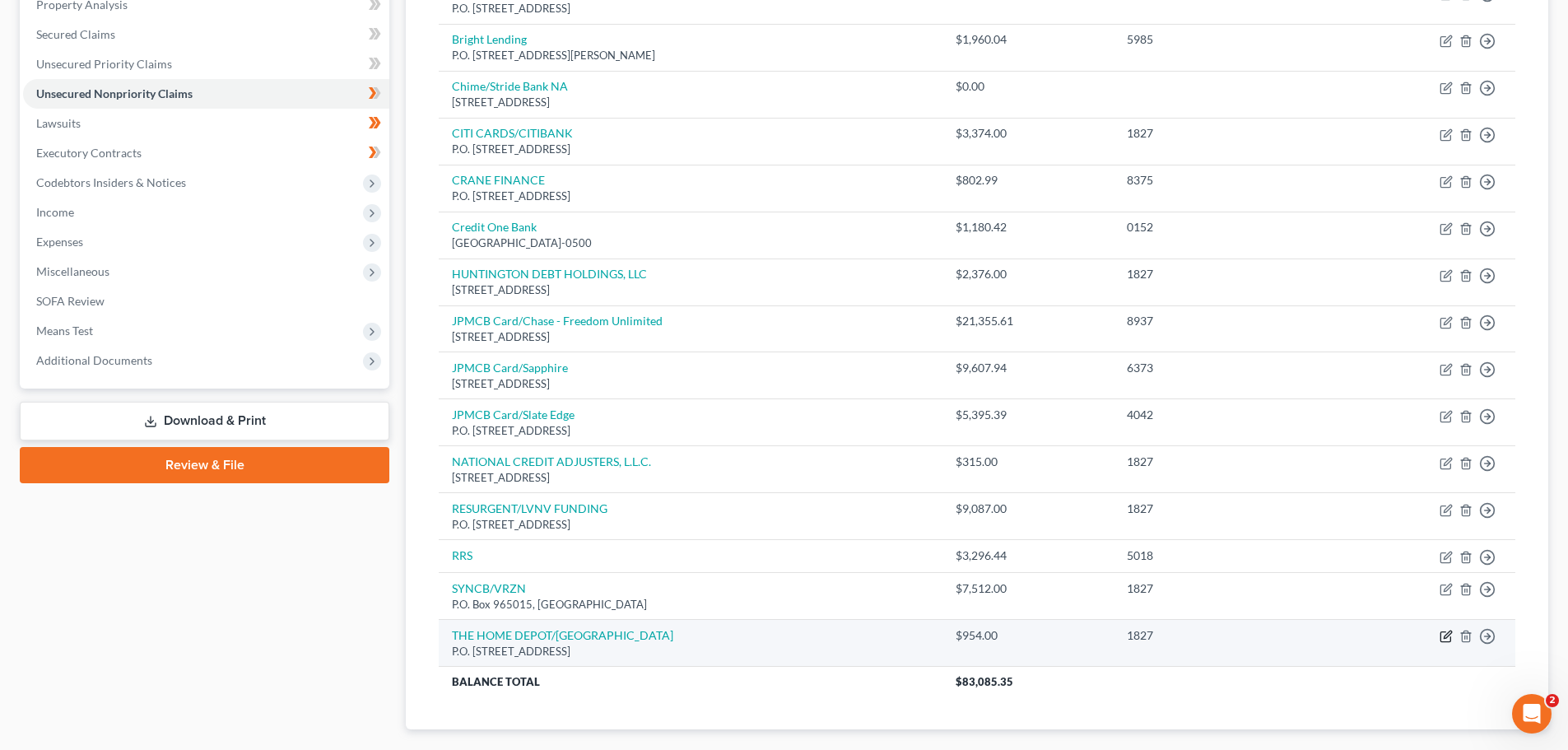
click at [1449, 639] on icon "button" at bounding box center [1446, 636] width 13 height 13
select select "43"
select select "2"
select select "0"
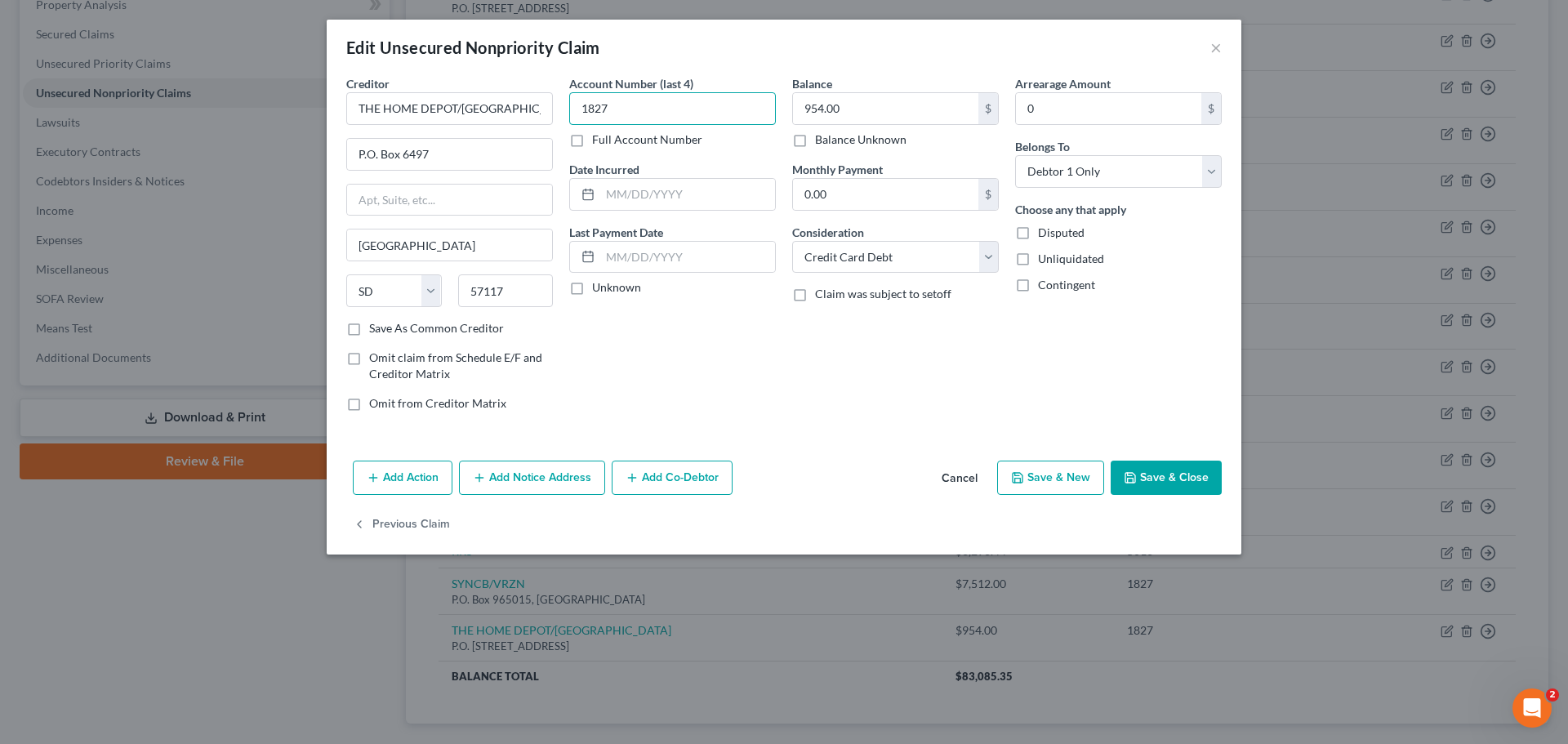
click at [692, 109] on input "1827" at bounding box center [672, 109] width 207 height 33
click at [1164, 484] on button "Save & Close" at bounding box center [1166, 478] width 111 height 34
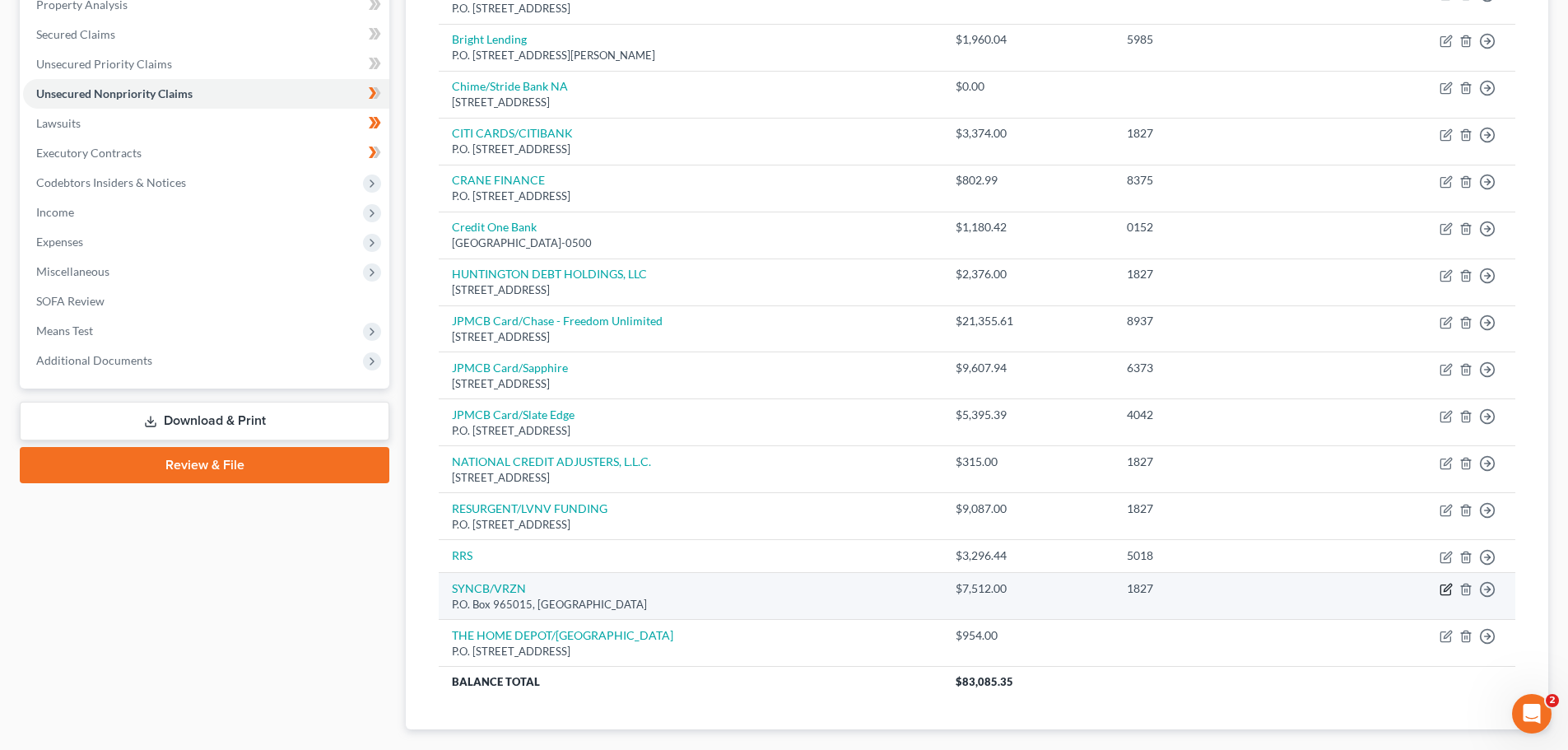
click at [1447, 588] on icon "button" at bounding box center [1447, 588] width 7 height 7
select select "9"
select select "2"
select select "0"
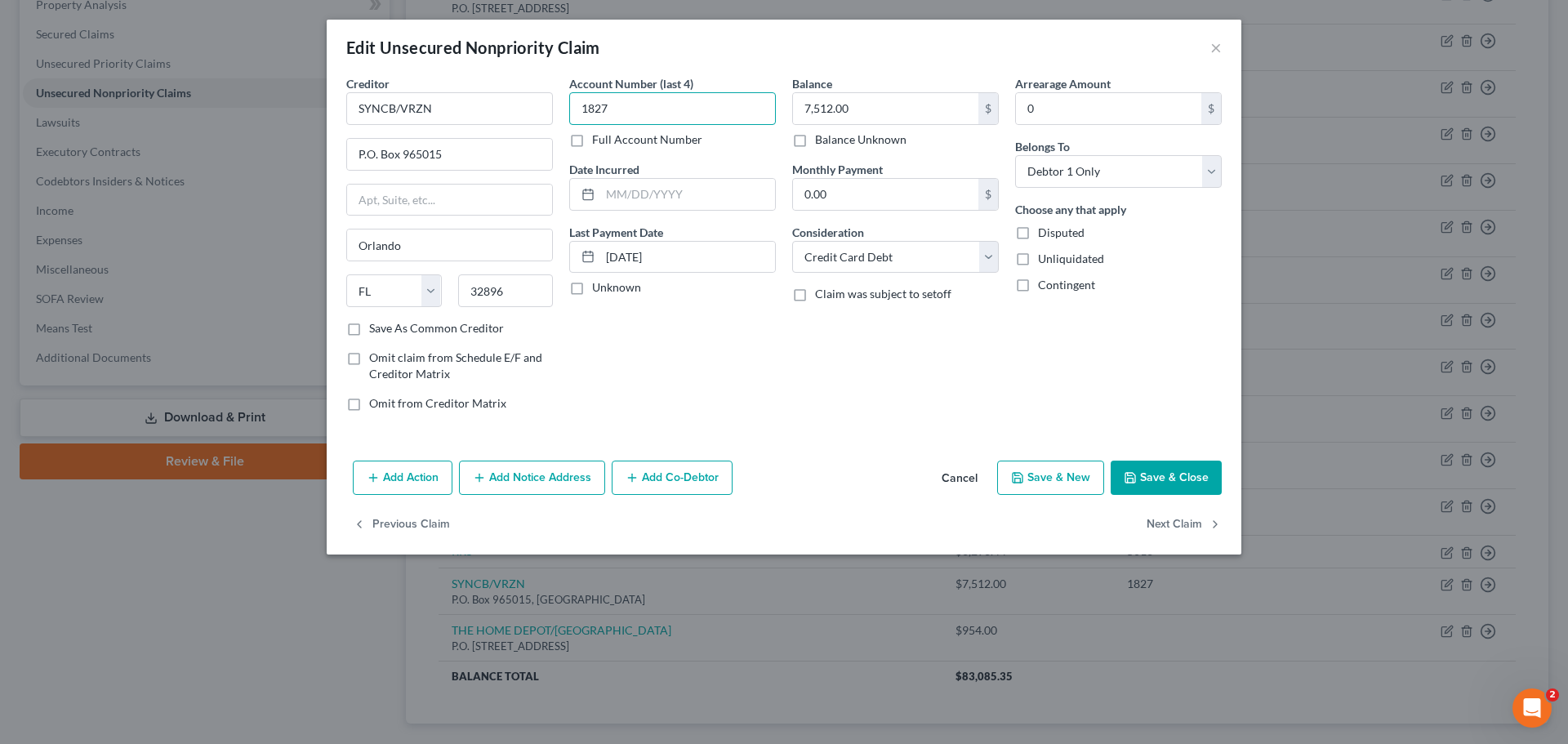
click at [667, 112] on input "1827" at bounding box center [672, 109] width 207 height 33
click at [1204, 476] on button "Save & Close" at bounding box center [1166, 478] width 111 height 34
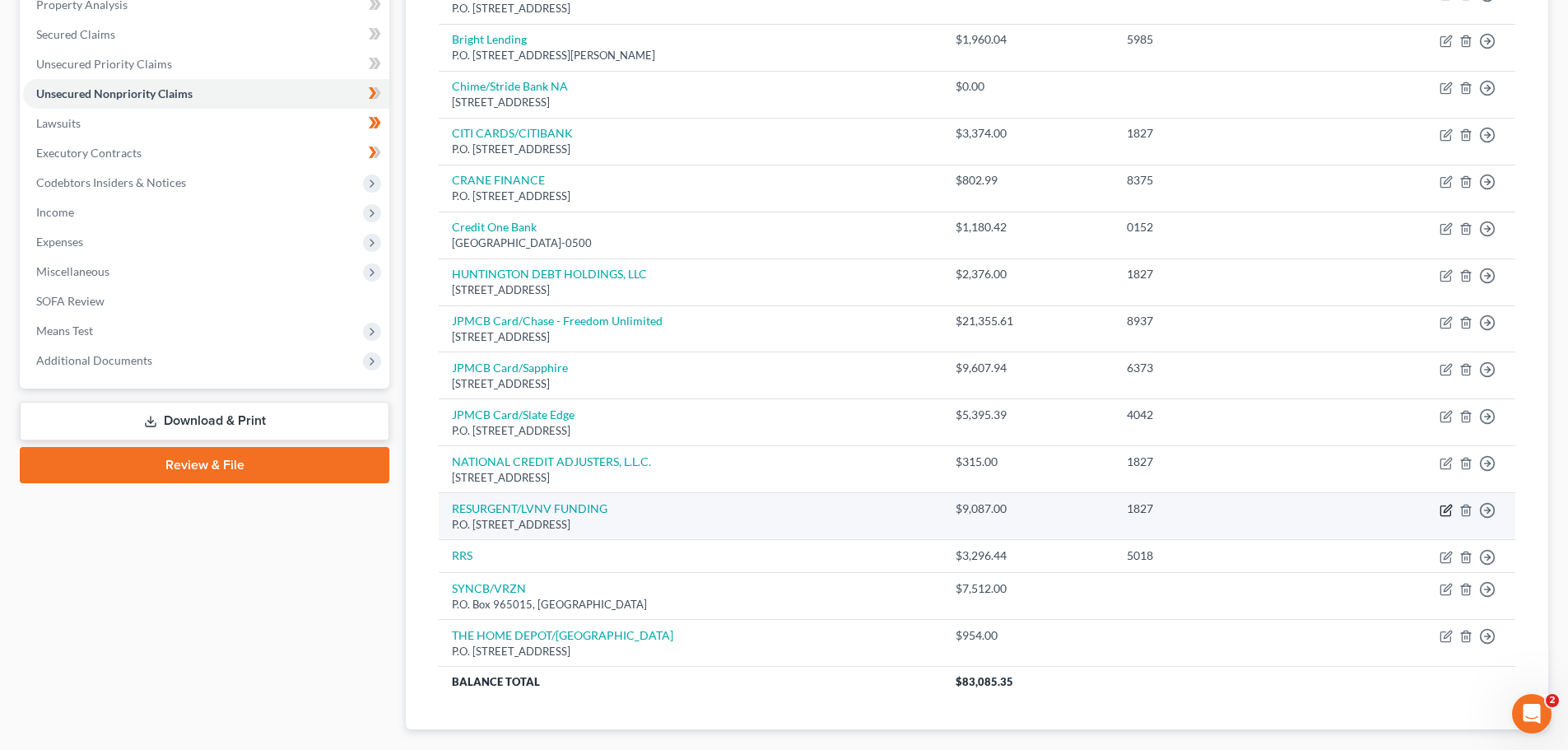
click at [1444, 507] on icon "button" at bounding box center [1446, 510] width 13 height 13
select select "42"
select select "0"
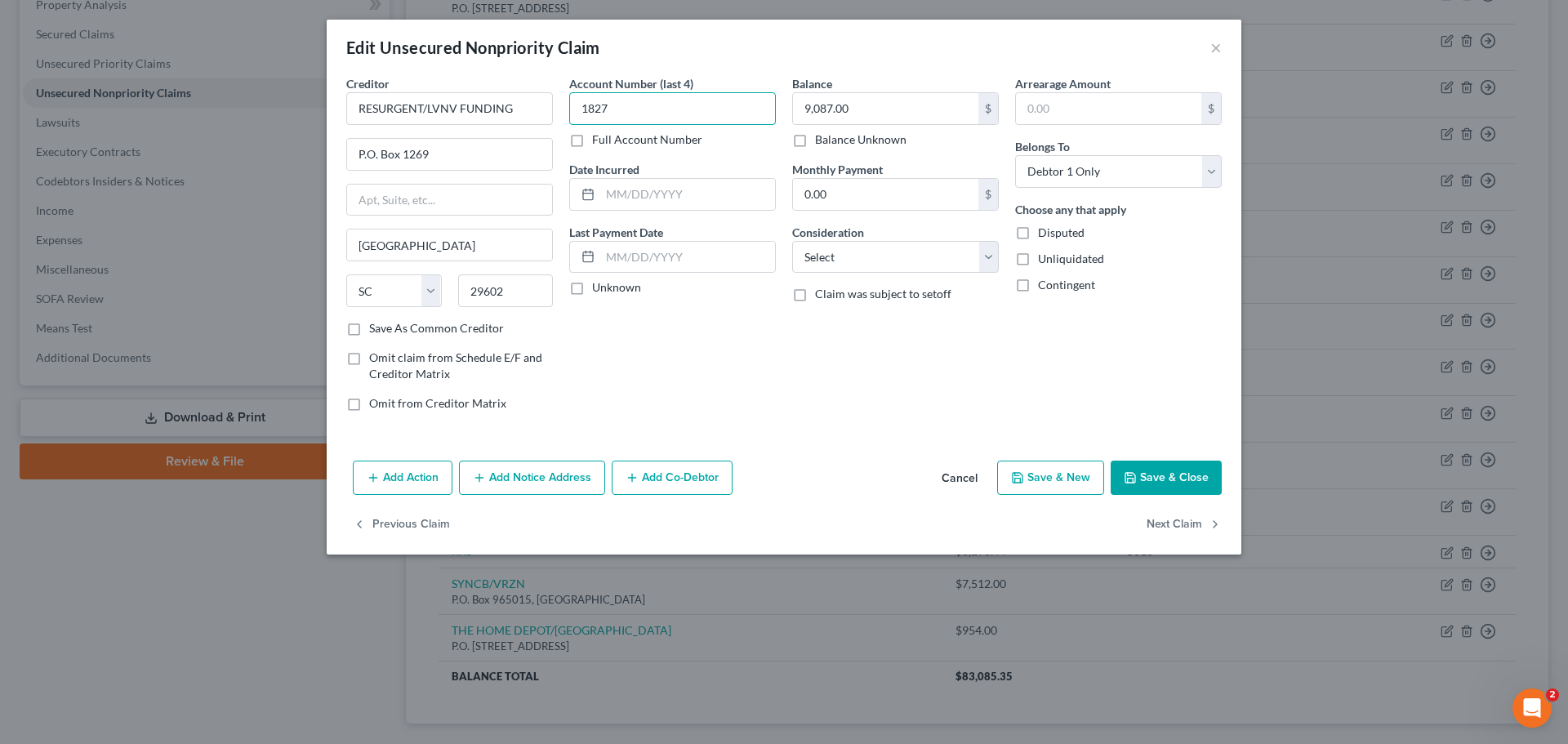
click at [635, 107] on input "1827" at bounding box center [672, 109] width 207 height 33
click at [1141, 475] on button "Save & Close" at bounding box center [1166, 478] width 111 height 34
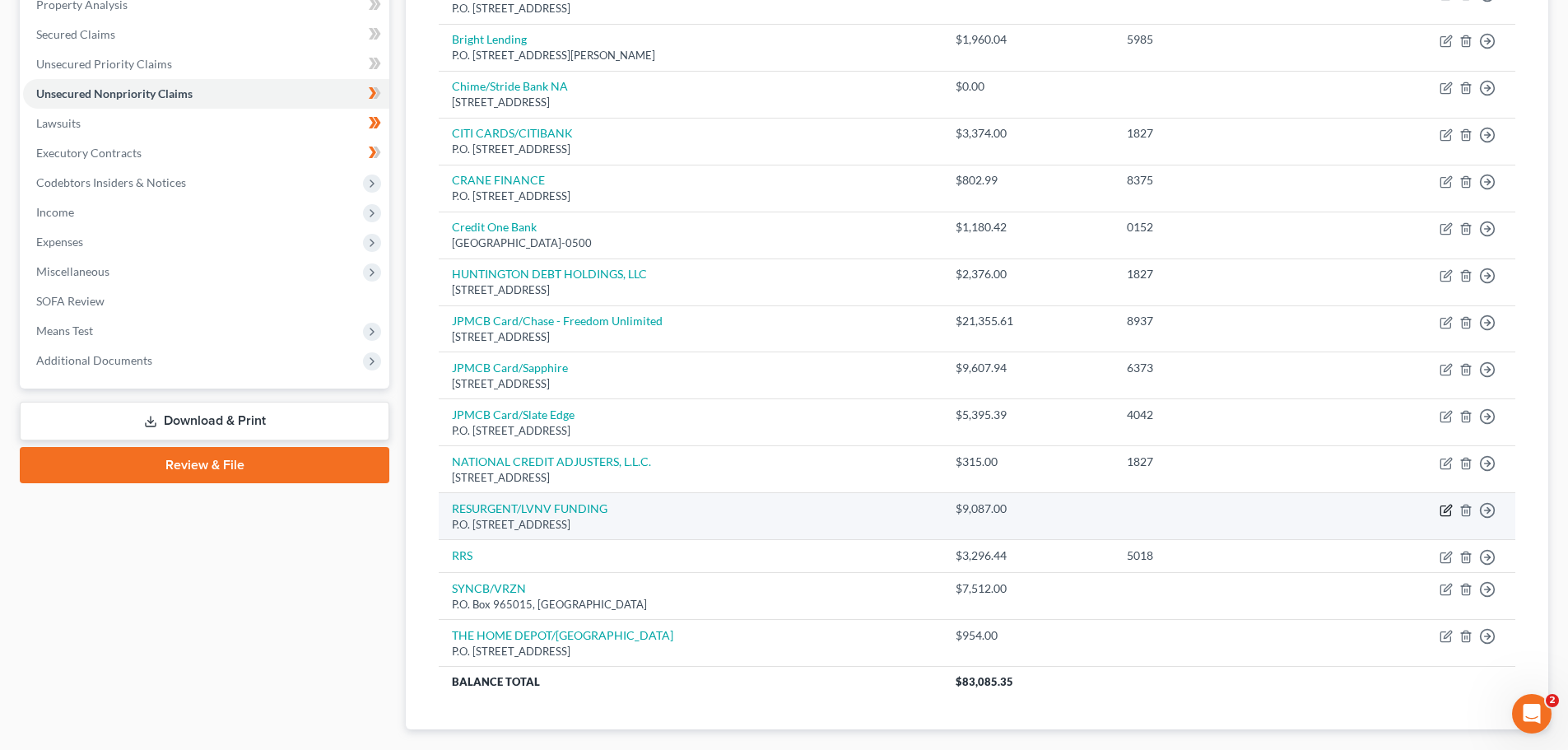
click at [1449, 511] on icon "button" at bounding box center [1446, 510] width 13 height 13
select select "42"
select select "0"
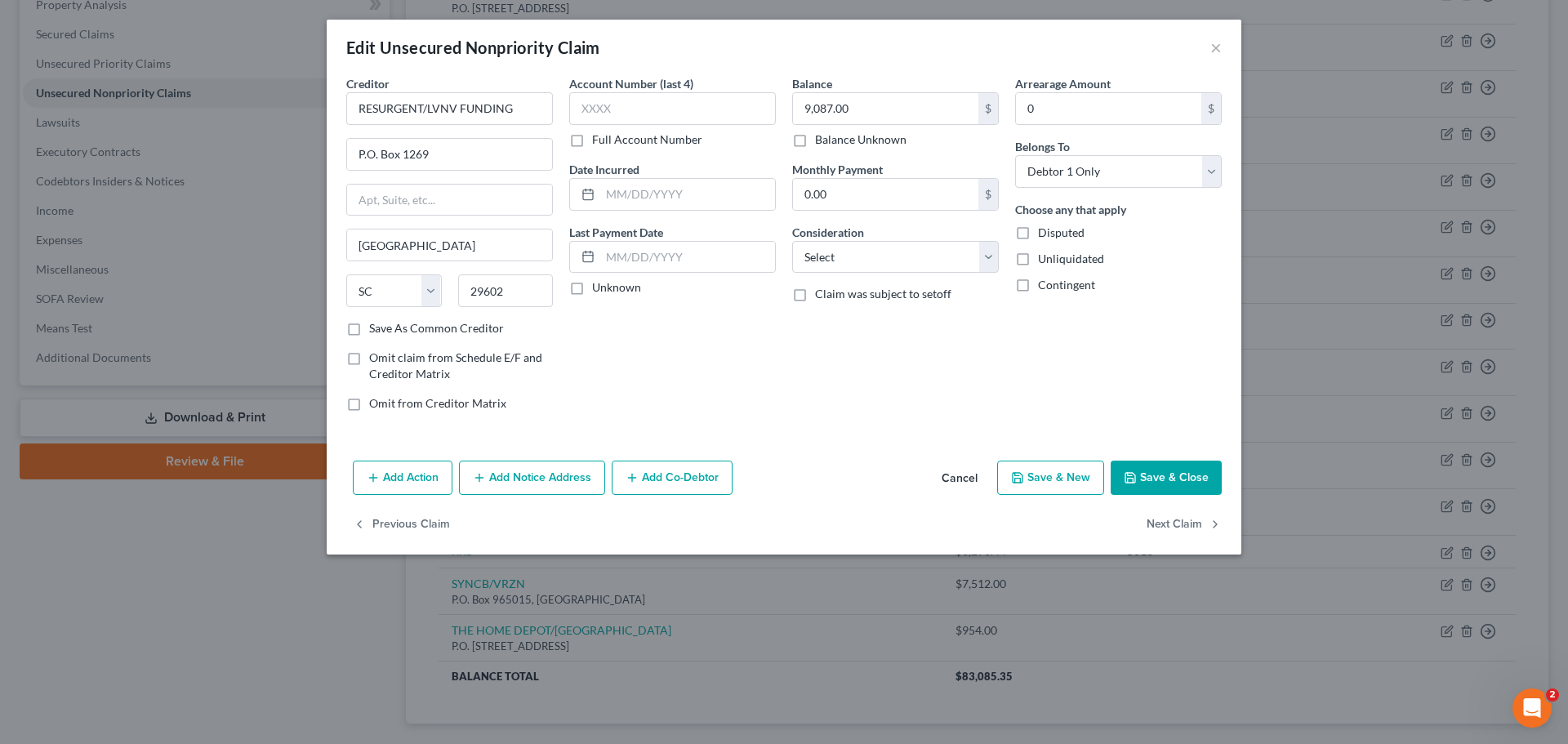
click at [960, 480] on button "Cancel" at bounding box center [960, 479] width 62 height 33
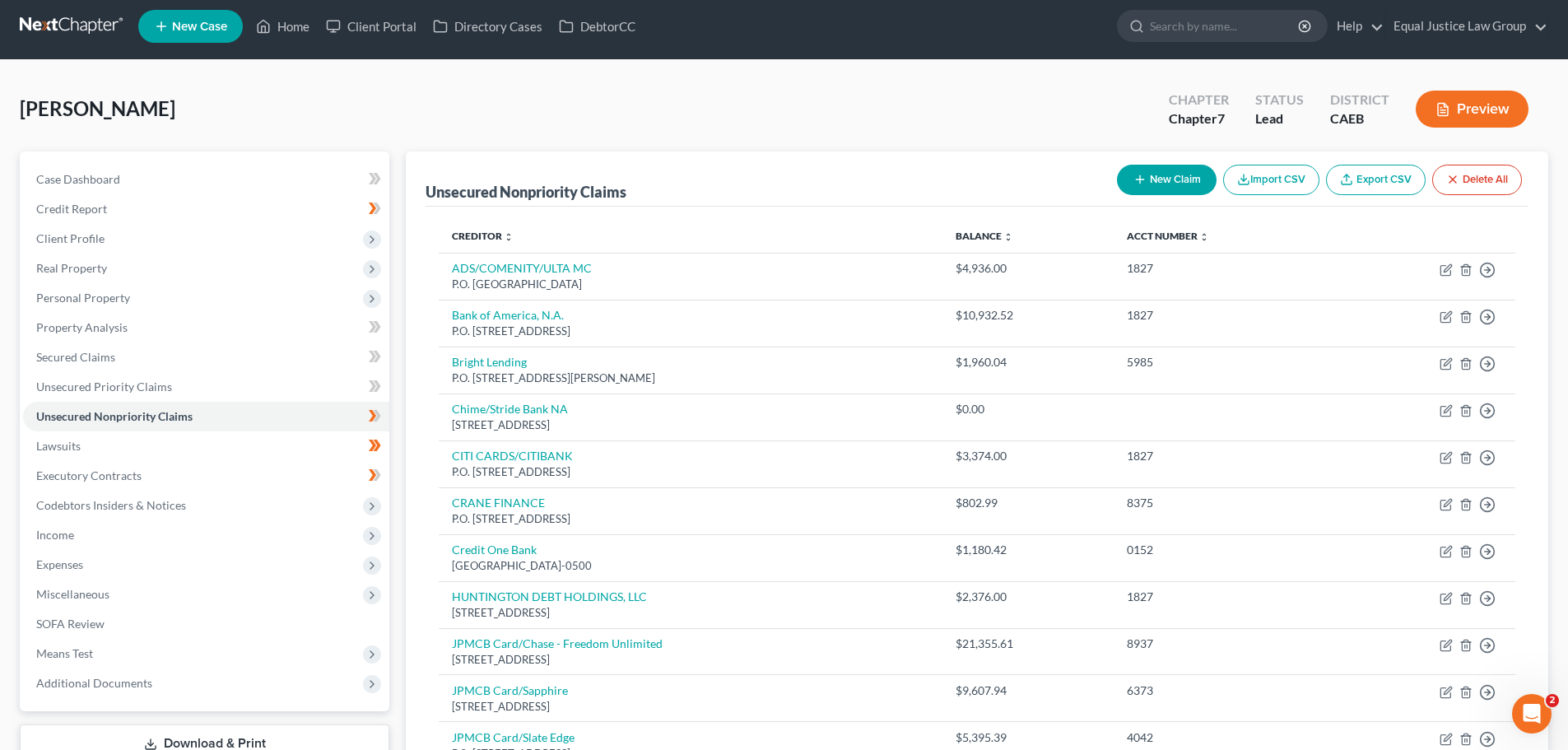
scroll to position [0, 0]
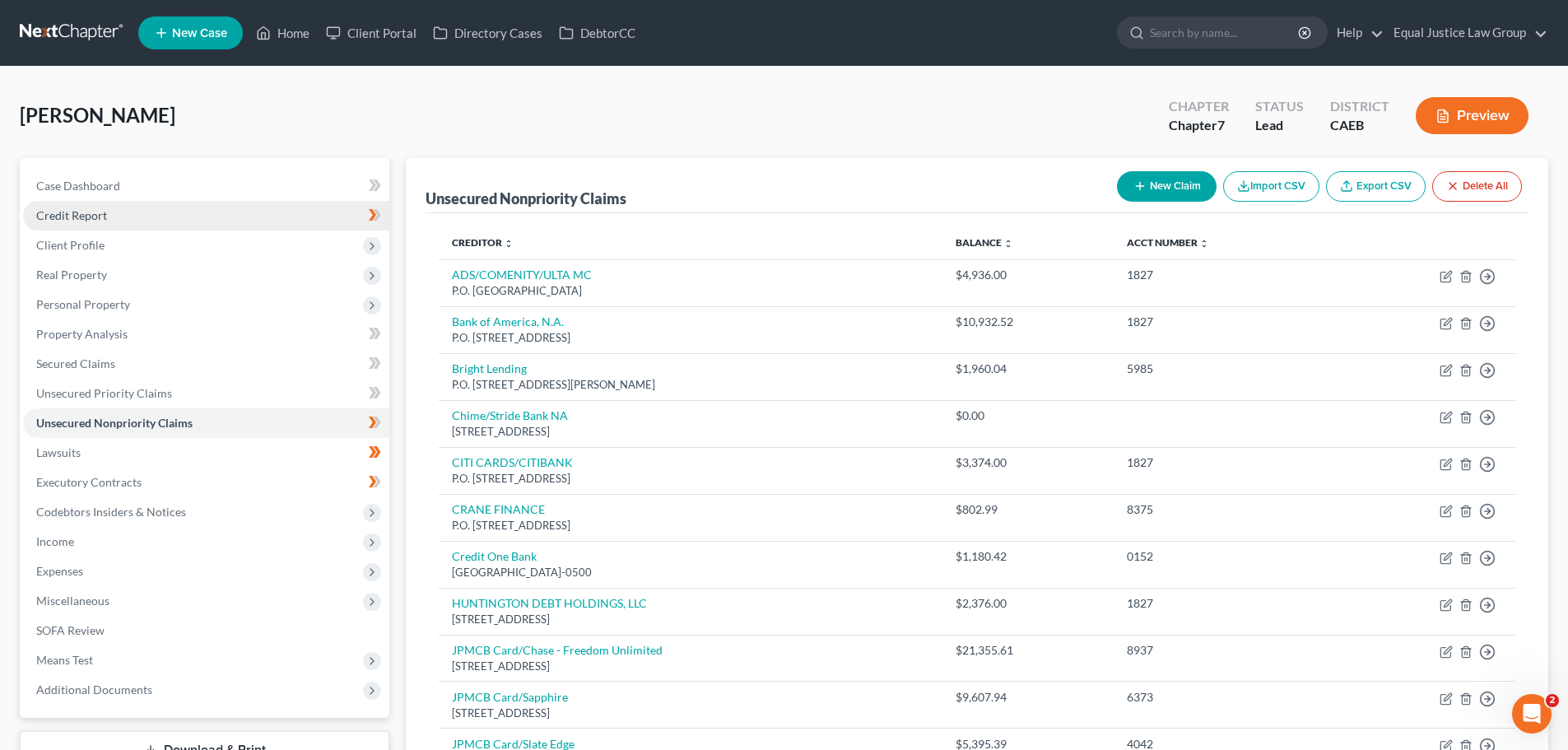
click at [119, 208] on link "Credit Report" at bounding box center [206, 216] width 366 height 30
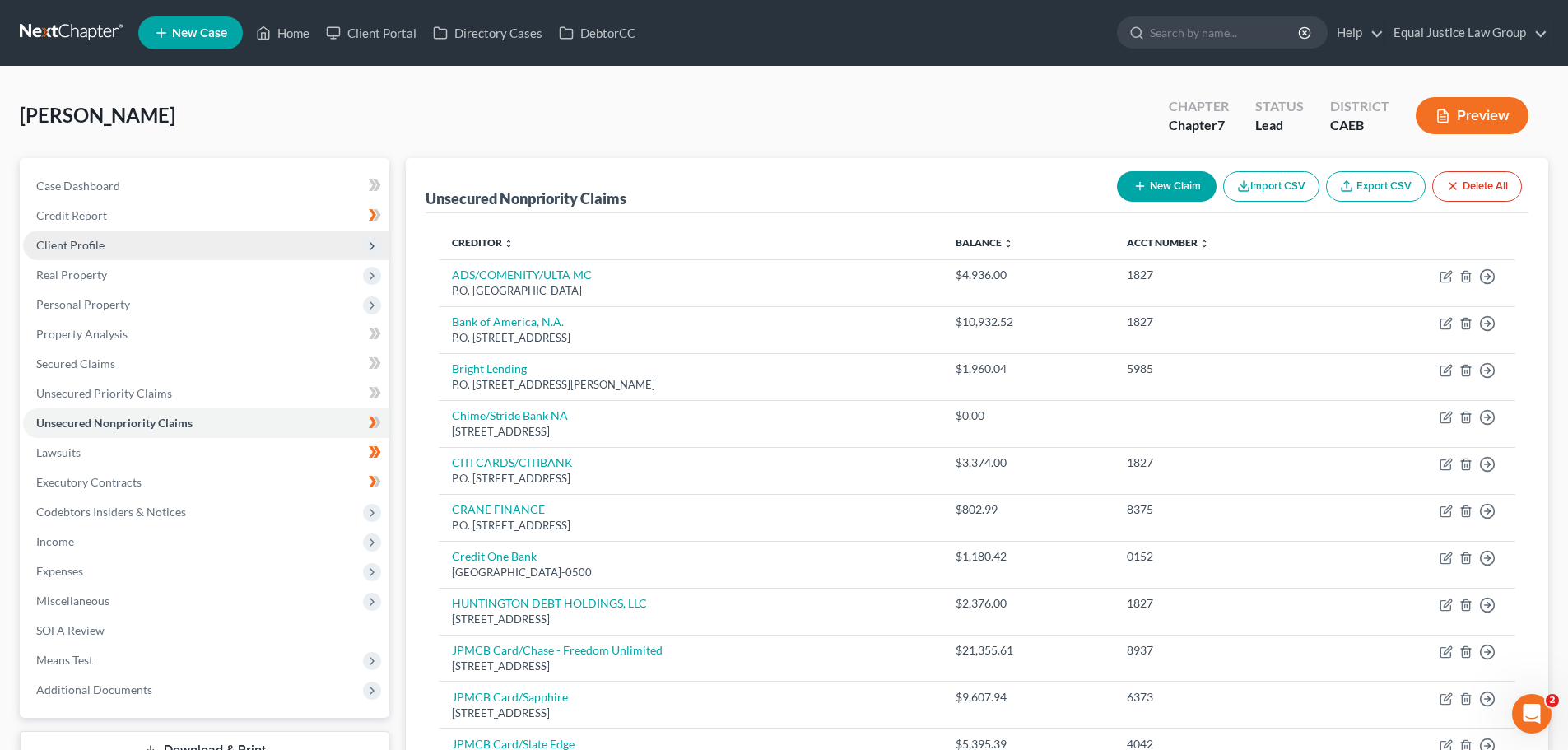
click at [108, 240] on span "Client Profile" at bounding box center [206, 245] width 366 height 30
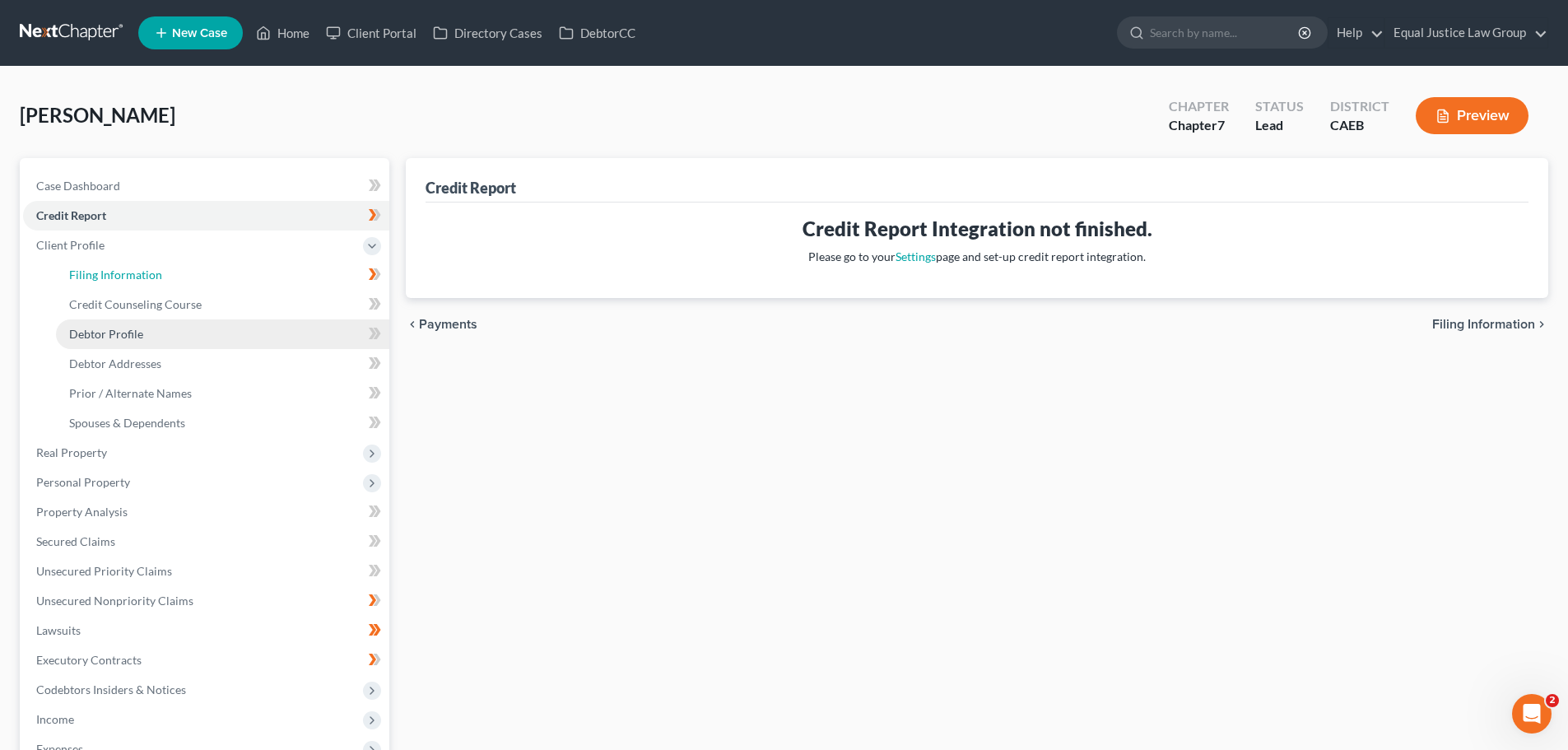
click at [151, 273] on span "Filing Information" at bounding box center [115, 274] width 93 height 14
select select "1"
select select "0"
select select "4"
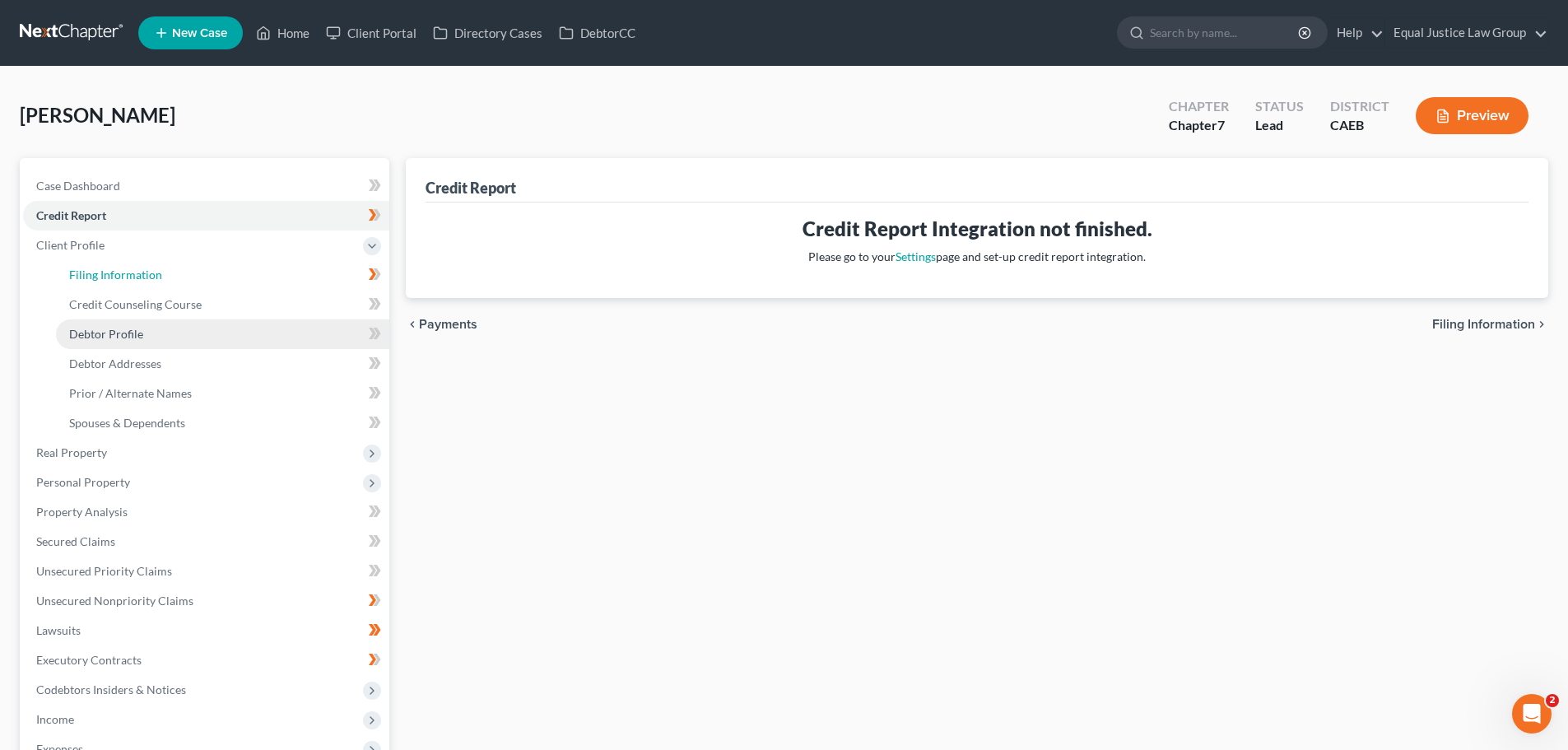
select select "0"
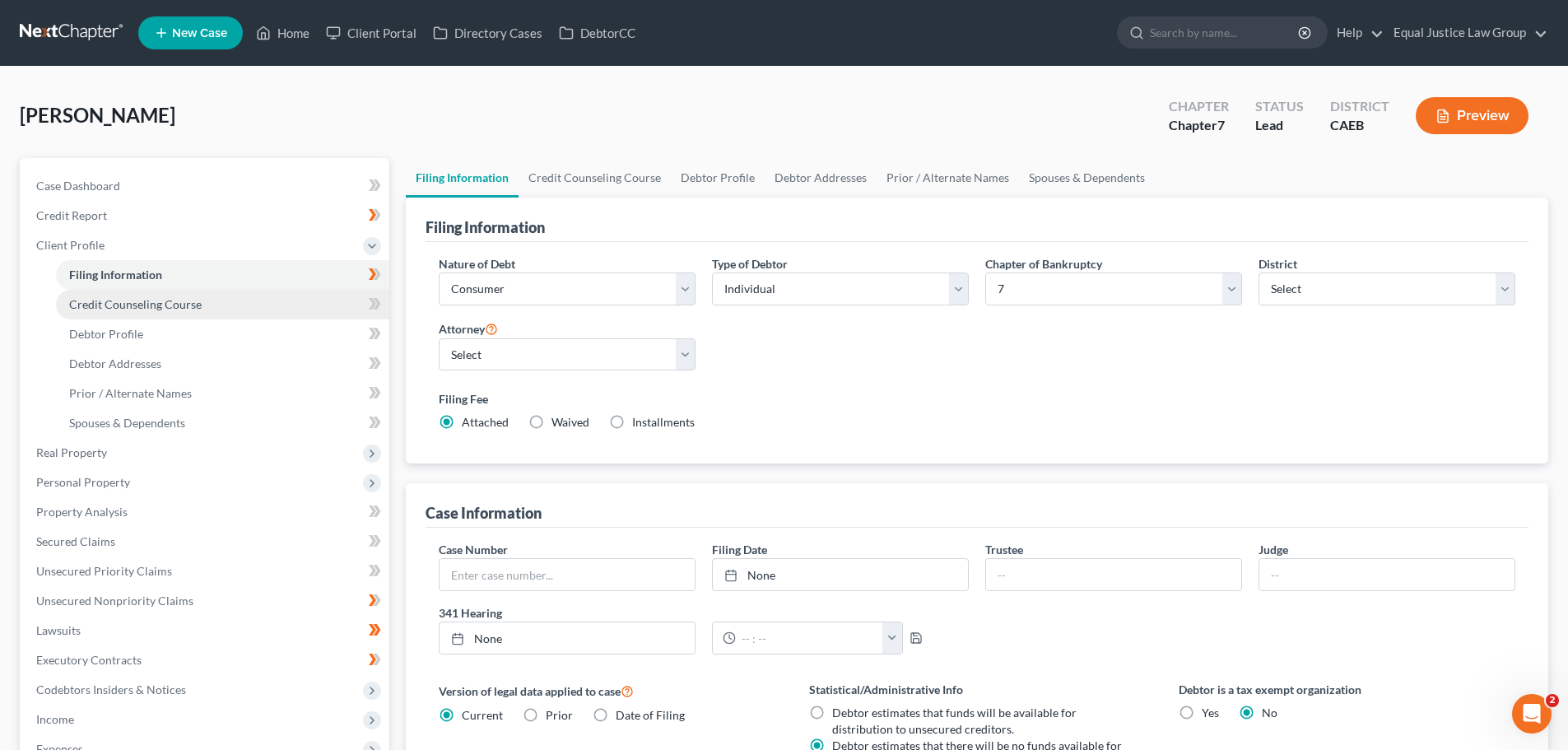
click at [162, 299] on span "Credit Counseling Course" at bounding box center [135, 304] width 133 height 14
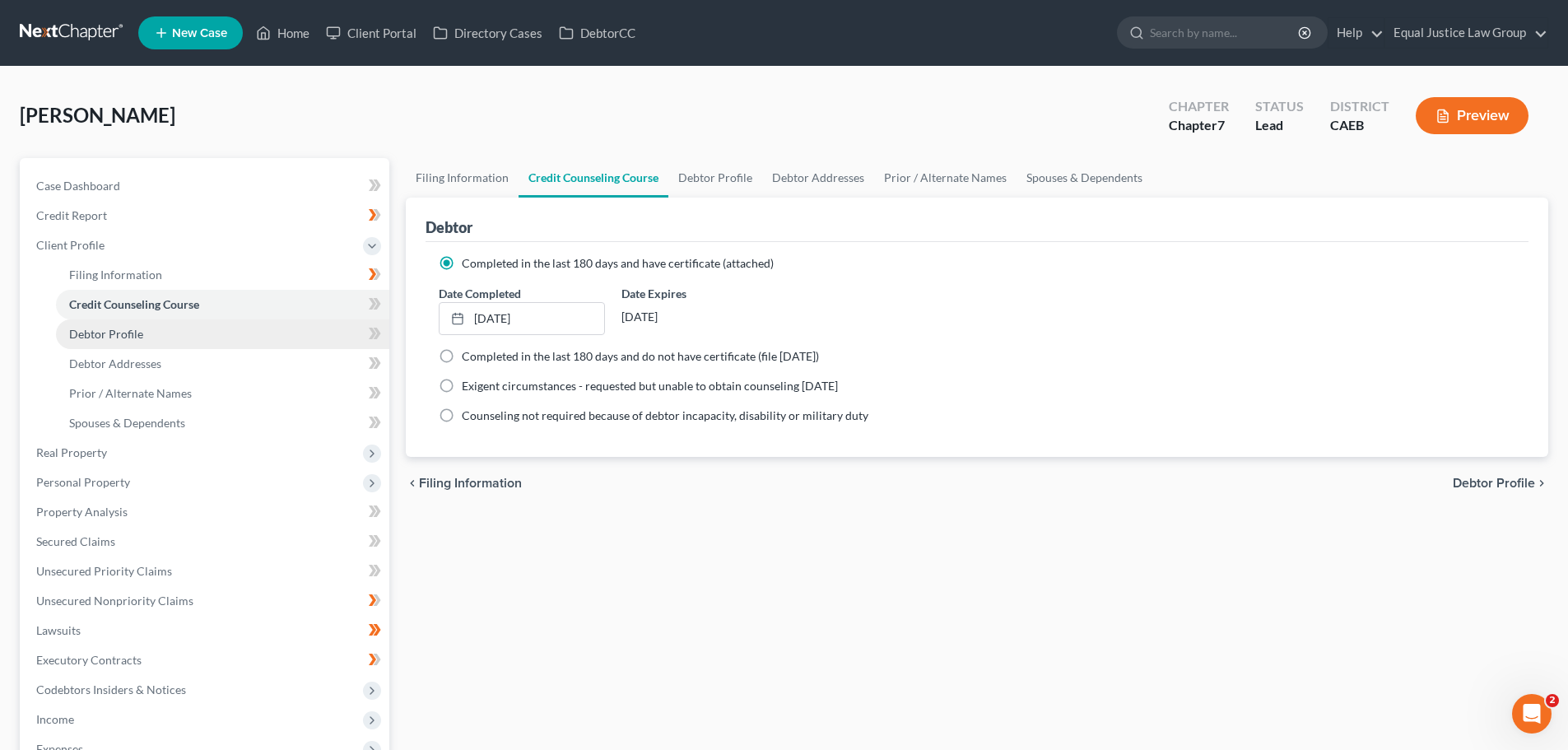
click at [151, 335] on link "Debtor Profile" at bounding box center [222, 334] width 333 height 30
select select "1"
select select "3"
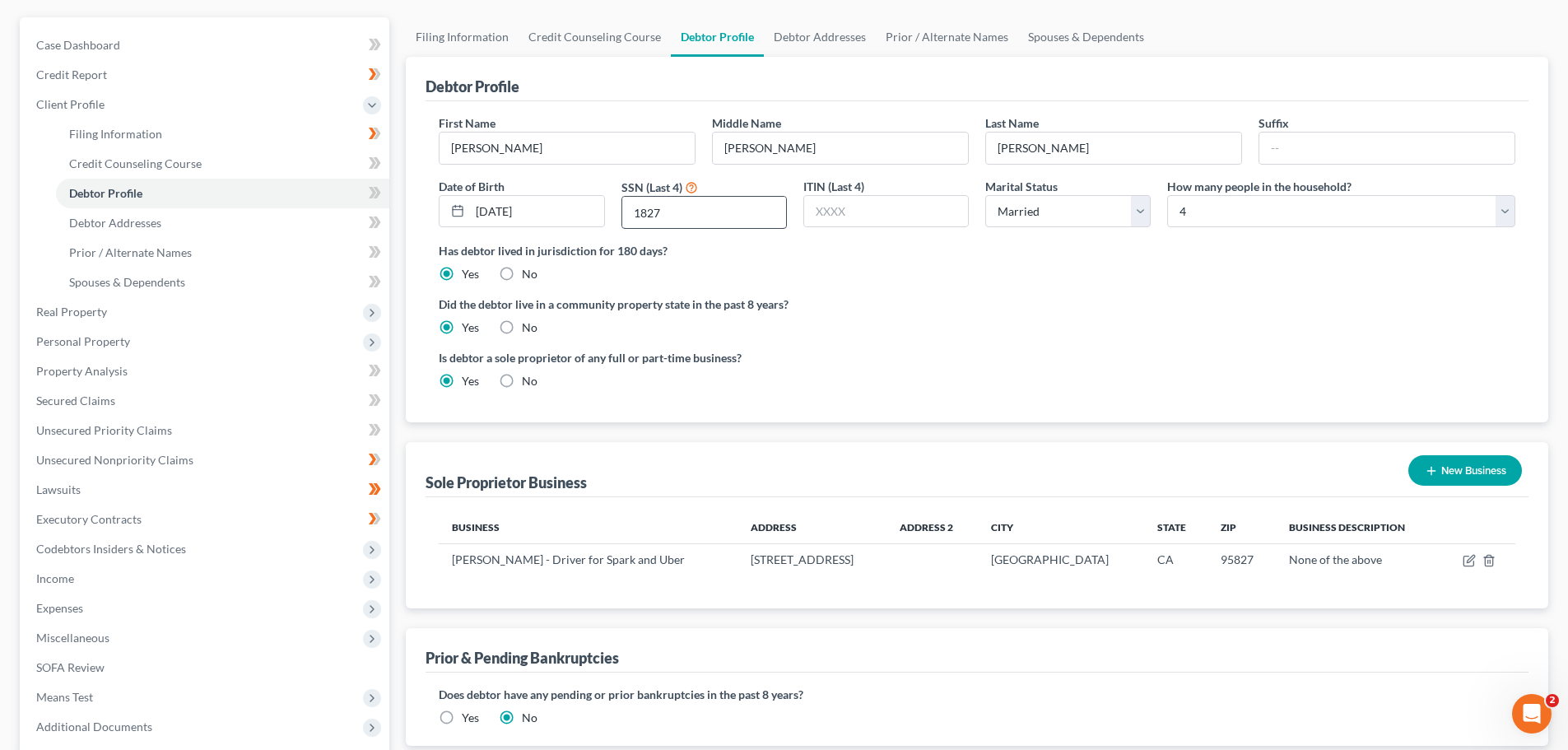
scroll to position [165, 0]
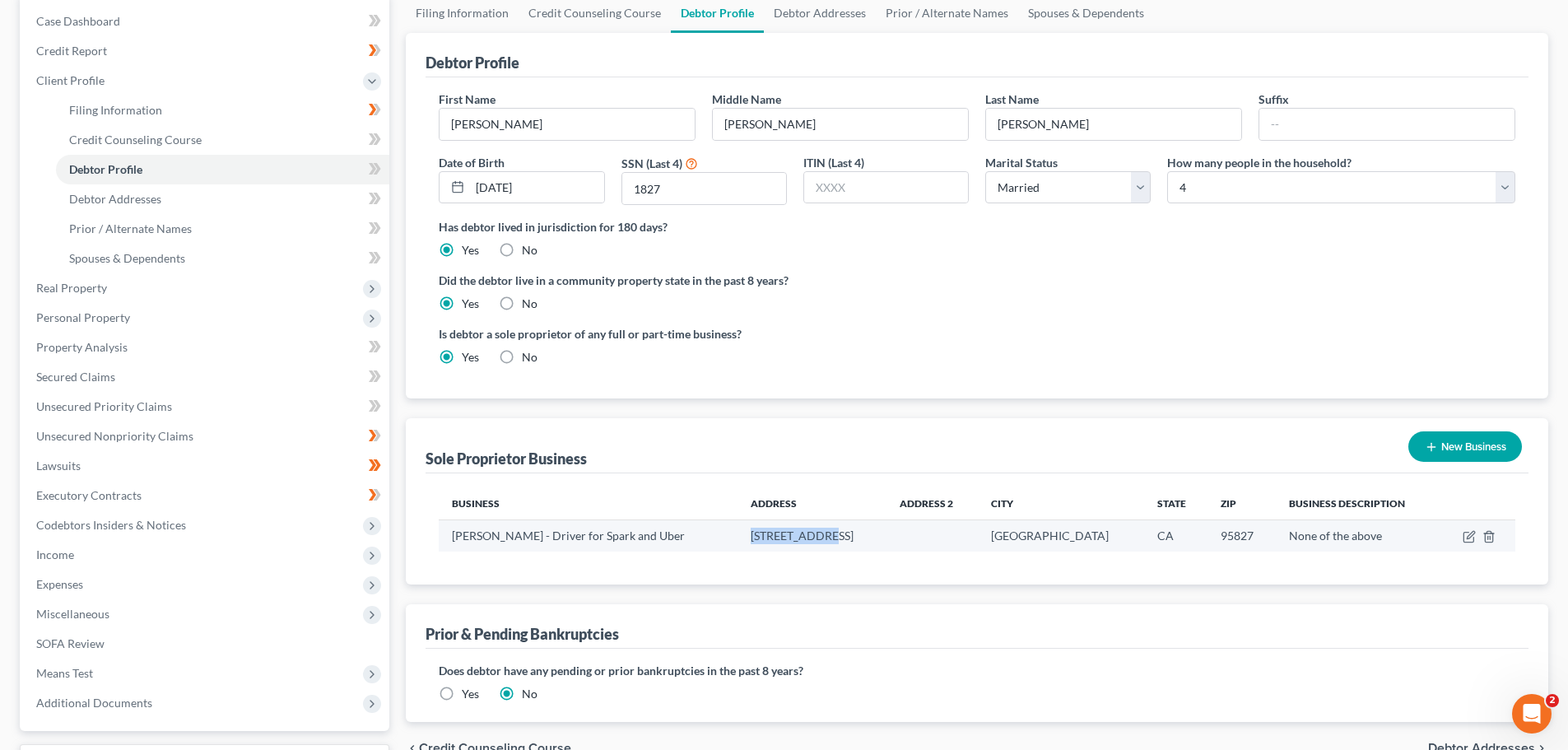
drag, startPoint x: 767, startPoint y: 534, endPoint x: 853, endPoint y: 534, distance: 86.0
click at [853, 534] on td "[STREET_ADDRESS]" at bounding box center [812, 536] width 149 height 31
copy td "[STREET_ADDRESS]"
click at [1210, 541] on td "95827" at bounding box center [1241, 536] width 68 height 31
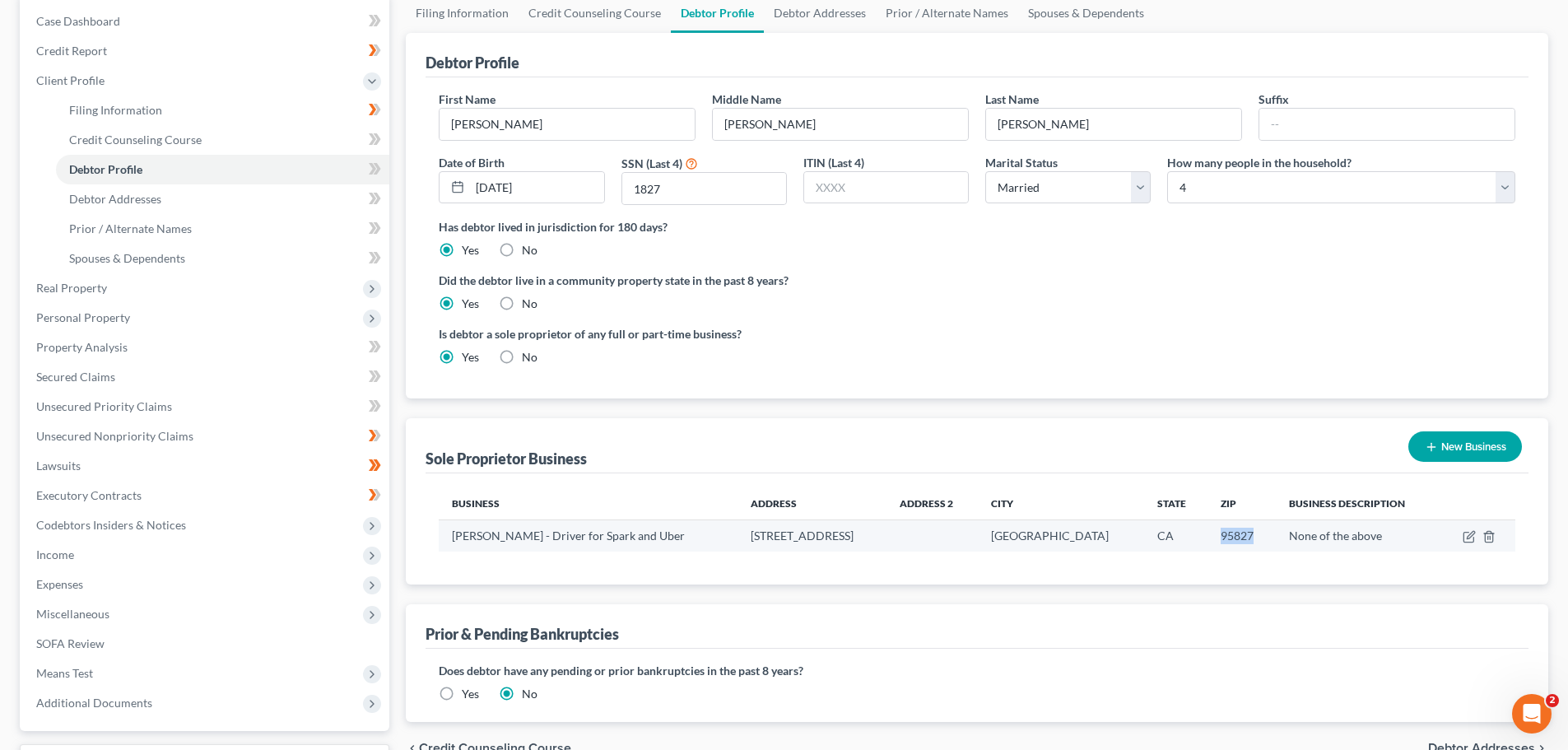
copy td "95827"
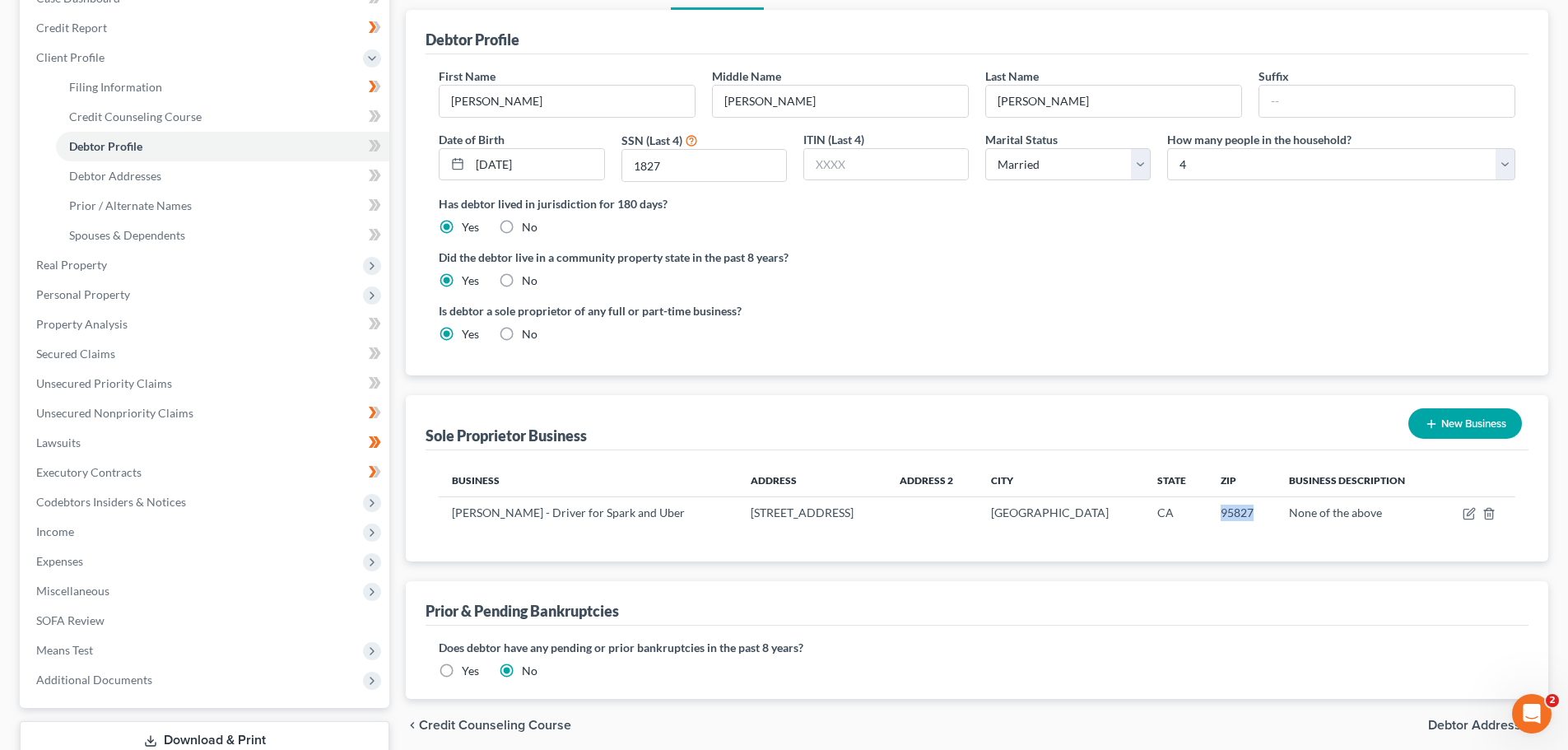
scroll to position [0, 0]
